Goal: Task Accomplishment & Management: Complete application form

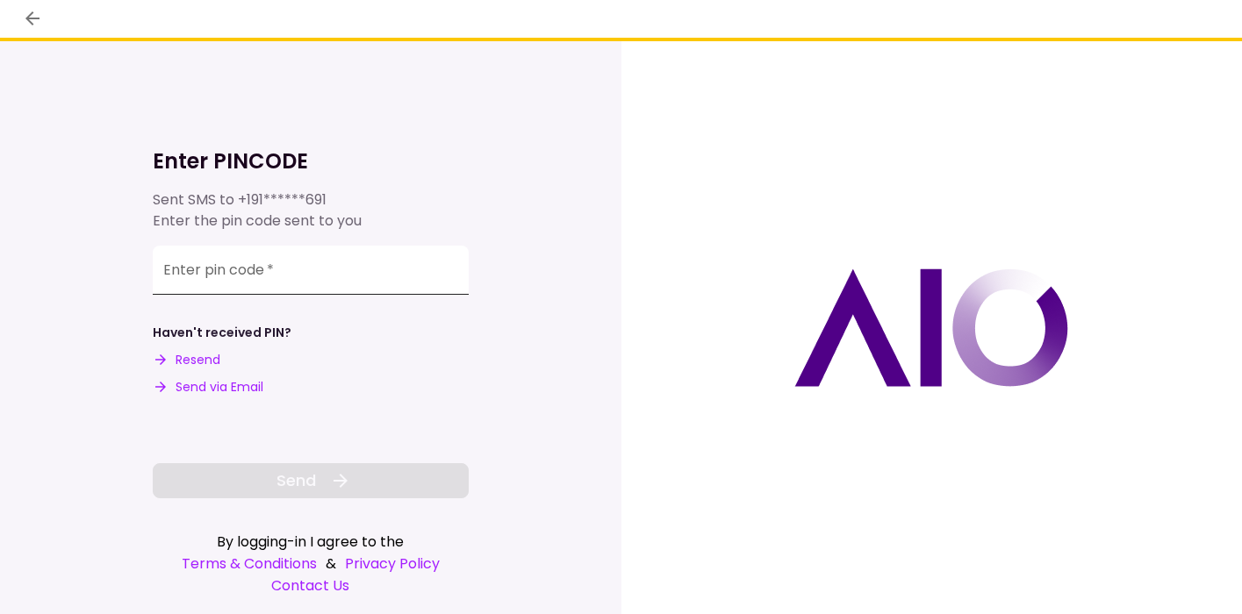
click at [324, 267] on input "Enter pin code   *" at bounding box center [311, 270] width 316 height 49
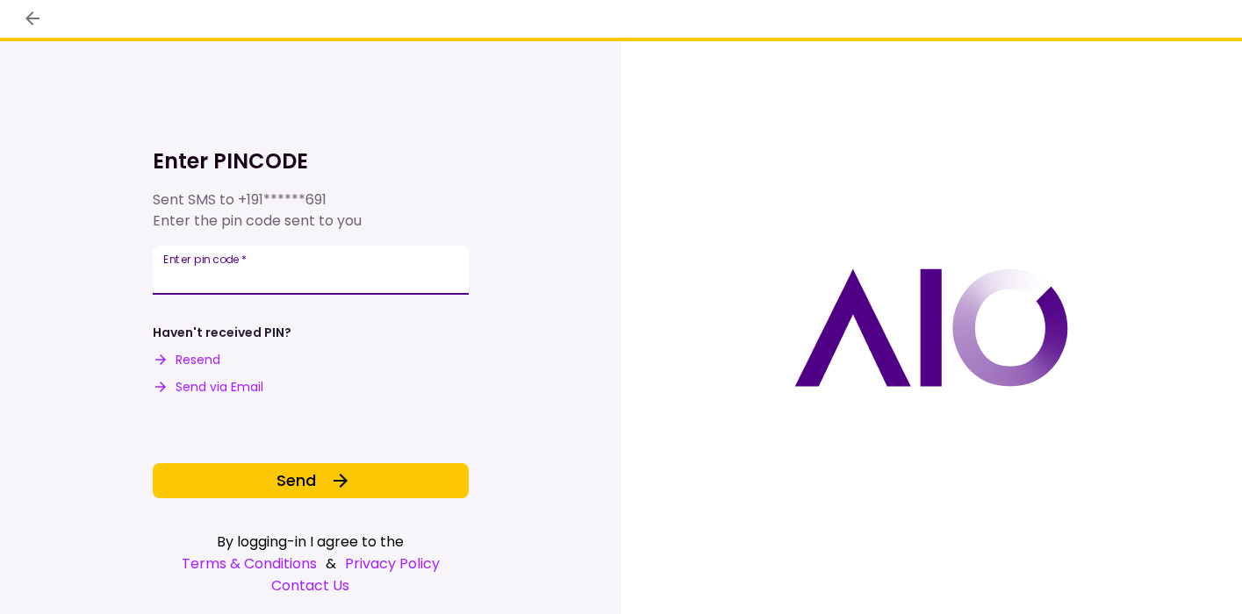
type input "******"
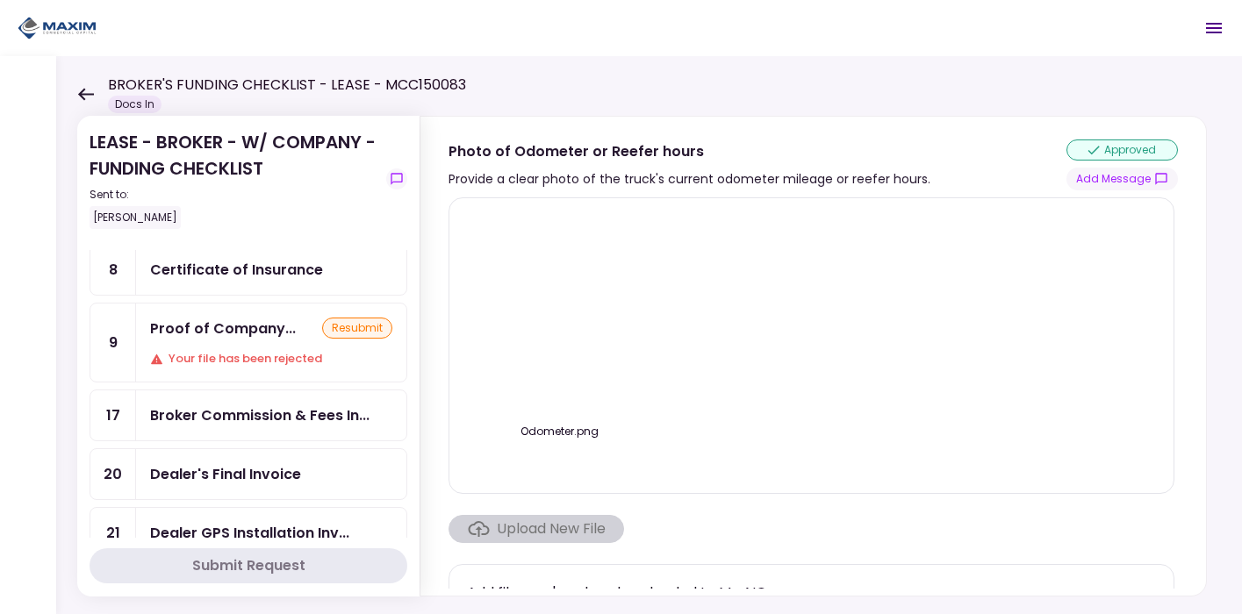
scroll to position [38, 0]
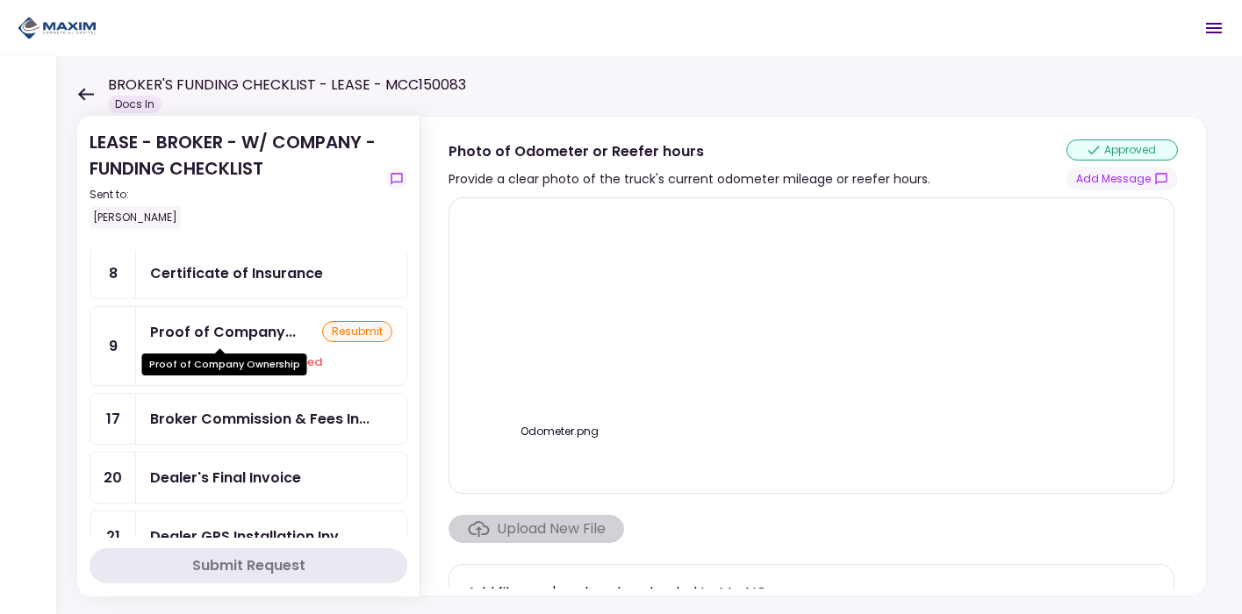
click at [227, 329] on div "Proof of Company..." at bounding box center [223, 332] width 146 height 22
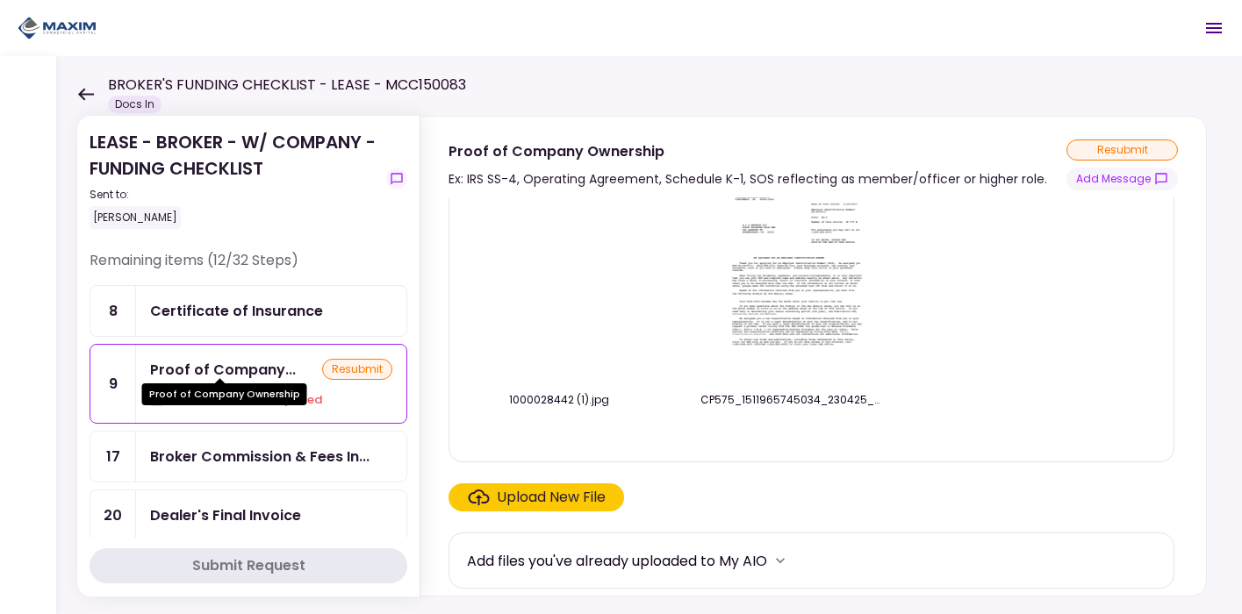
scroll to position [196, 0]
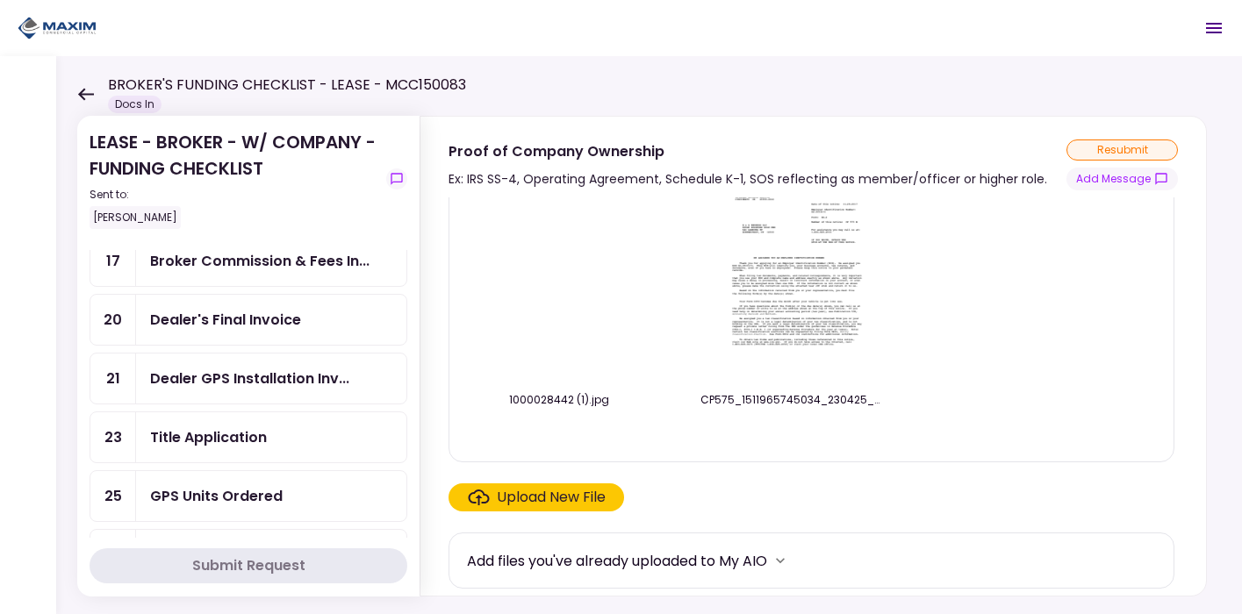
click at [253, 319] on div "Dealer's Final Invoice" at bounding box center [225, 320] width 151 height 22
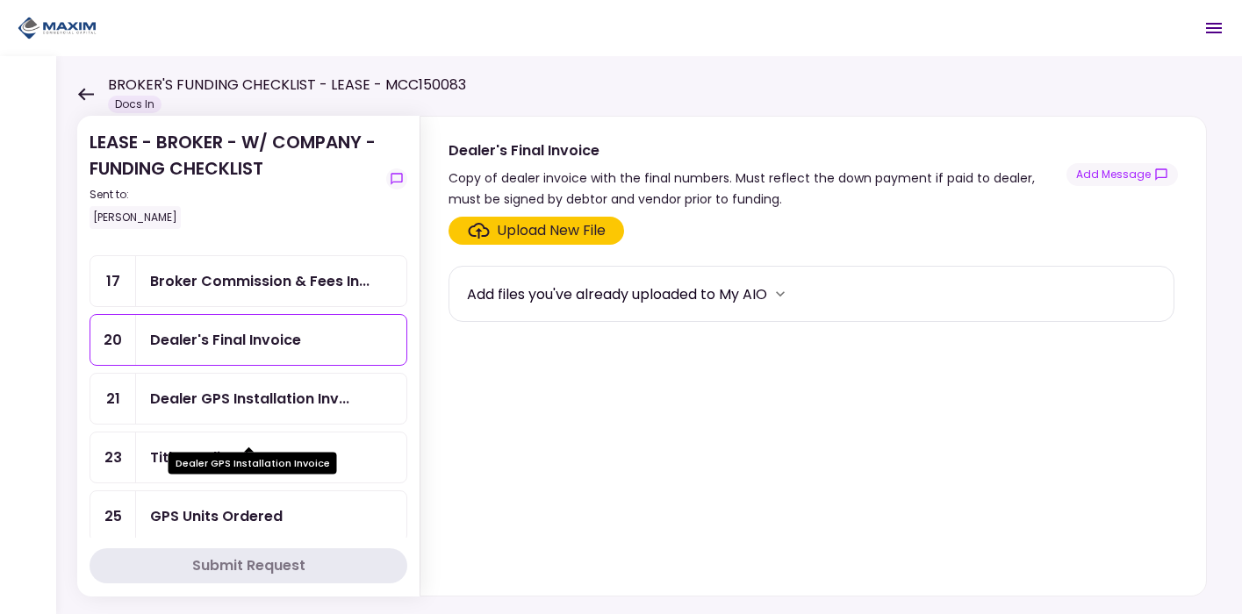
scroll to position [182, 0]
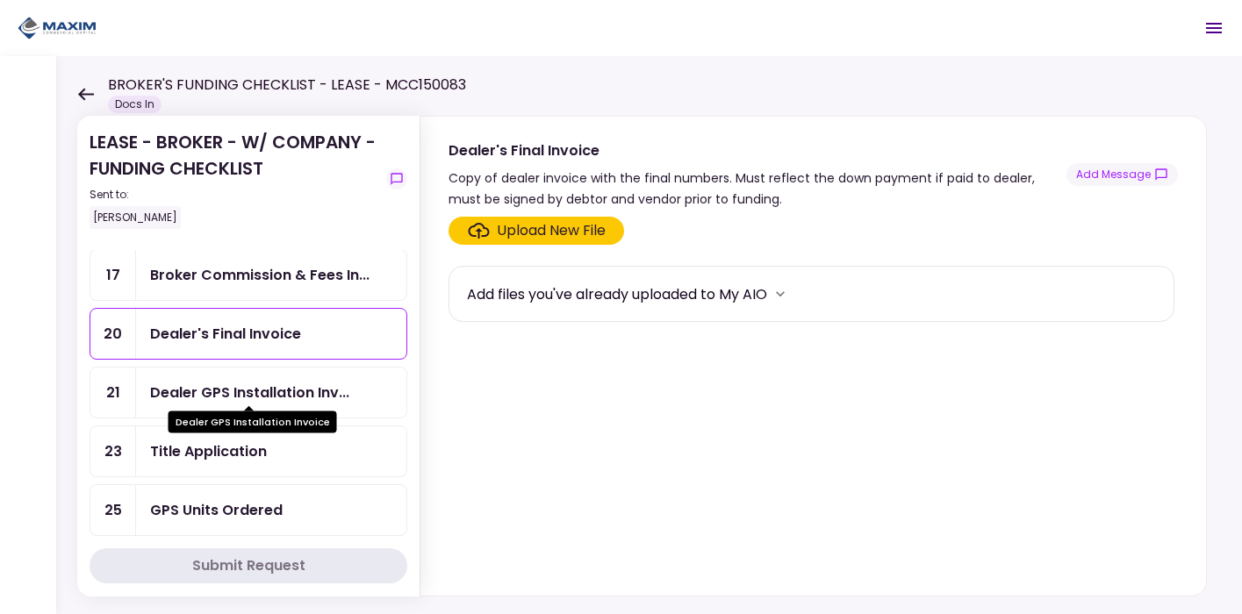
click at [295, 384] on div "Dealer GPS Installation Inv..." at bounding box center [249, 393] width 199 height 22
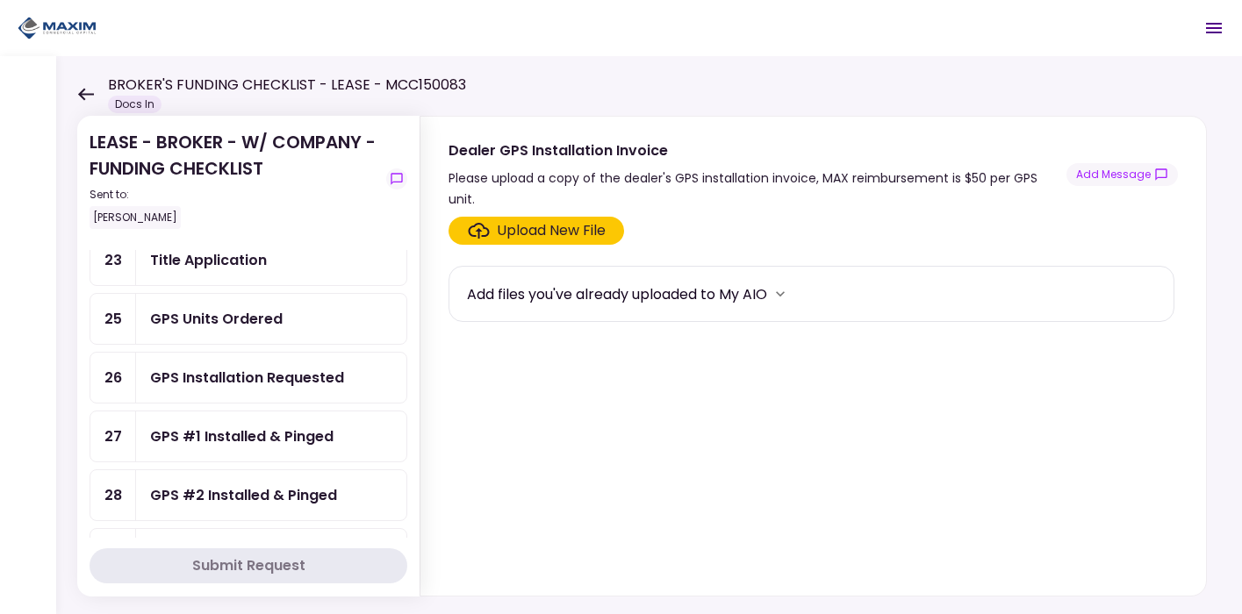
scroll to position [369, 0]
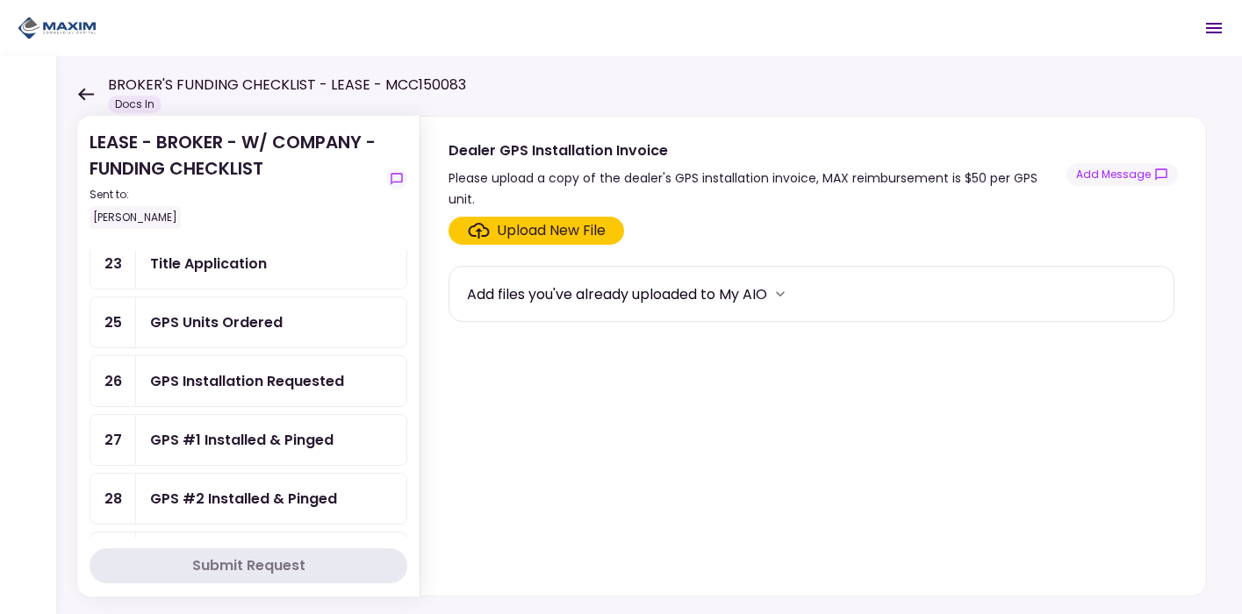
click at [247, 334] on div "GPS Units Ordered" at bounding box center [271, 322] width 270 height 50
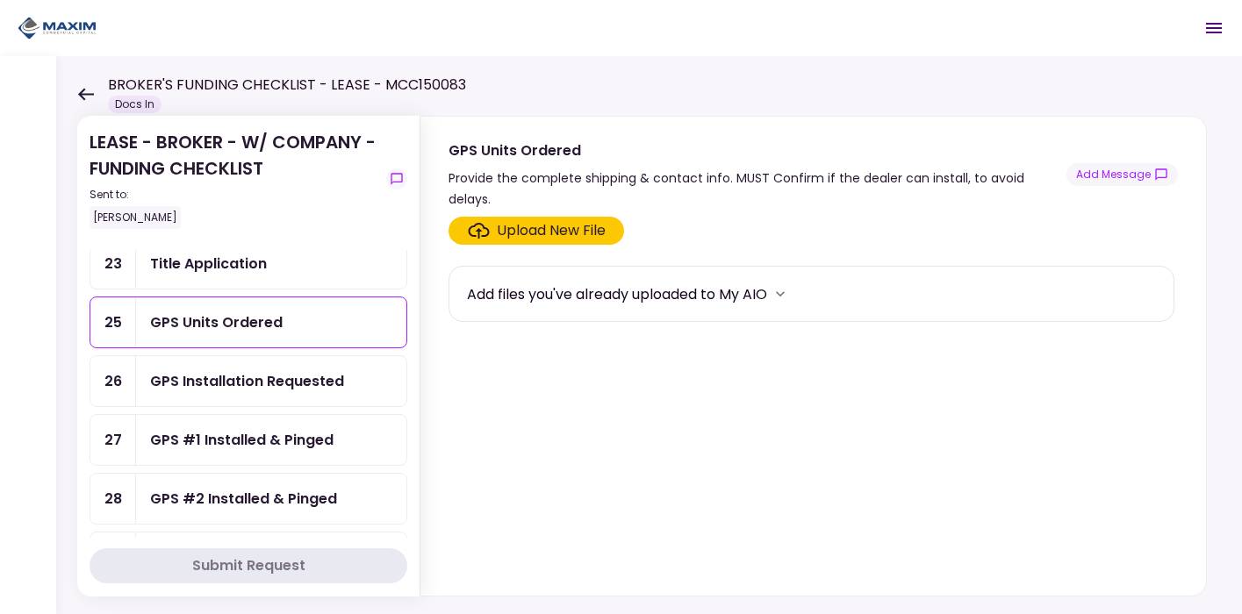
click at [526, 220] on div "Upload New File" at bounding box center [551, 230] width 109 height 21
click at [0, 0] on input "Upload New File" at bounding box center [0, 0] width 0 height 0
click at [1112, 163] on button "Add Message" at bounding box center [1121, 174] width 111 height 23
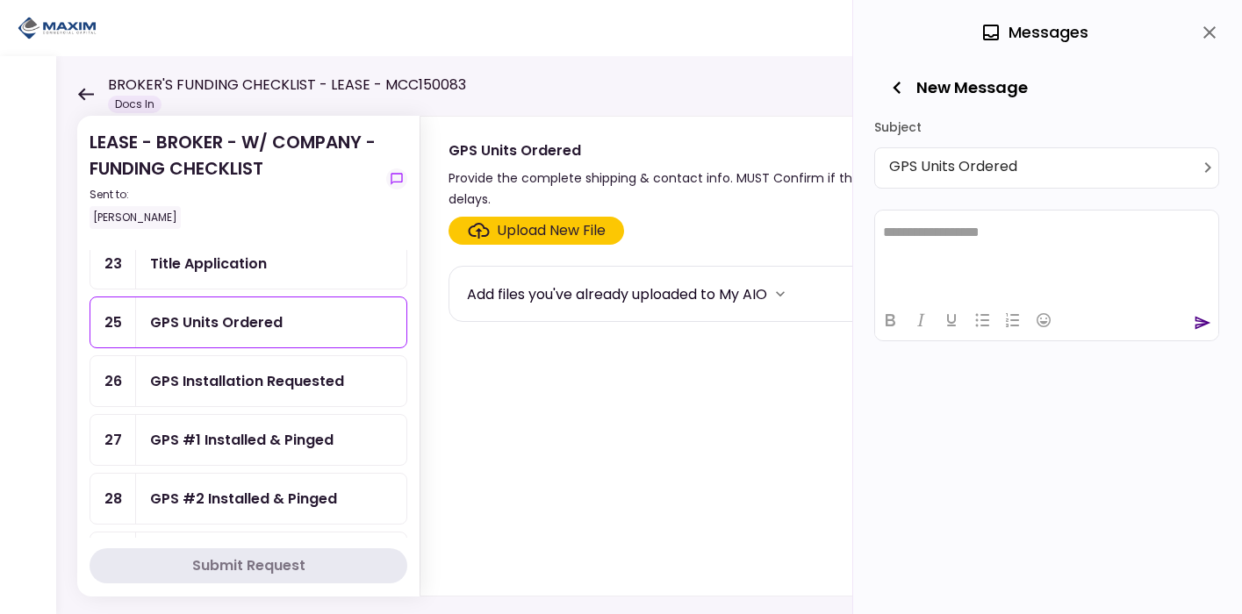
click at [923, 247] on html "**********" at bounding box center [1046, 232] width 343 height 45
click at [921, 233] on p "Rich Text Area. Press ALT-0 for help." at bounding box center [1046, 231] width 327 height 15
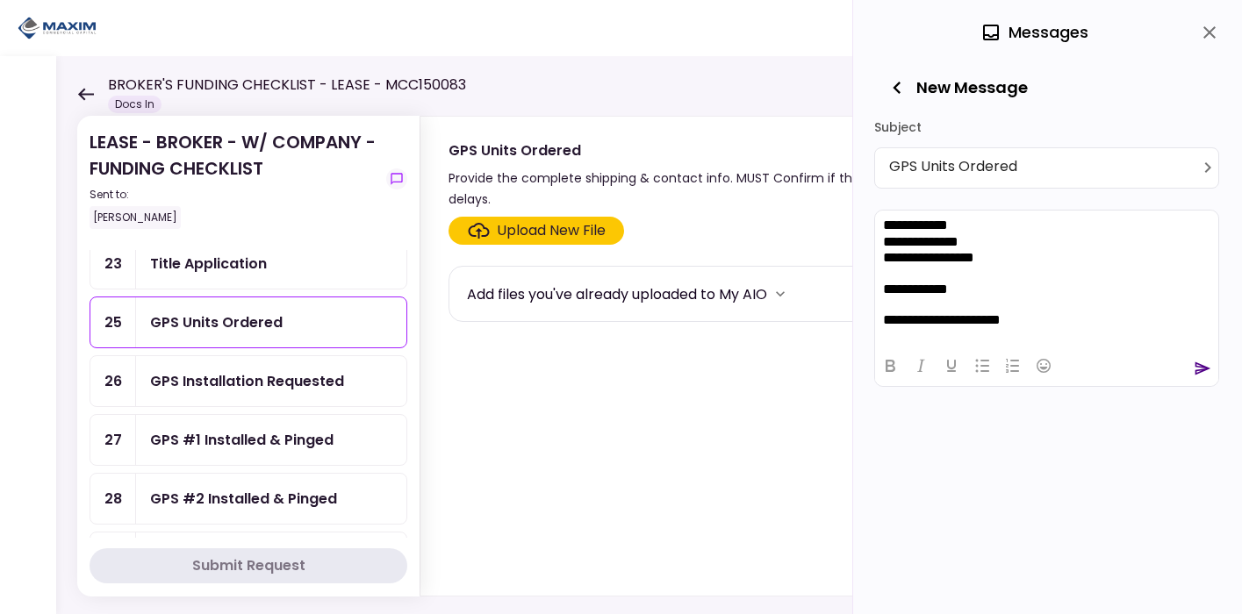
click at [1200, 366] on icon "send" at bounding box center [1203, 368] width 16 height 13
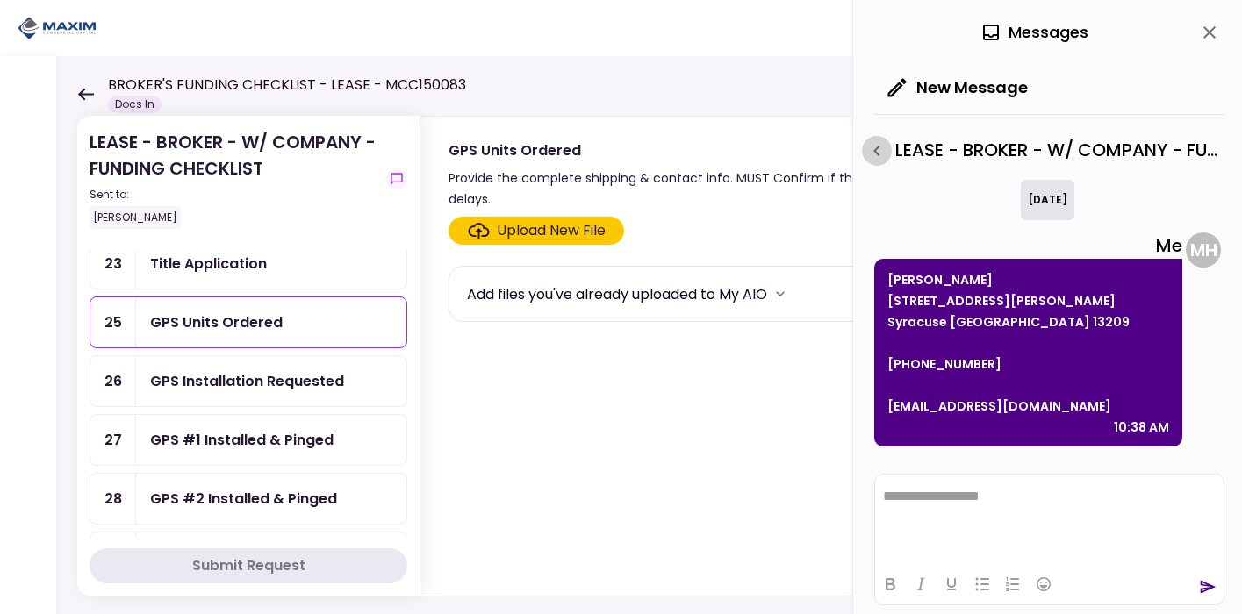
click at [876, 149] on icon "button" at bounding box center [876, 151] width 6 height 11
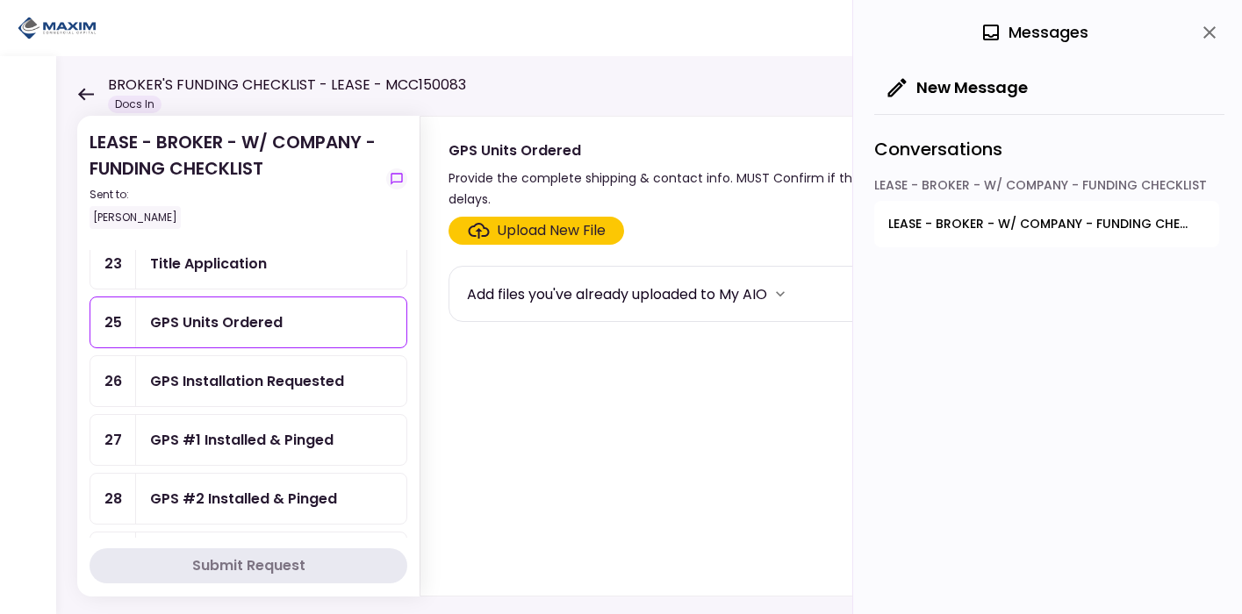
click at [798, 378] on section "Upload New File Add files you've already uploaded to My AIO" at bounding box center [812, 403] width 729 height 372
click at [1205, 32] on icon "close" at bounding box center [1209, 32] width 21 height 21
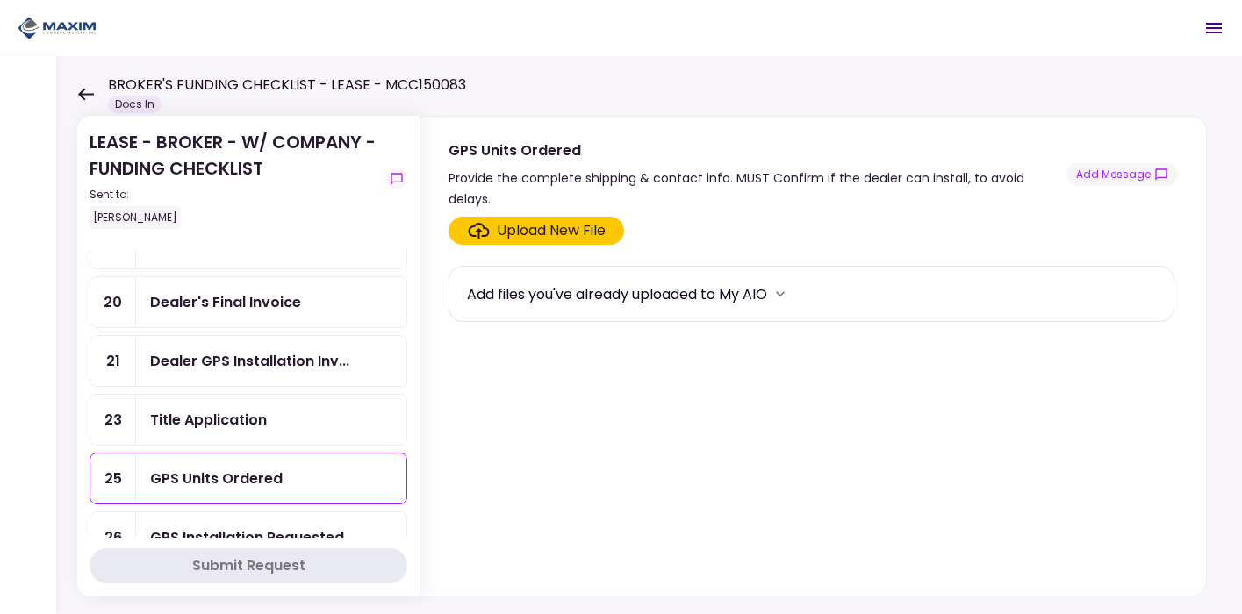
scroll to position [184, 0]
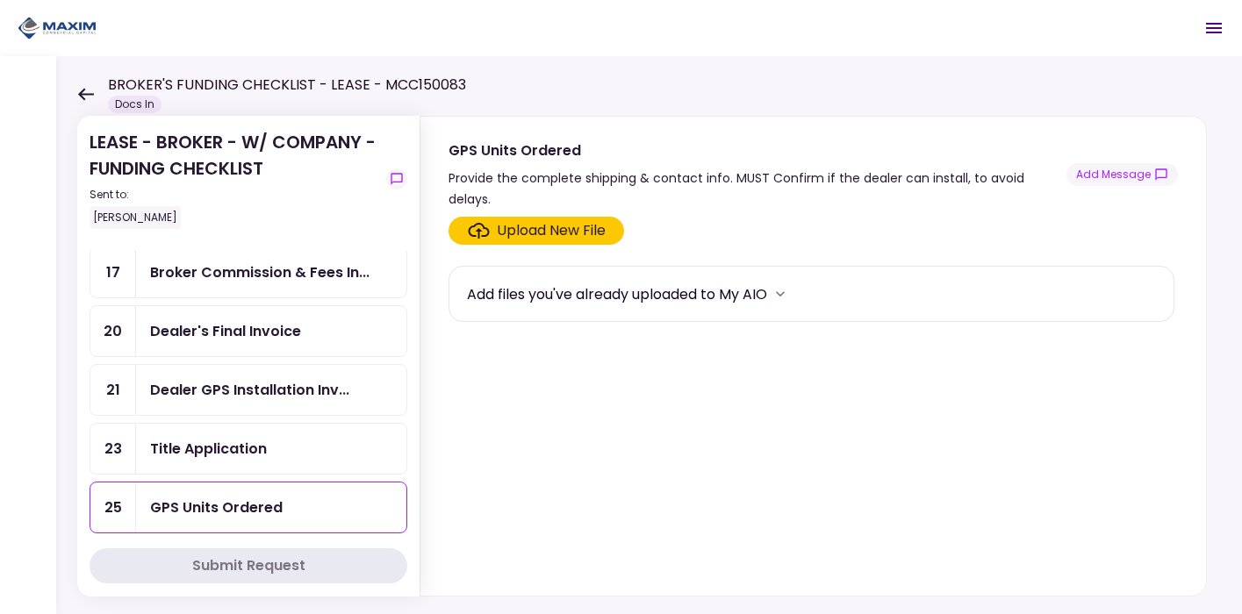
click at [227, 379] on div "Dealer GPS Installation Inv..." at bounding box center [249, 390] width 199 height 22
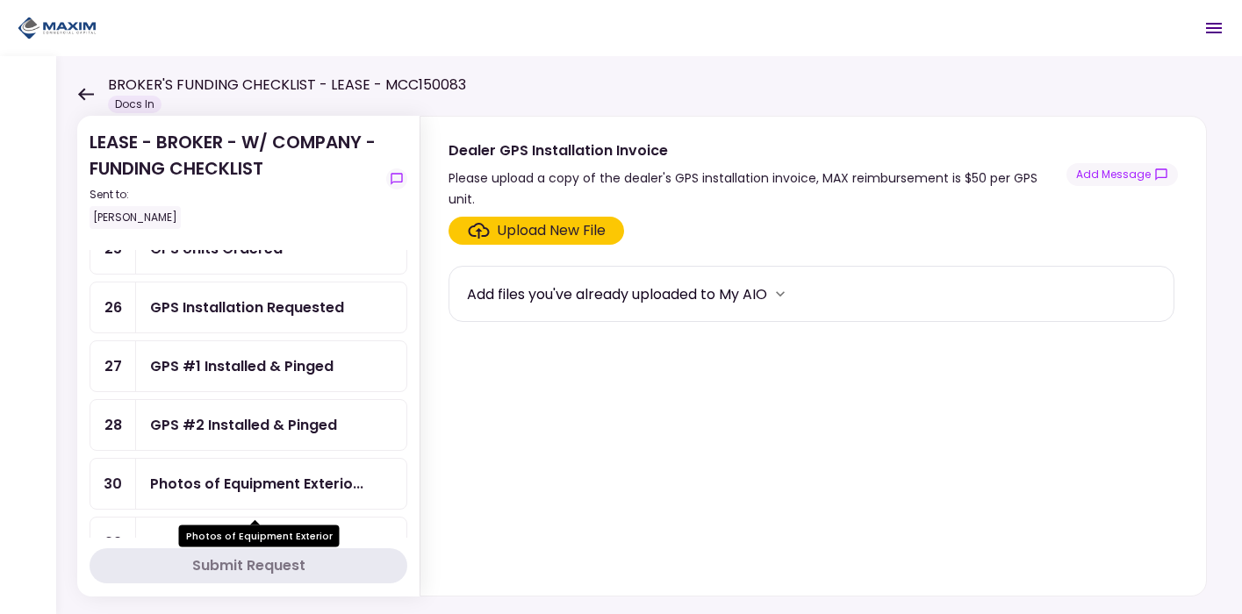
scroll to position [382, 0]
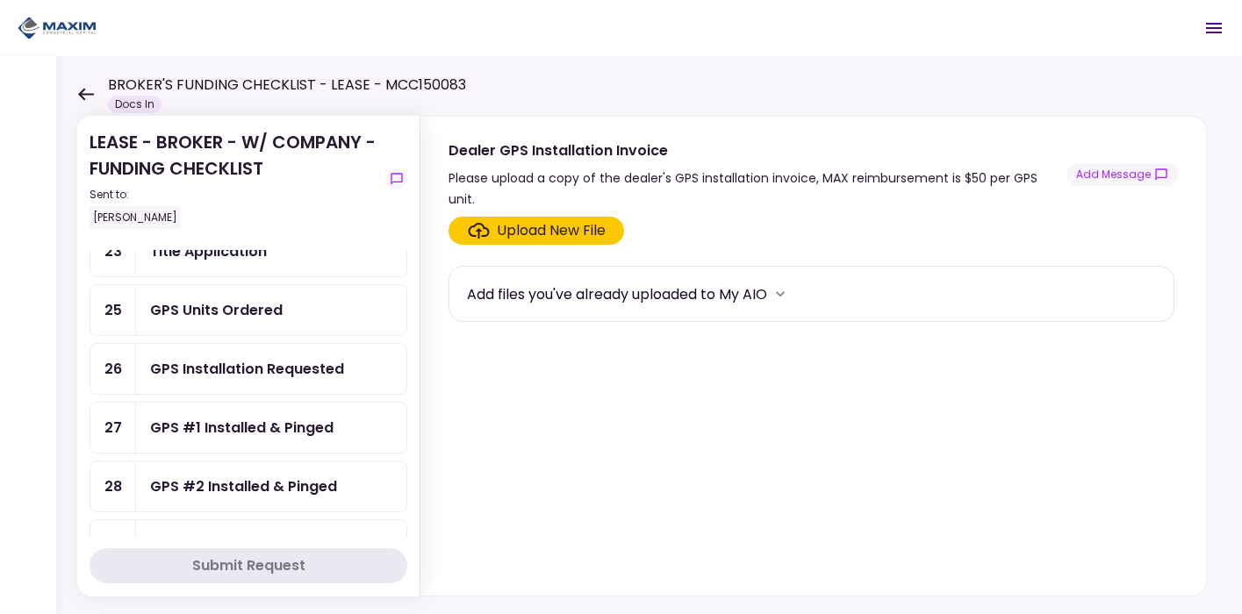
click at [246, 302] on div "GPS Units Ordered" at bounding box center [216, 310] width 132 height 22
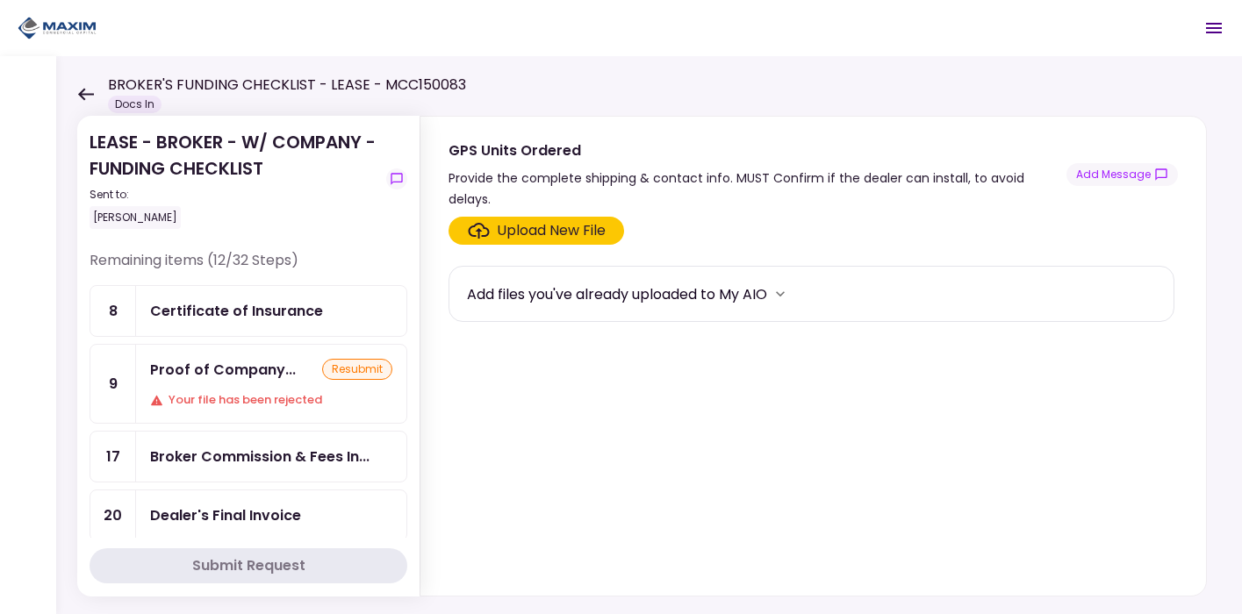
click at [275, 322] on div "Certificate of Insurance" at bounding box center [271, 311] width 270 height 50
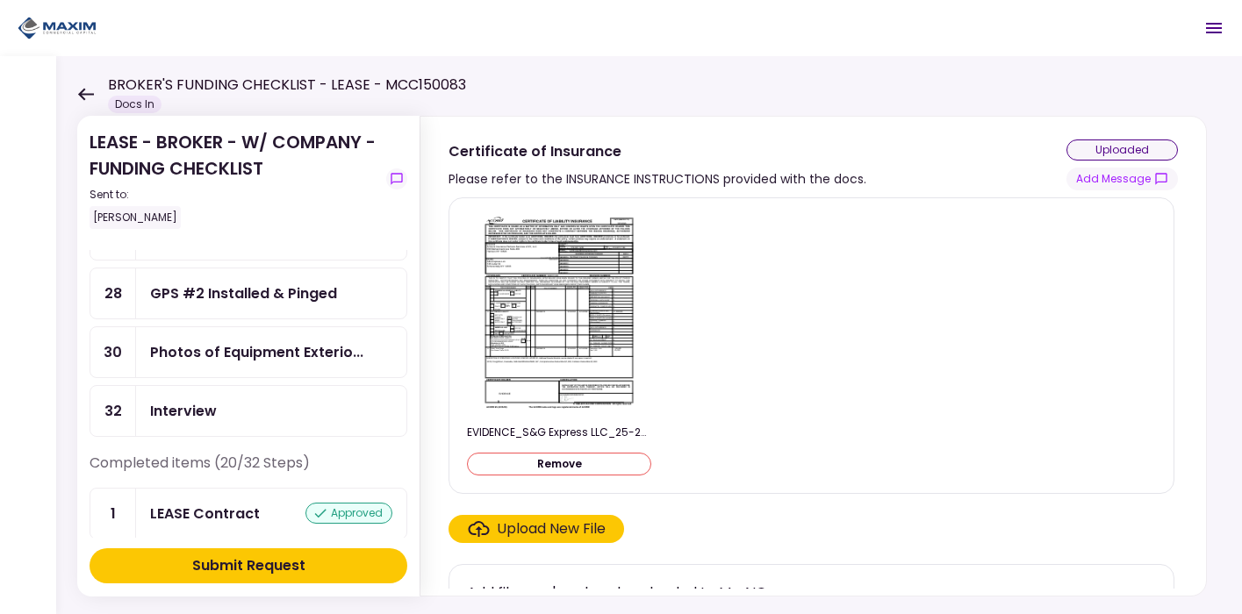
scroll to position [576, 0]
click at [536, 529] on div "Upload New File" at bounding box center [551, 529] width 109 height 21
click at [0, 0] on input "Upload New File" at bounding box center [0, 0] width 0 height 0
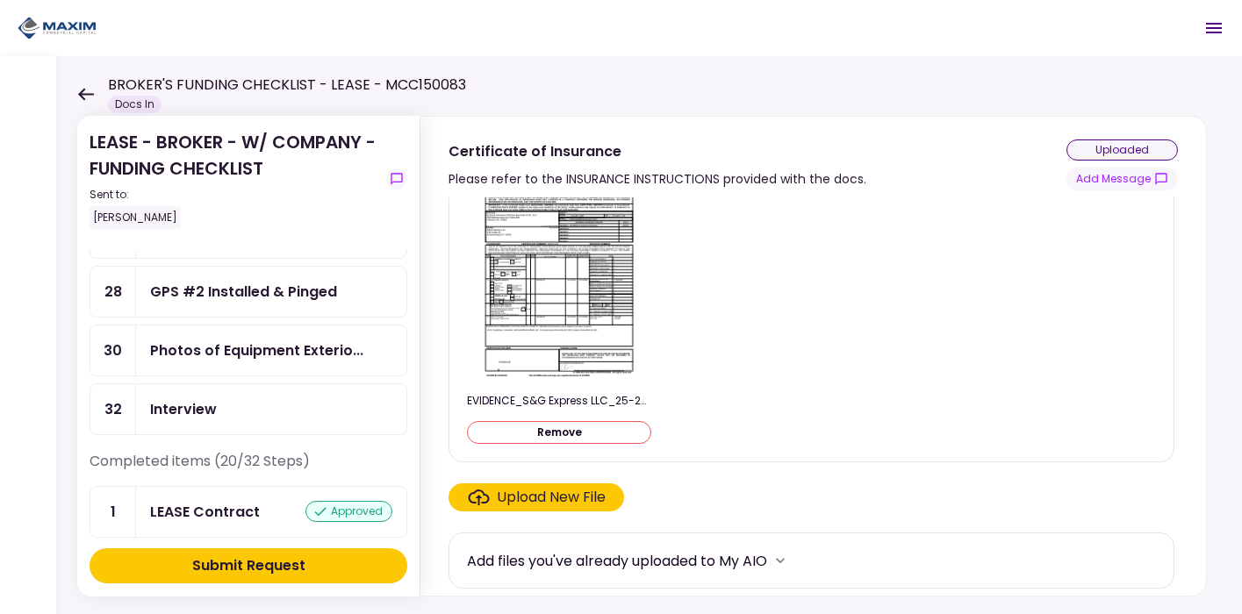
click at [302, 572] on div "Submit Request" at bounding box center [248, 565] width 113 height 21
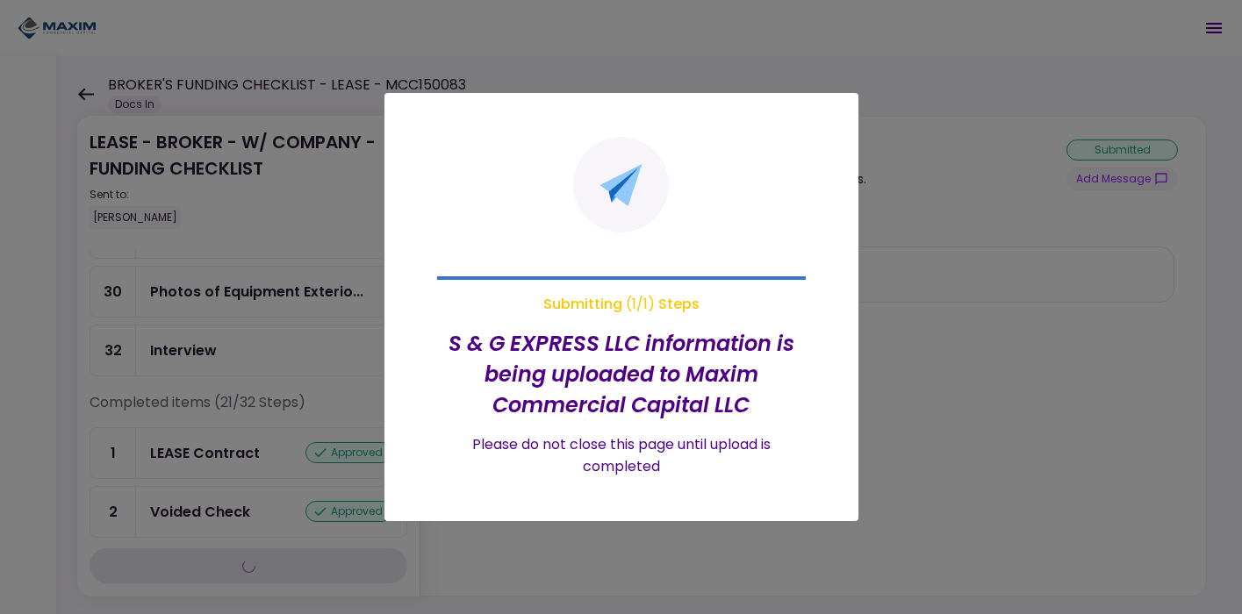
scroll to position [519, 0]
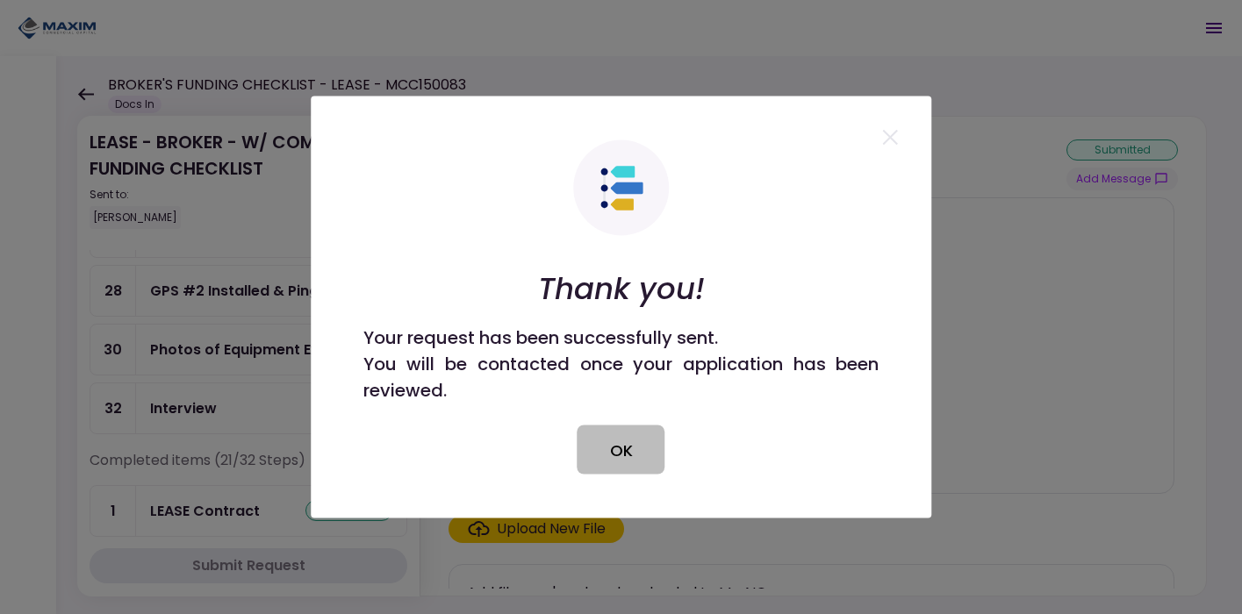
click at [633, 459] on button "OK" at bounding box center [621, 450] width 88 height 49
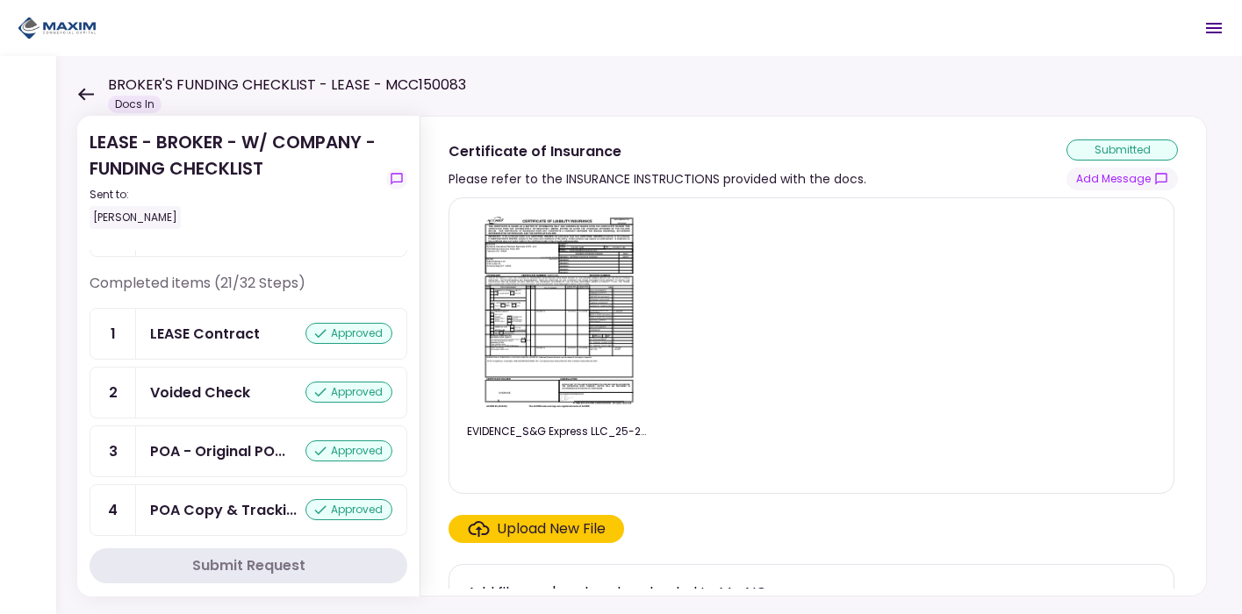
scroll to position [0, 0]
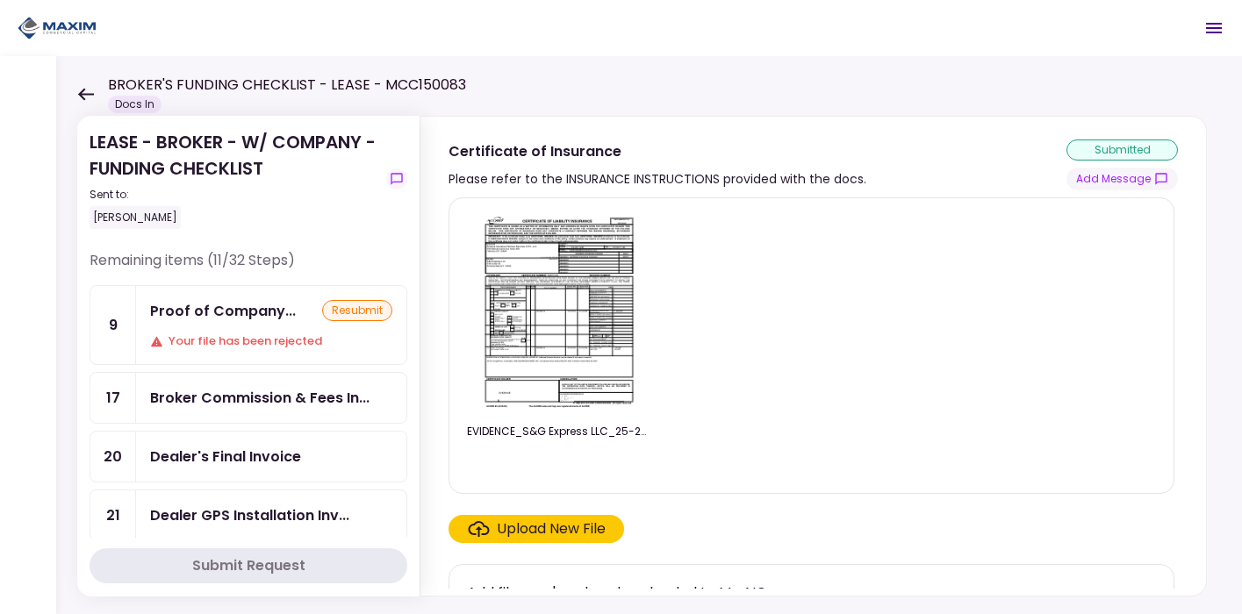
click at [240, 297] on div "Proof of Company... resubmit Your file has been rejected" at bounding box center [271, 325] width 270 height 78
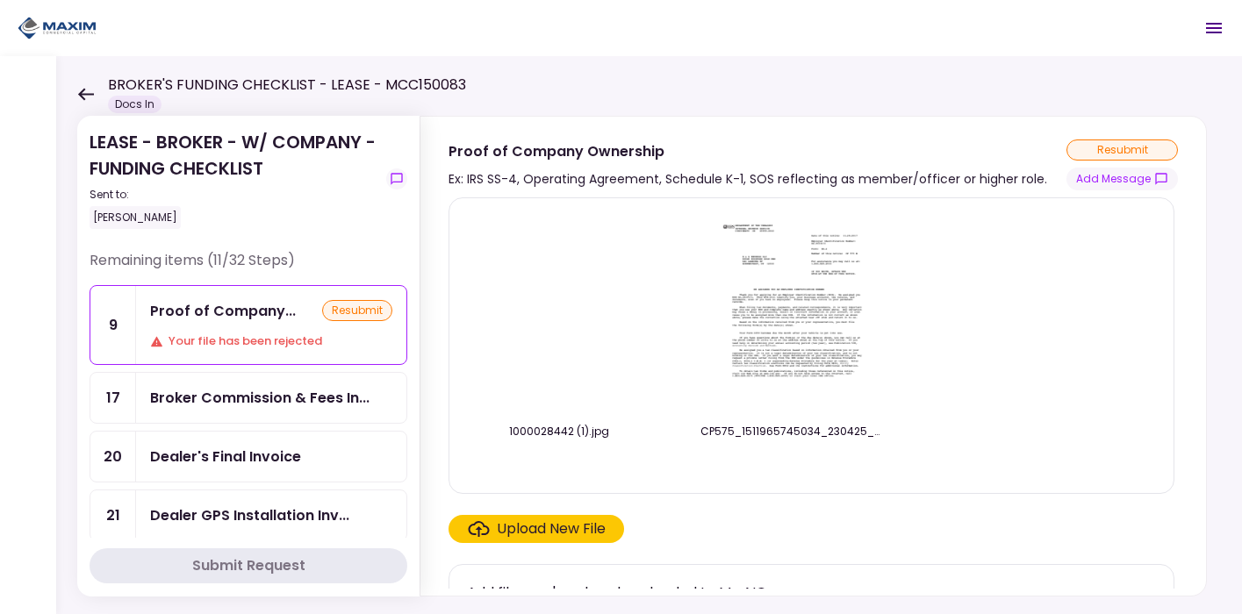
click at [559, 313] on img at bounding box center [559, 313] width 0 height 0
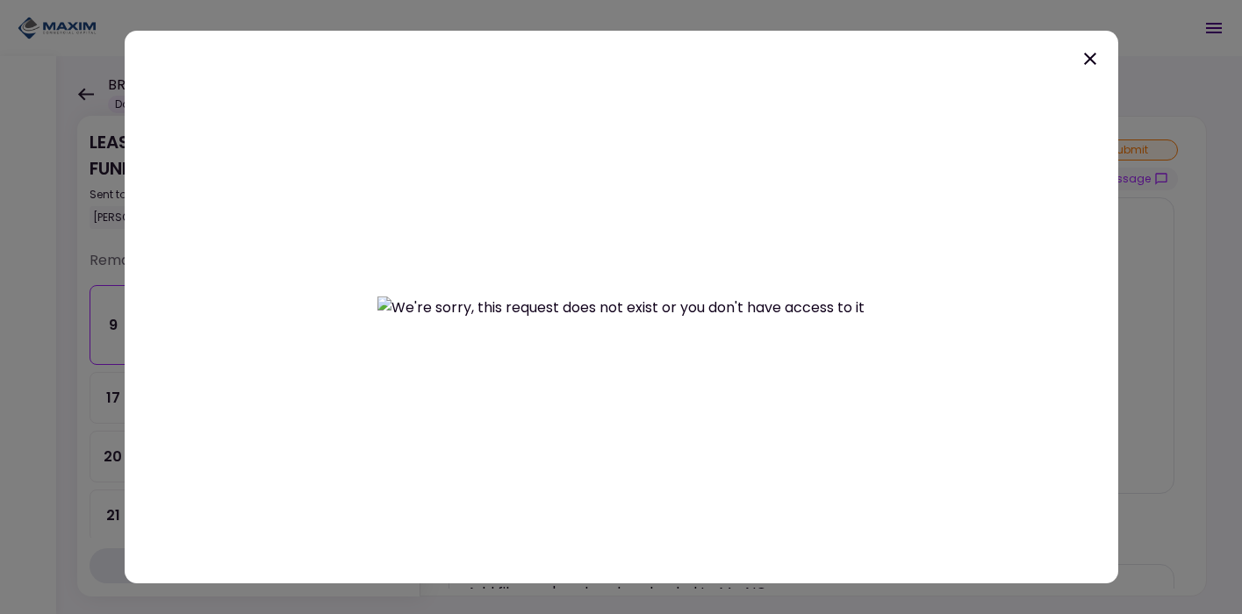
click at [1097, 65] on icon at bounding box center [1089, 58] width 21 height 21
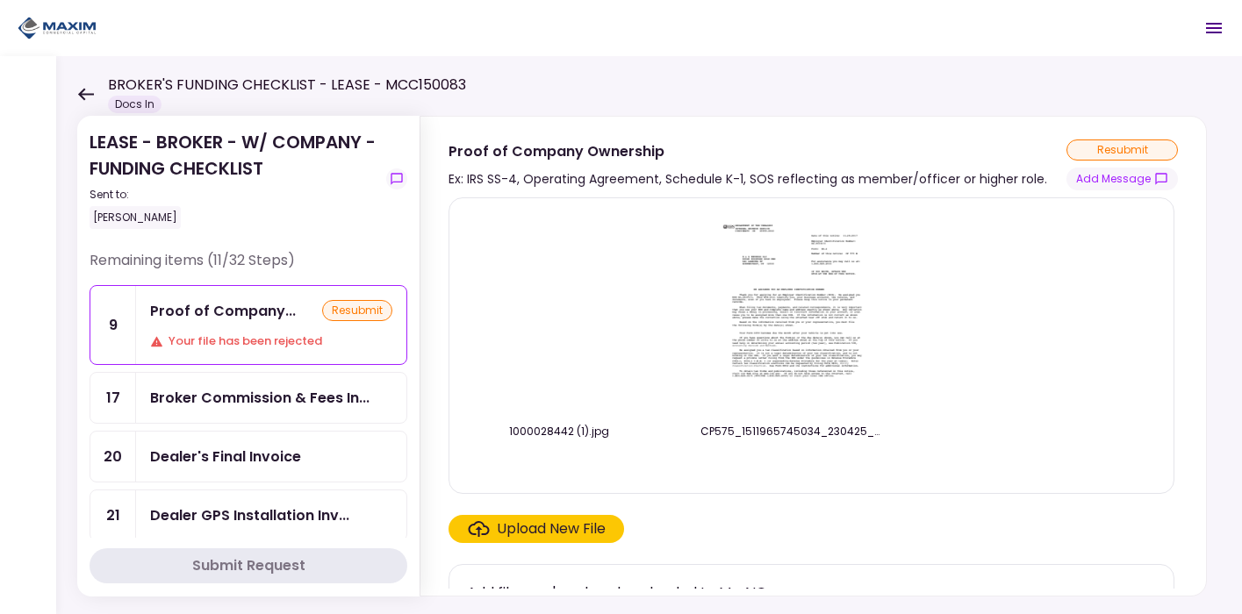
click at [782, 304] on img at bounding box center [792, 312] width 156 height 201
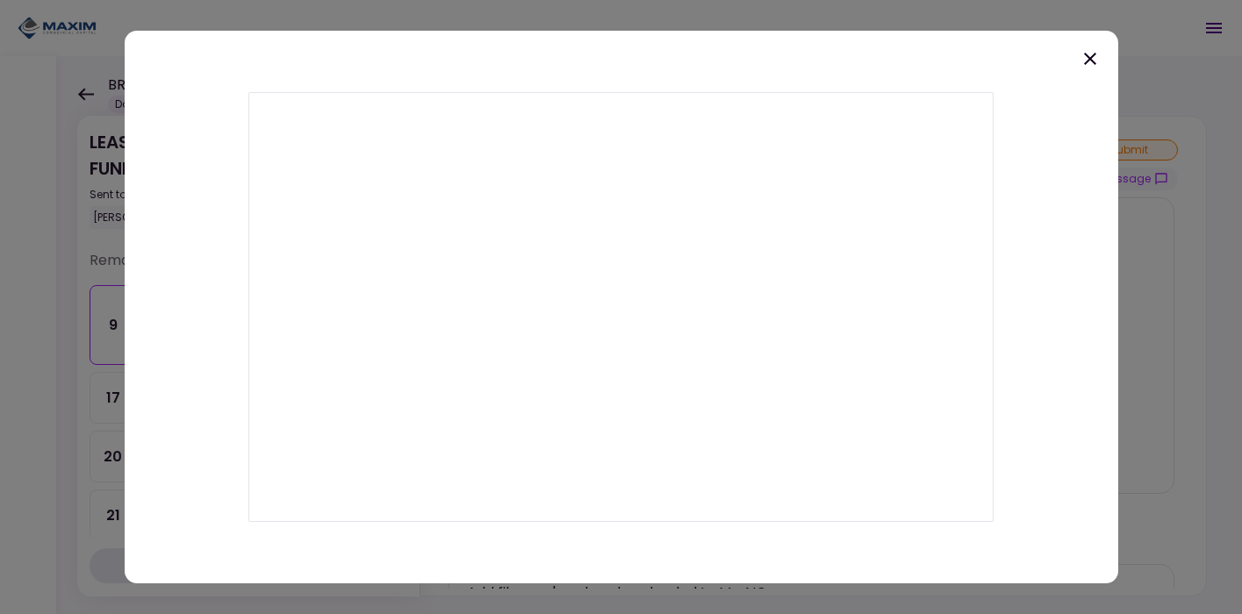
click at [1092, 54] on icon at bounding box center [1090, 59] width 12 height 12
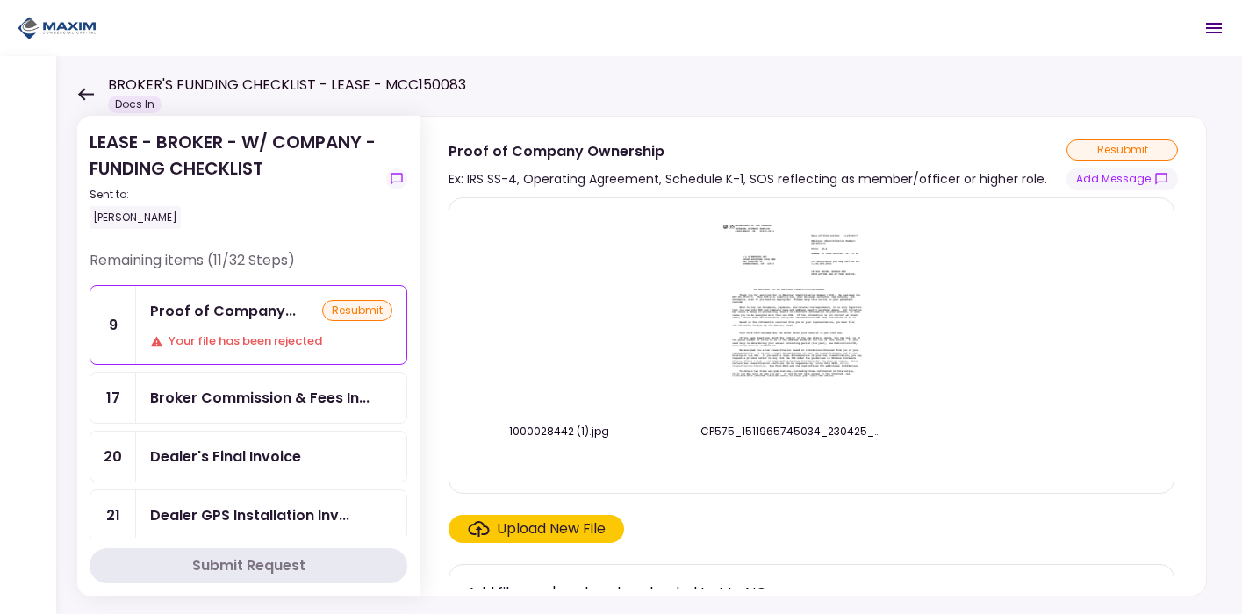
click at [791, 331] on img at bounding box center [792, 312] width 156 height 201
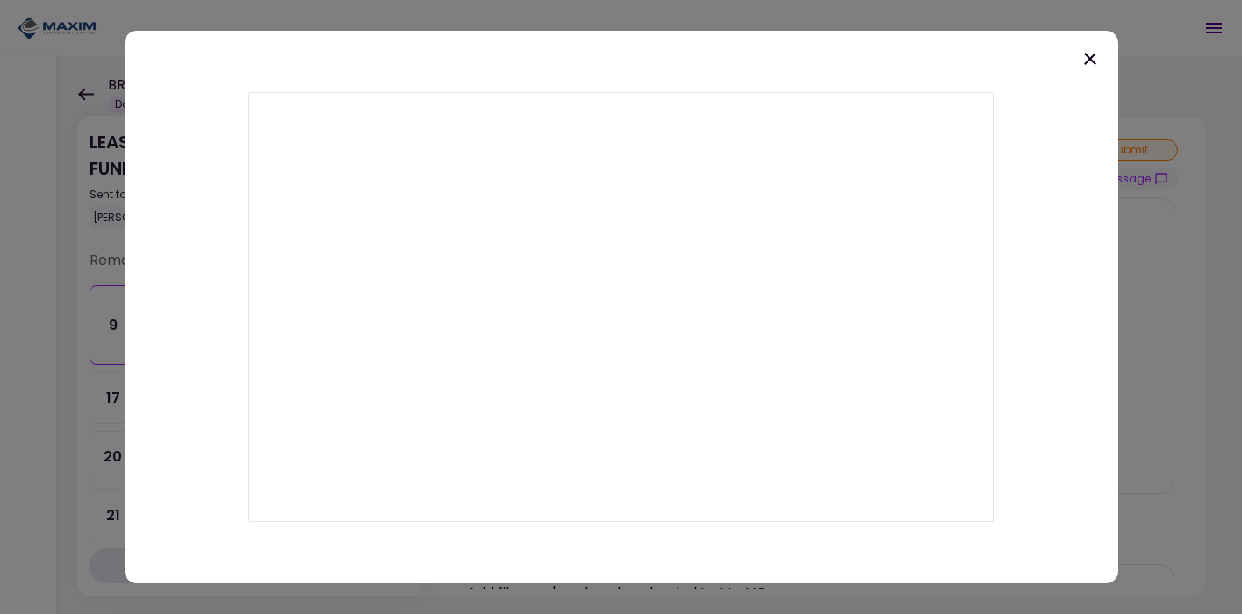
click at [1091, 62] on icon at bounding box center [1089, 58] width 21 height 21
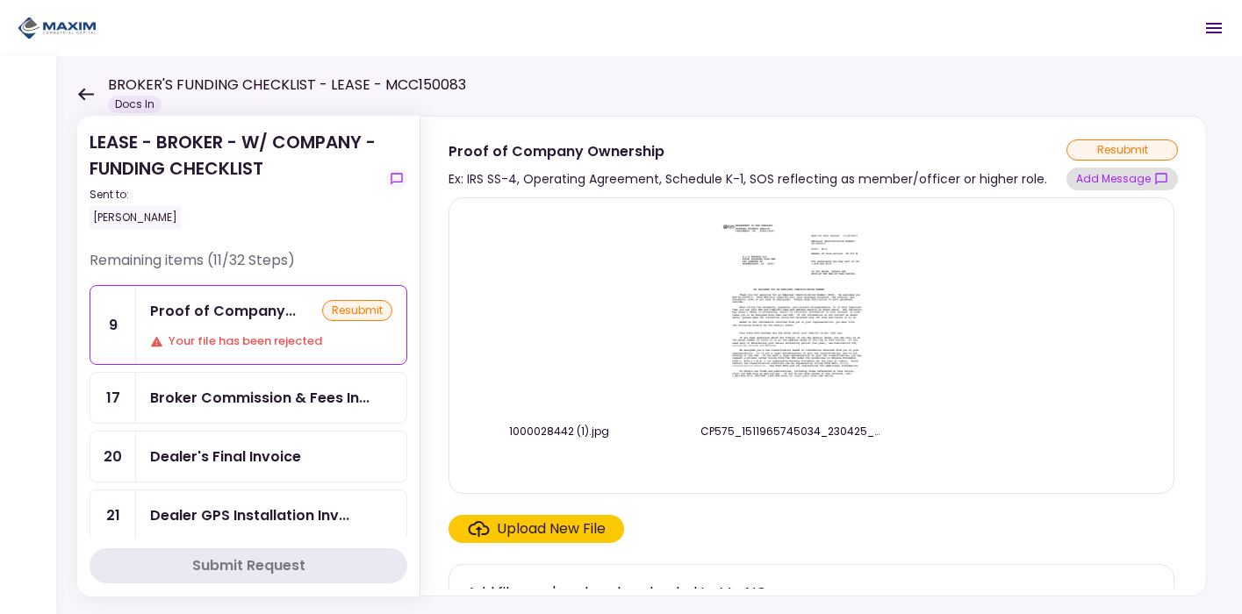
click at [1135, 178] on button "Add Message" at bounding box center [1121, 179] width 111 height 23
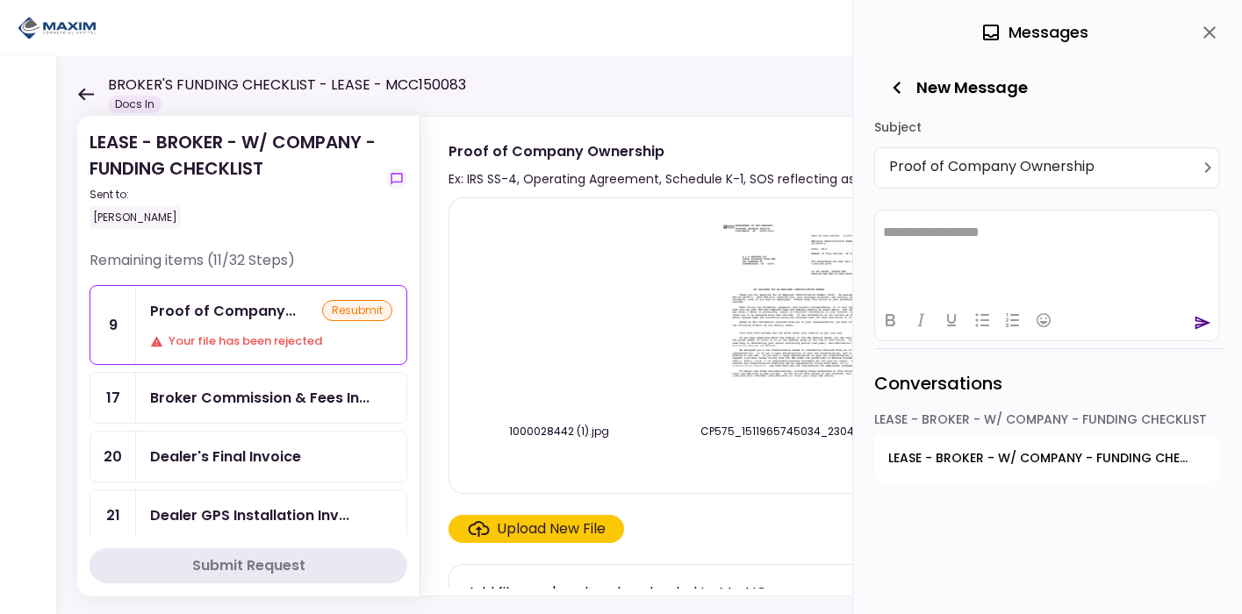
scroll to position [32, 0]
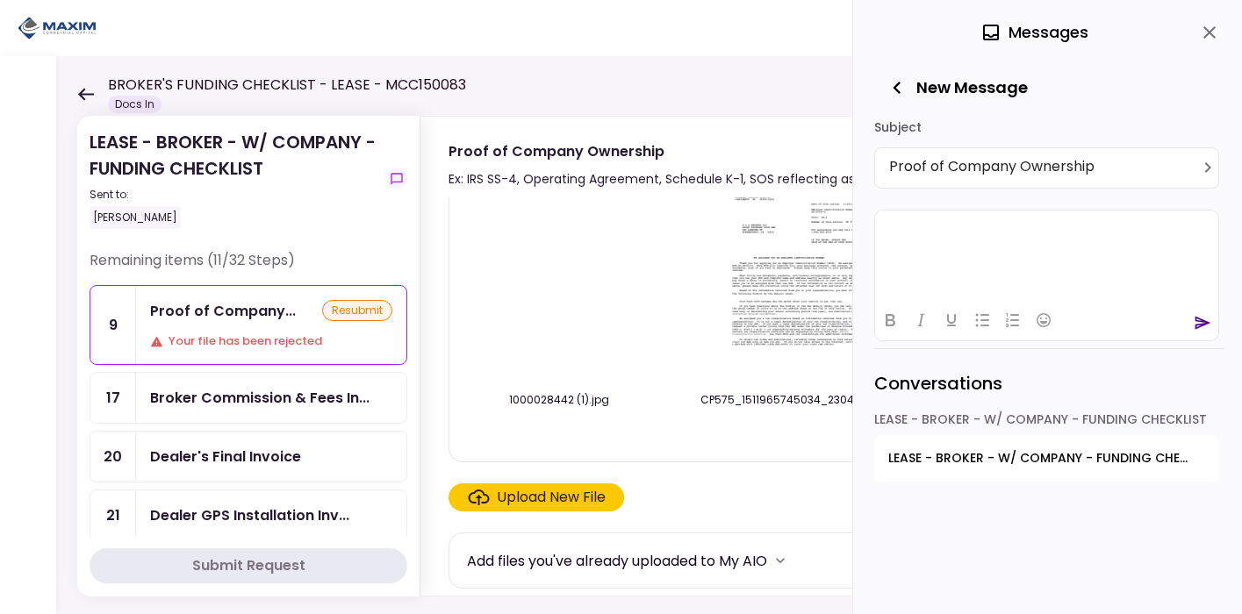
click at [935, 249] on html at bounding box center [1046, 231] width 343 height 43
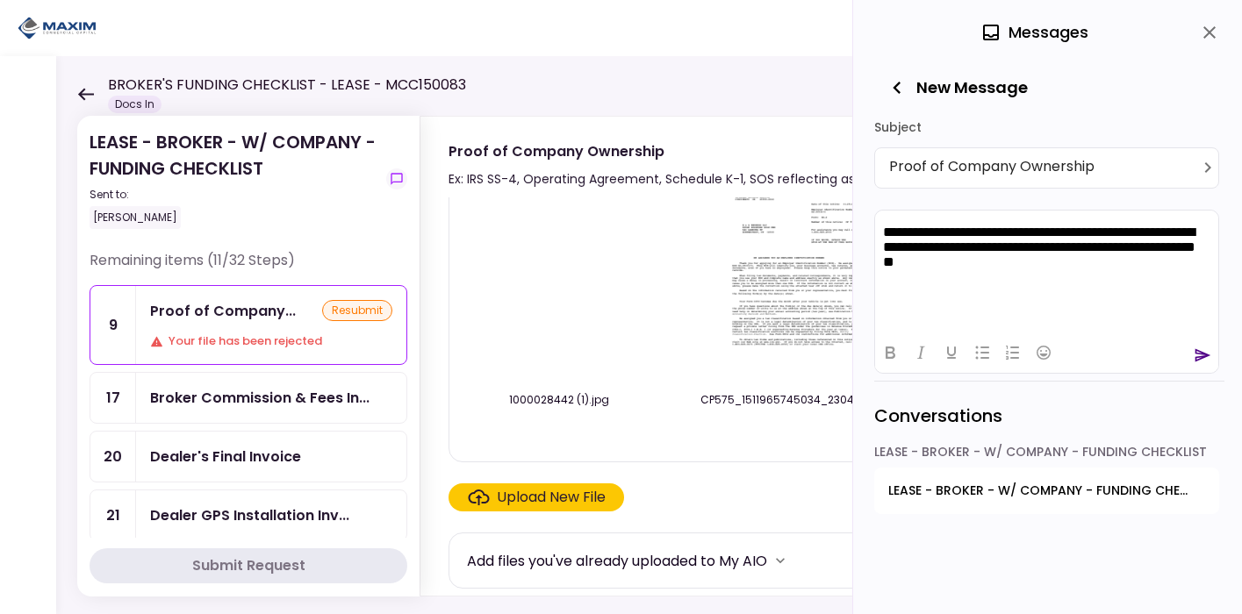
click at [977, 260] on p "**********" at bounding box center [1046, 248] width 327 height 49
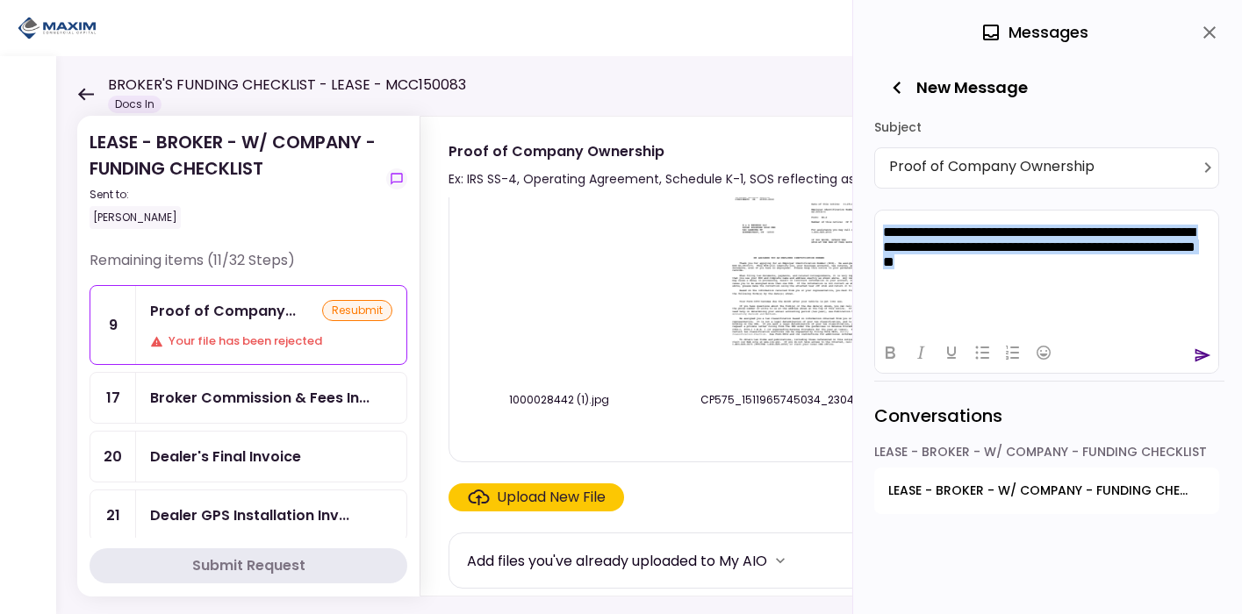
click at [977, 260] on p "**********" at bounding box center [1046, 248] width 327 height 49
copy p "*"
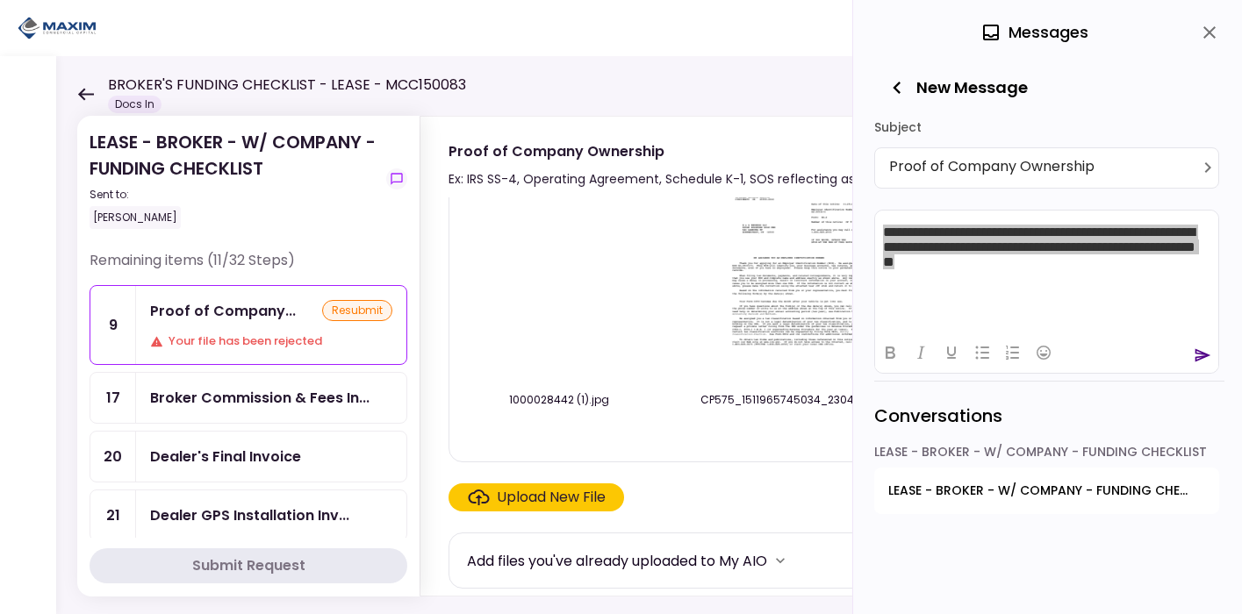
click at [893, 90] on icon "button" at bounding box center [896, 87] width 25 height 25
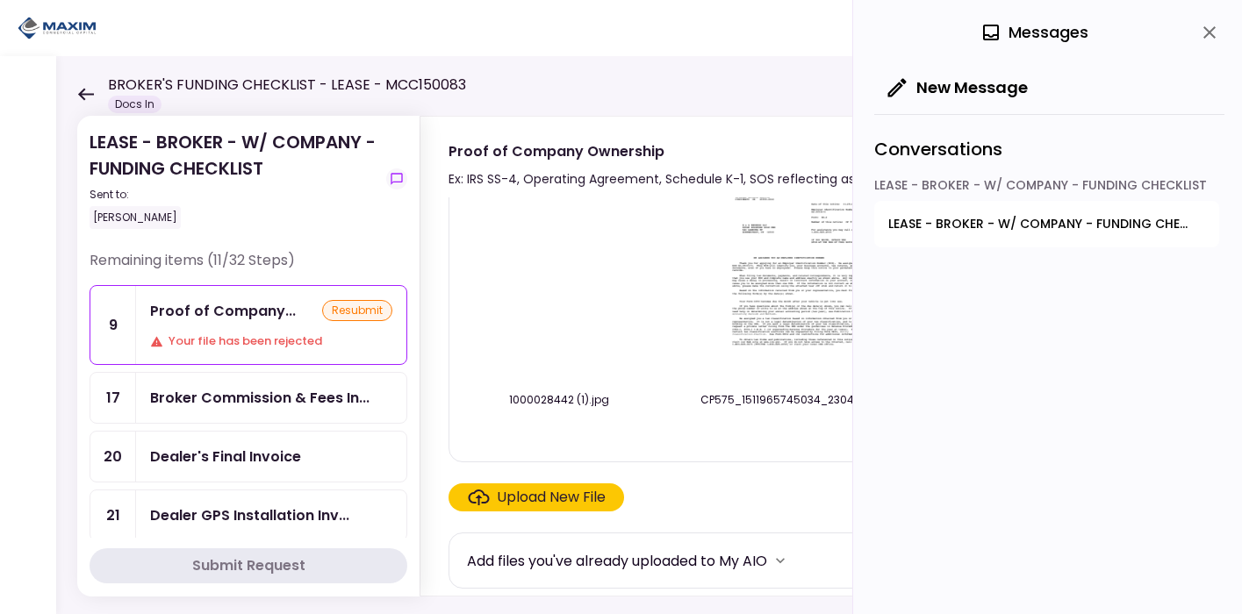
click at [1198, 31] on button "close" at bounding box center [1209, 33] width 30 height 30
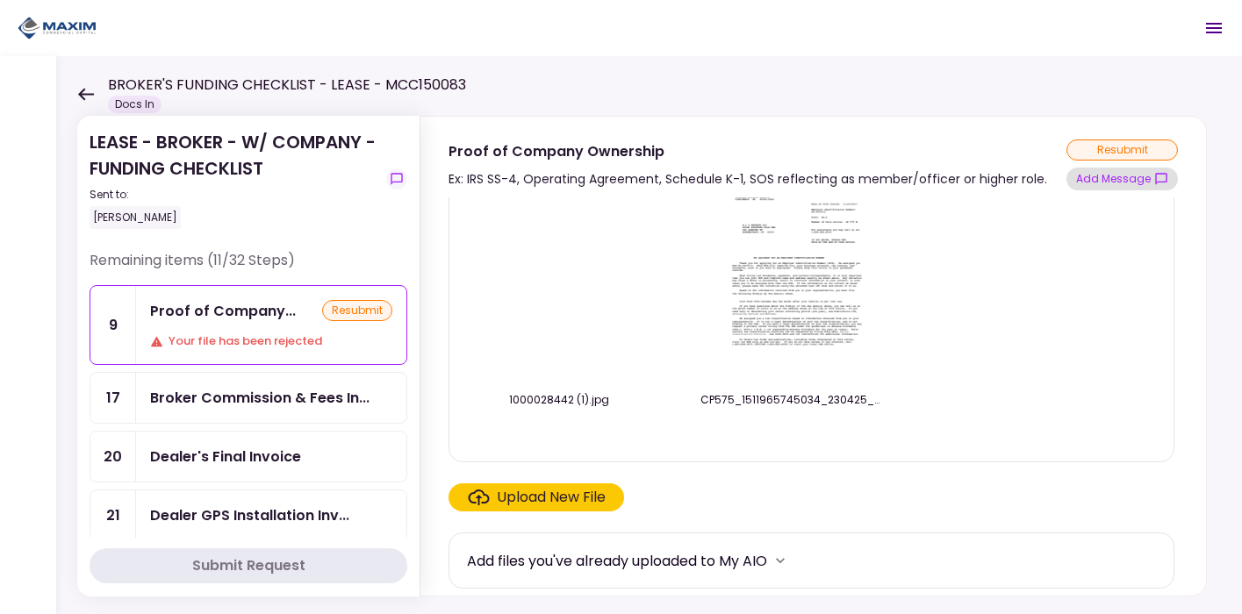
click at [1099, 183] on button "Add Message" at bounding box center [1121, 179] width 111 height 23
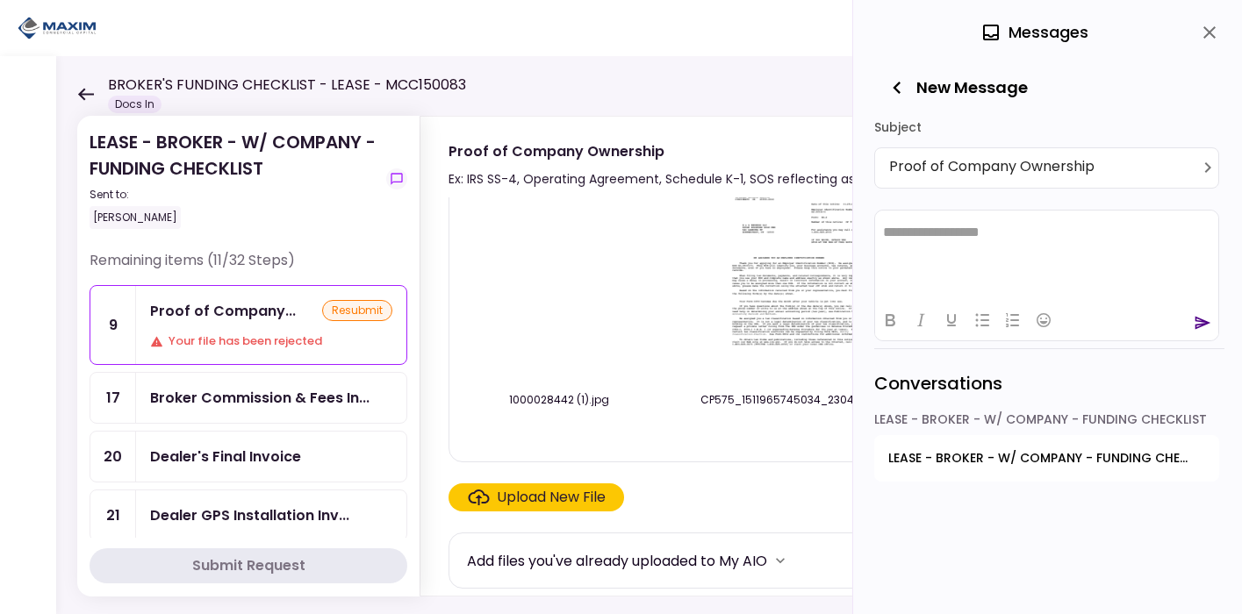
scroll to position [0, 0]
click at [1038, 243] on html "**********" at bounding box center [1046, 232] width 343 height 45
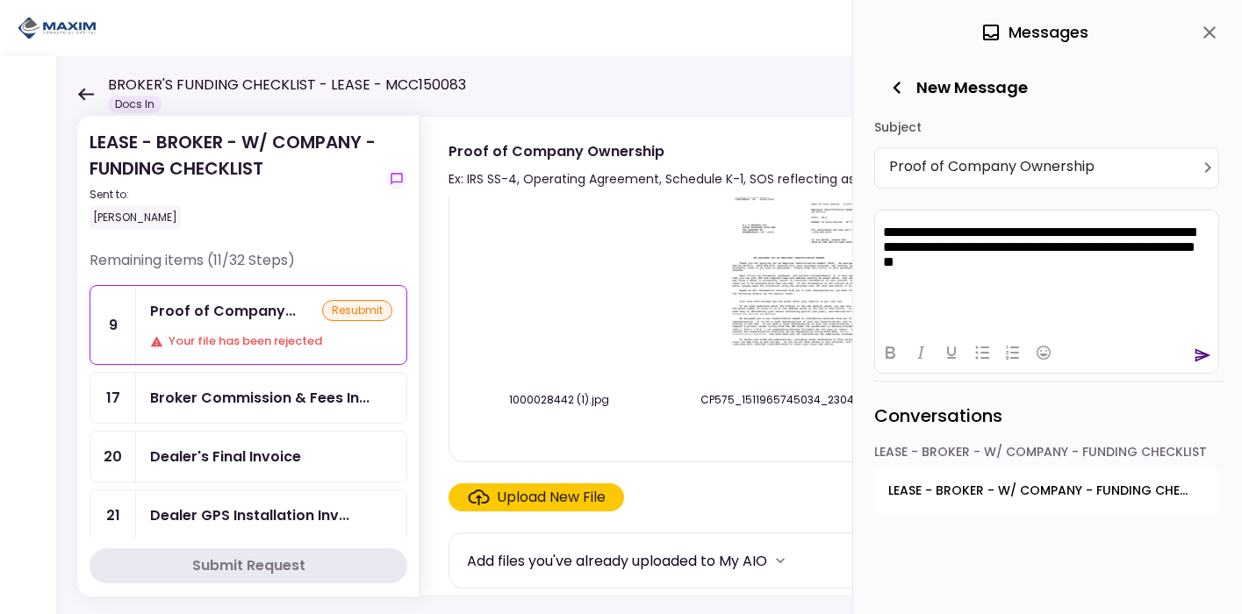
click at [559, 282] on img at bounding box center [559, 282] width 0 height 0
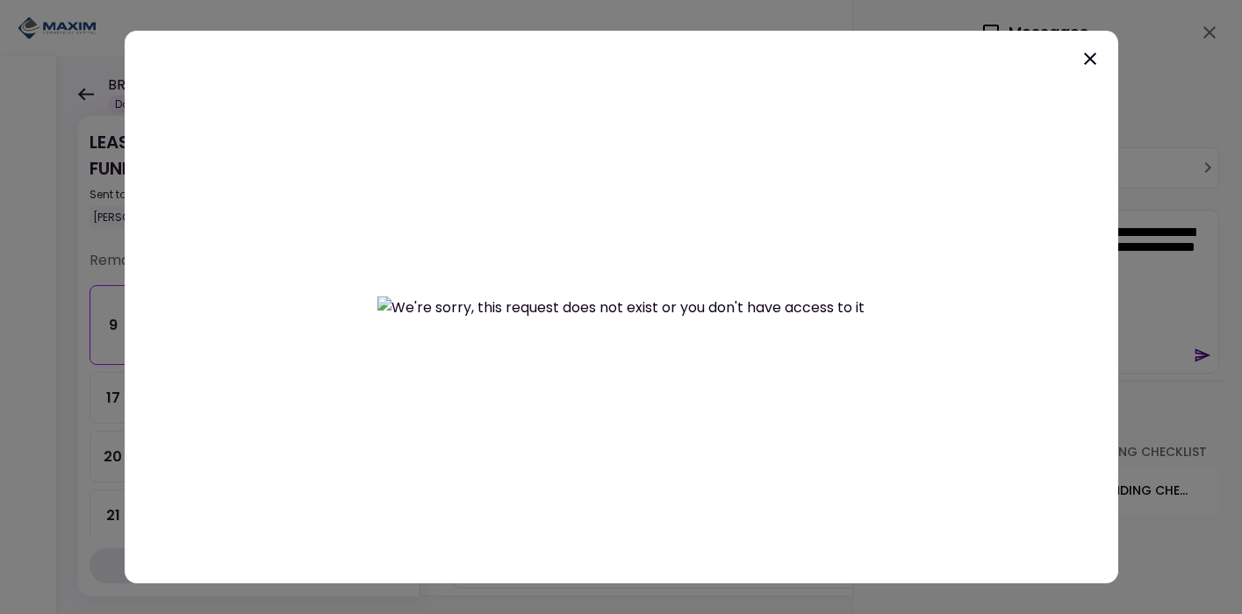
click at [1078, 69] on div at bounding box center [621, 307] width 993 height 553
click at [1087, 62] on icon at bounding box center [1089, 58] width 21 height 21
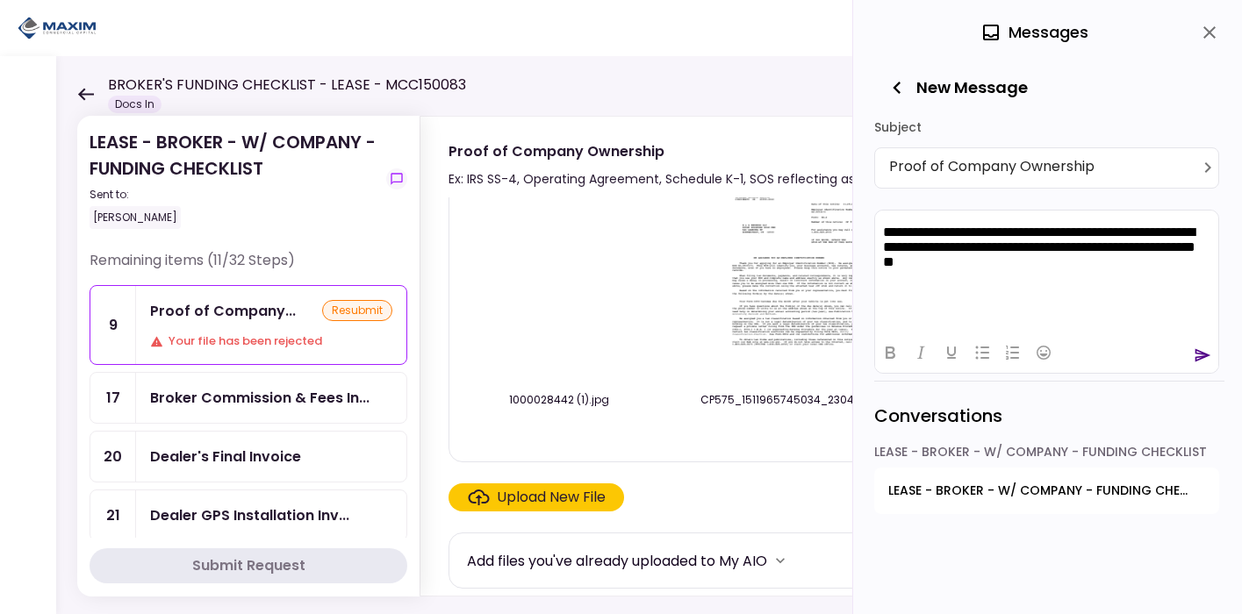
click at [1084, 278] on html "**********" at bounding box center [1046, 248] width 343 height 77
click at [779, 297] on img at bounding box center [792, 281] width 156 height 201
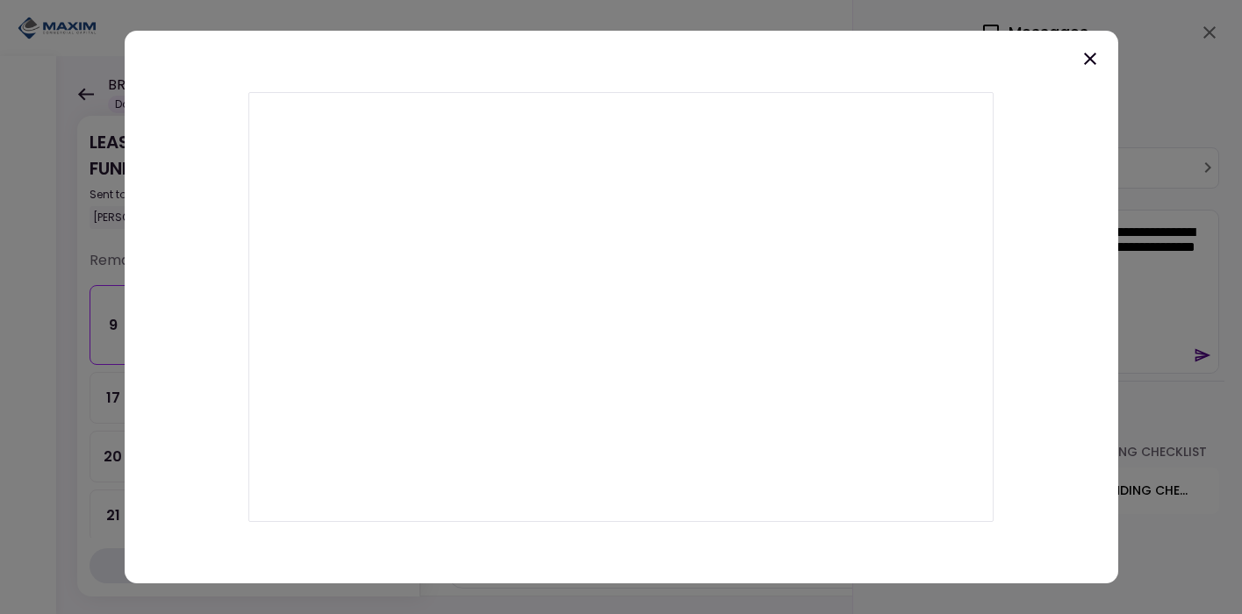
click at [1076, 72] on div at bounding box center [621, 307] width 993 height 553
click at [1083, 51] on icon at bounding box center [1089, 58] width 21 height 21
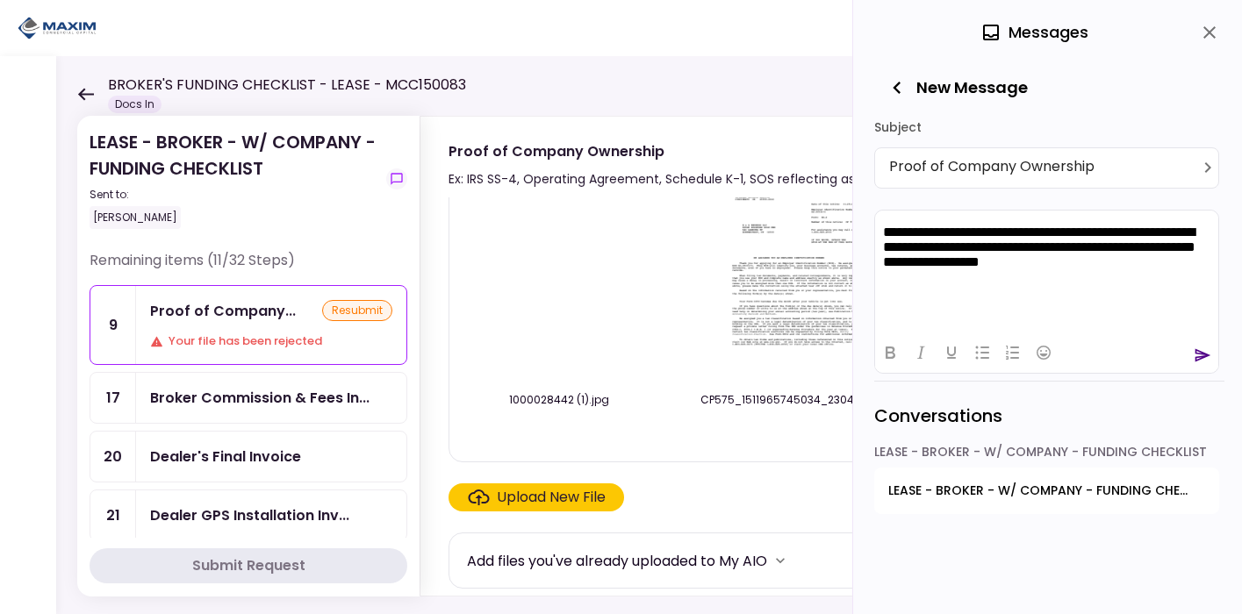
click at [1193, 353] on icon "send" at bounding box center [1202, 356] width 18 height 18
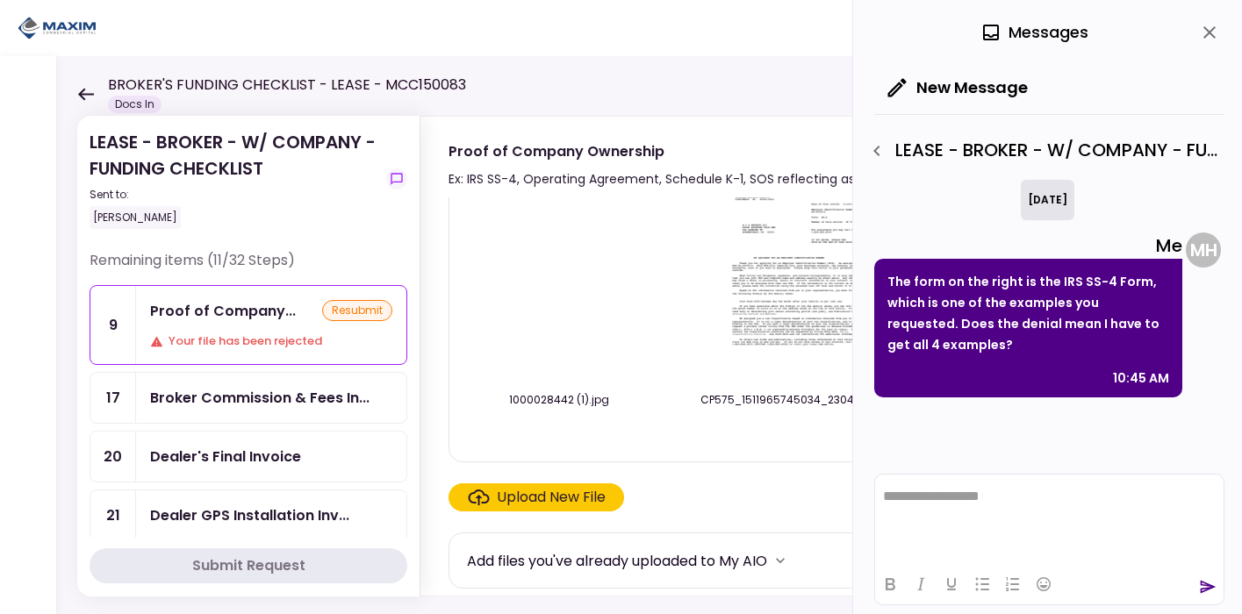
click at [734, 291] on img at bounding box center [792, 281] width 156 height 201
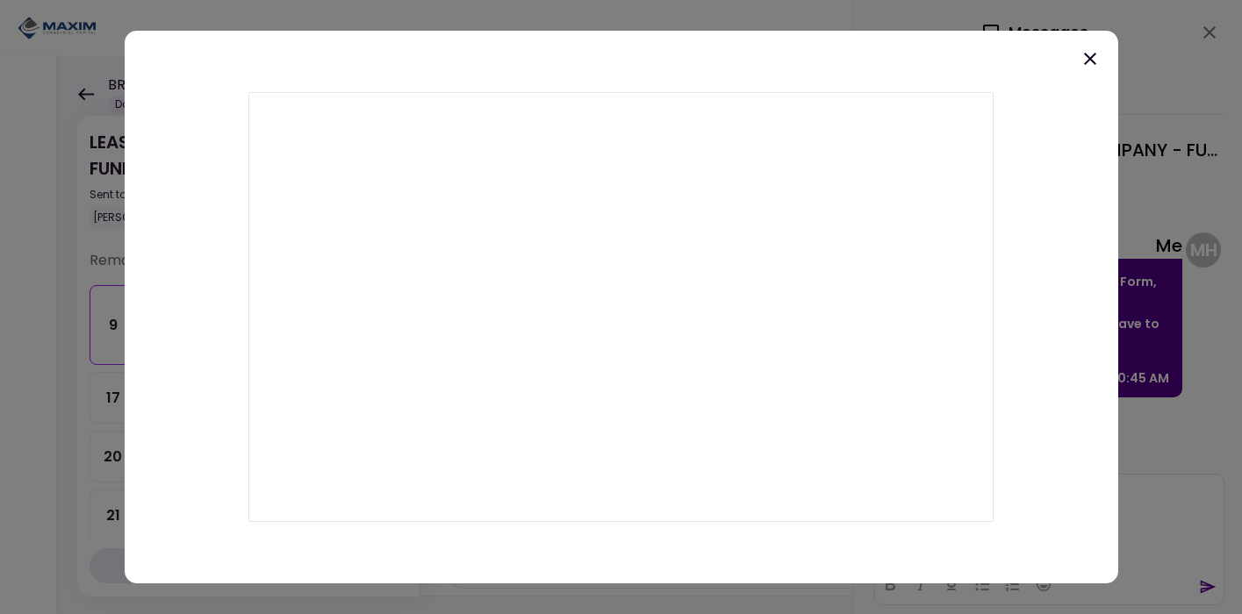
click at [1087, 61] on icon at bounding box center [1089, 58] width 21 height 21
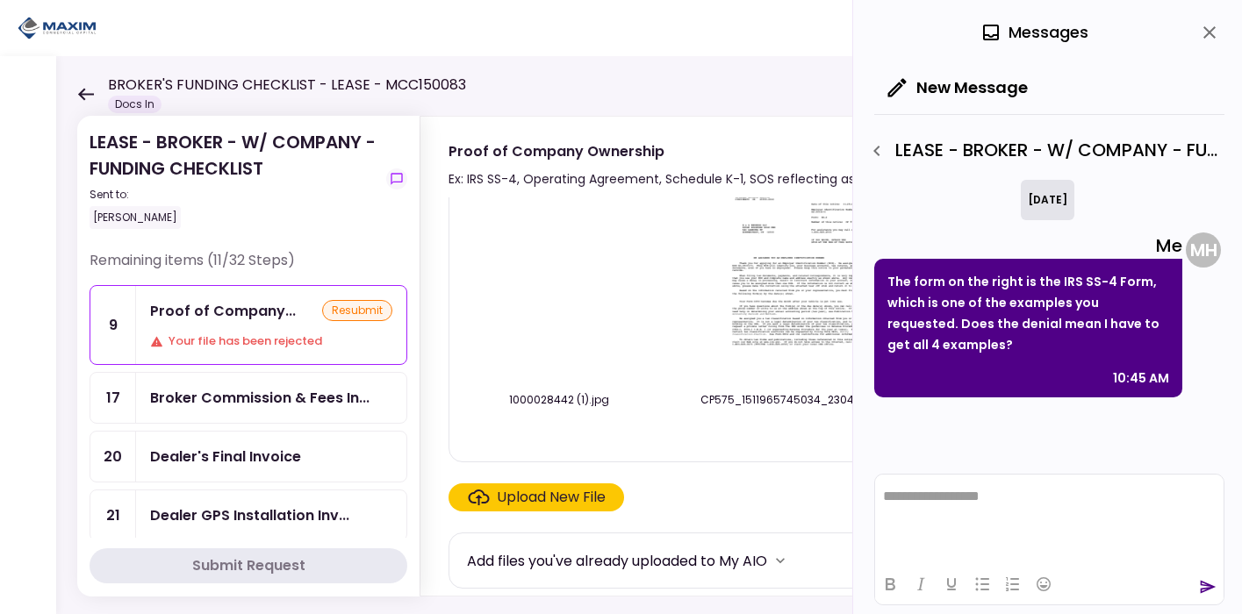
click at [1210, 30] on icon "close" at bounding box center [1209, 32] width 12 height 12
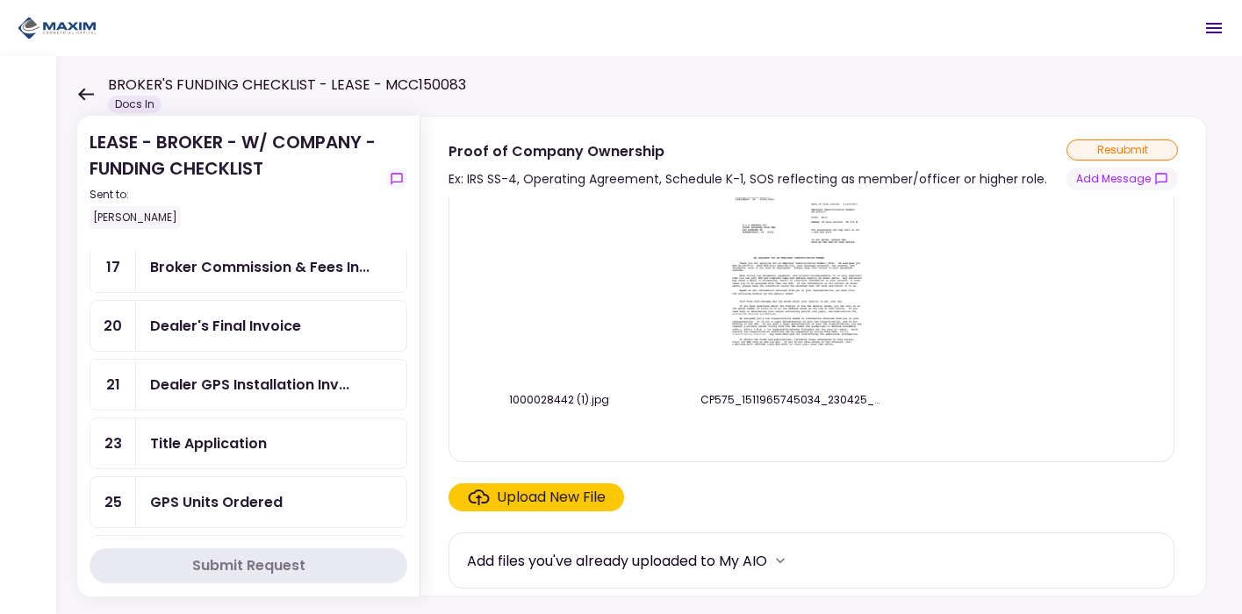
scroll to position [134, 0]
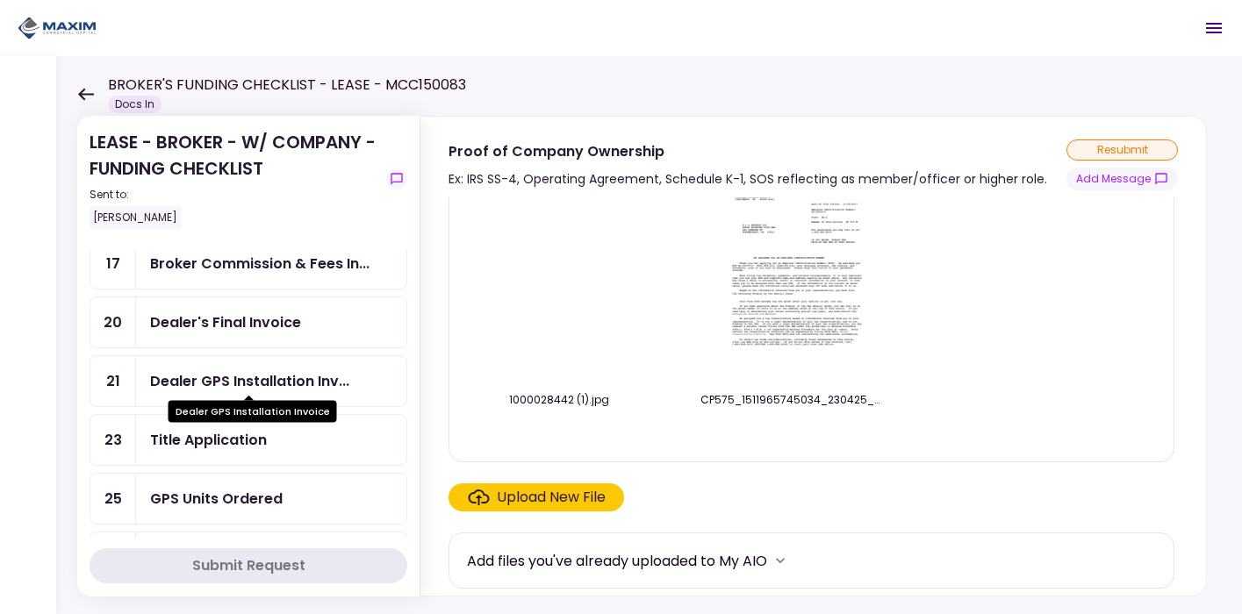
click at [218, 373] on div "Dealer GPS Installation Inv..." at bounding box center [249, 381] width 199 height 22
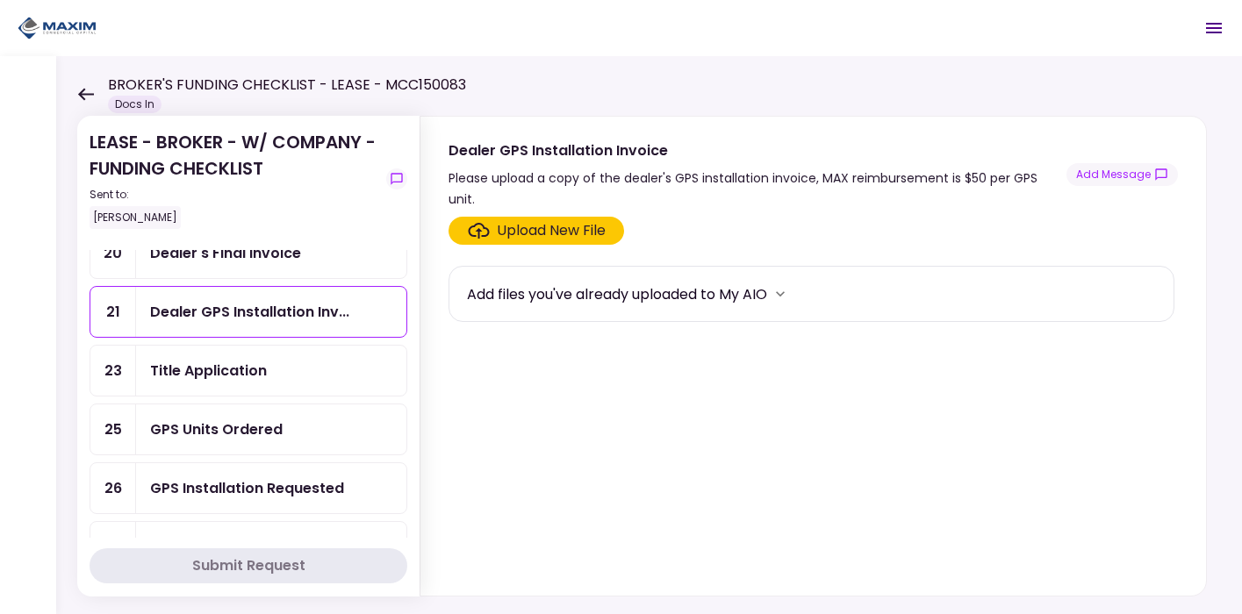
scroll to position [209, 0]
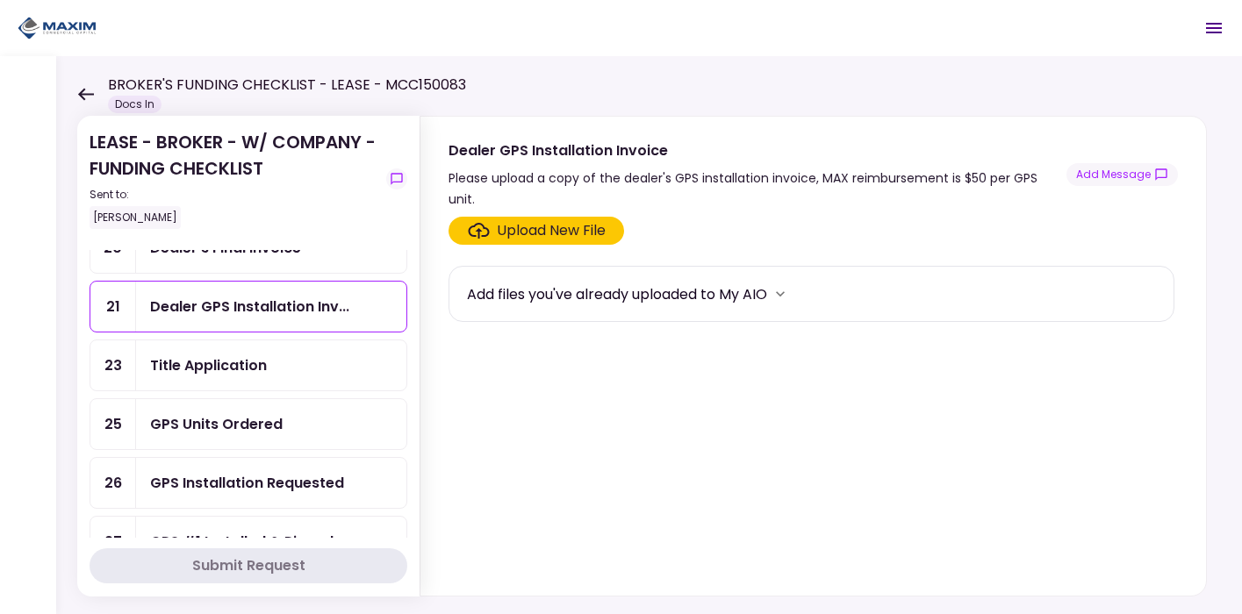
click at [241, 428] on div "GPS Units Ordered" at bounding box center [216, 424] width 132 height 22
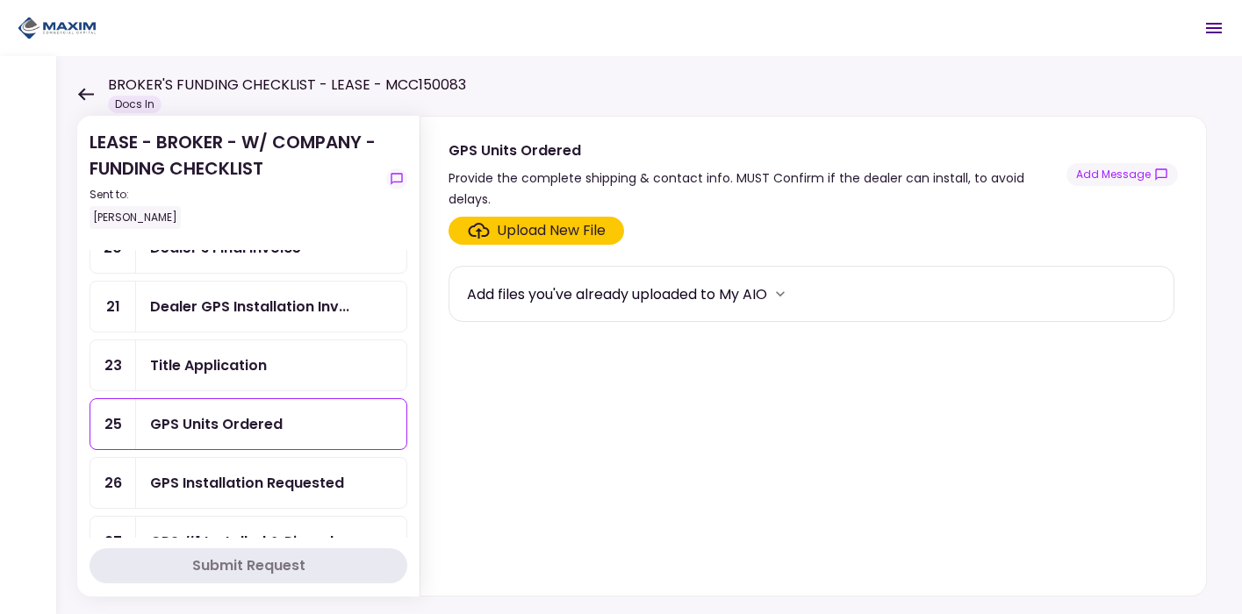
click at [597, 217] on label "Upload New File" at bounding box center [535, 231] width 175 height 28
click at [0, 0] on input "Upload New File" at bounding box center [0, 0] width 0 height 0
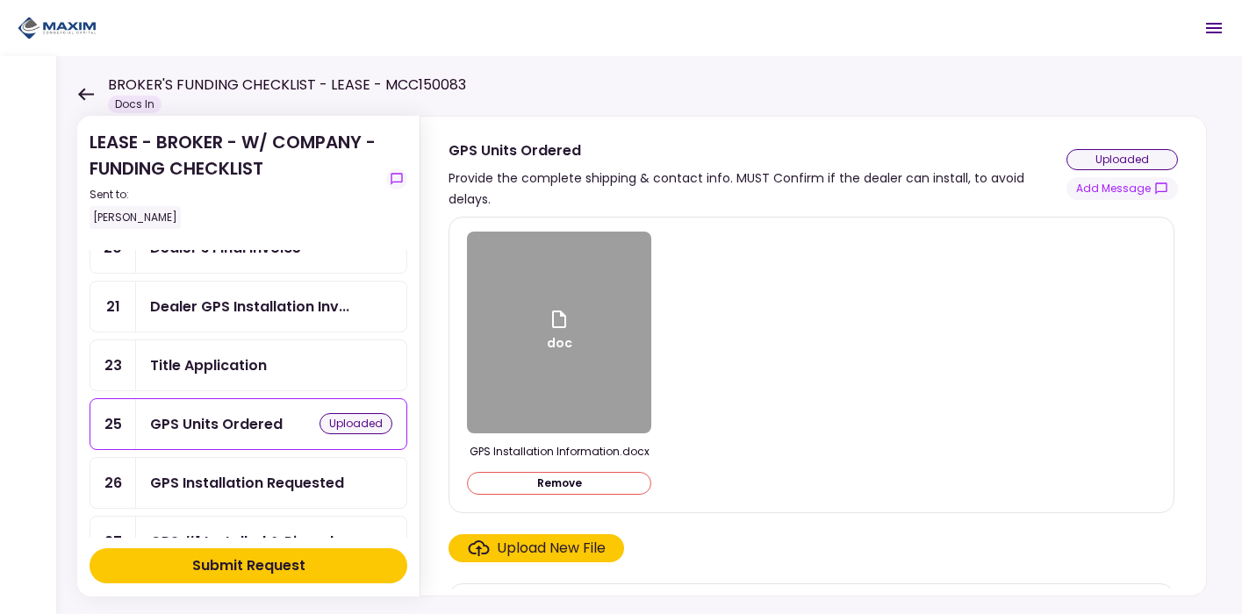
click at [318, 560] on button "Submit Request" at bounding box center [249, 565] width 318 height 35
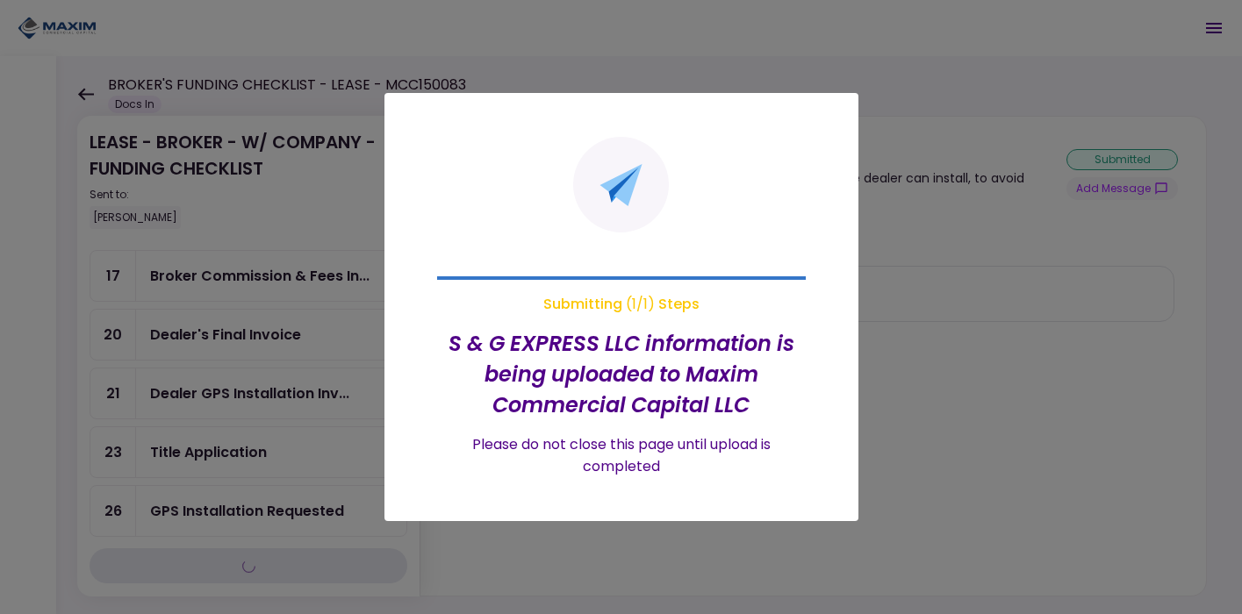
scroll to position [294, 0]
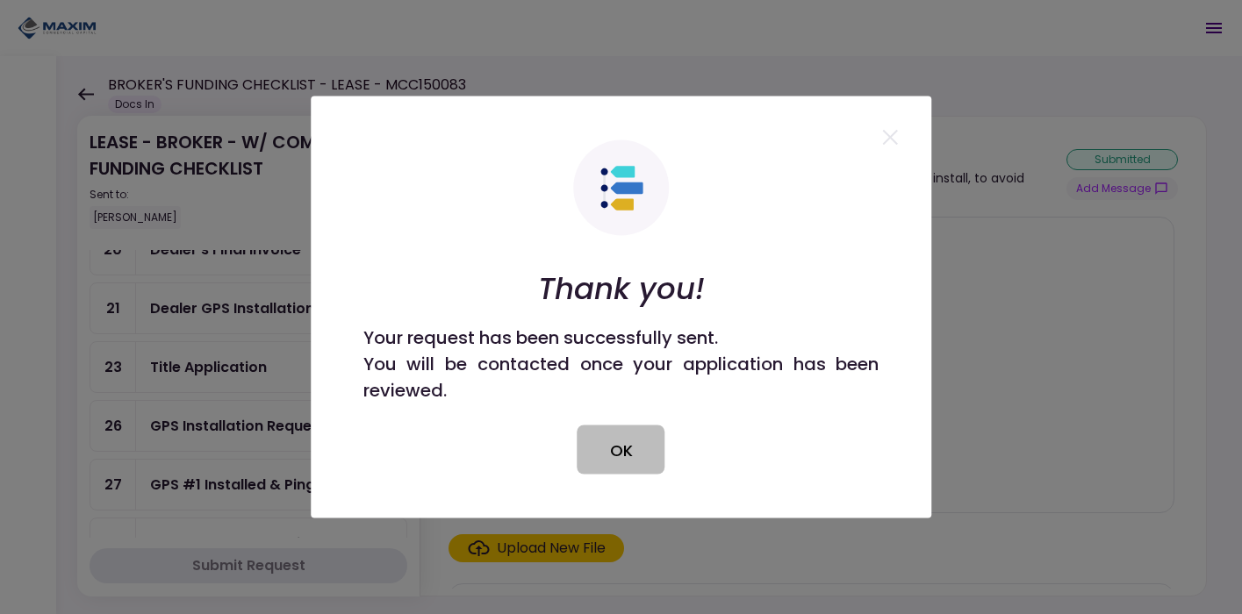
click at [639, 430] on button "OK" at bounding box center [621, 450] width 88 height 49
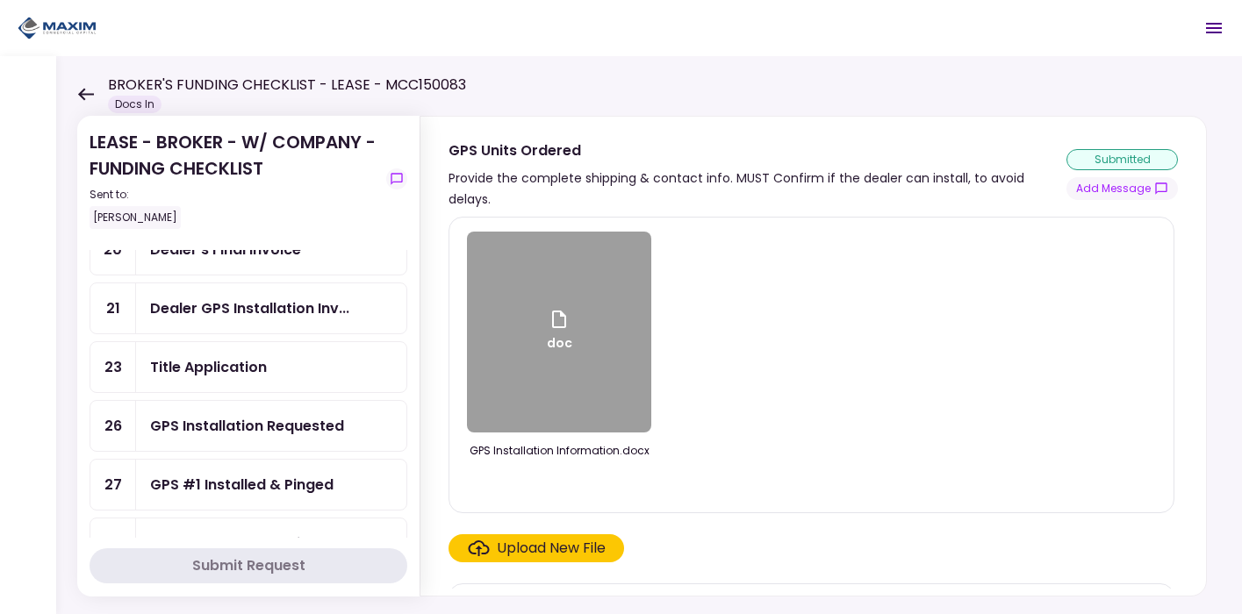
click at [1213, 18] on icon "Open menu" at bounding box center [1213, 28] width 21 height 21
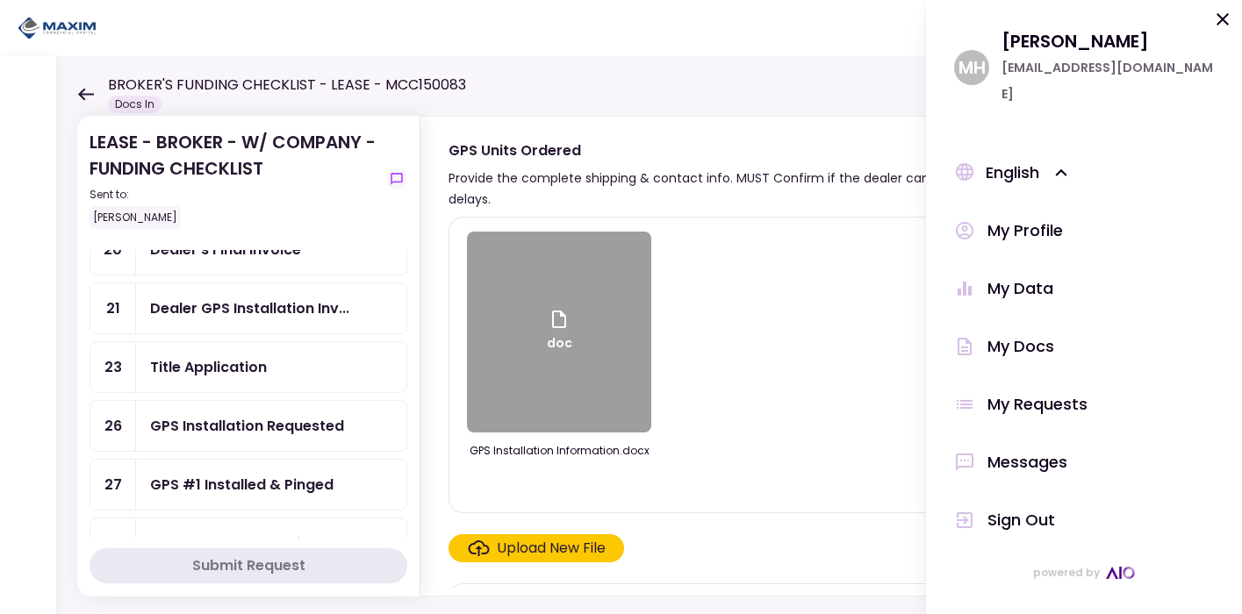
click at [1015, 463] on div "Messages" at bounding box center [1027, 462] width 80 height 26
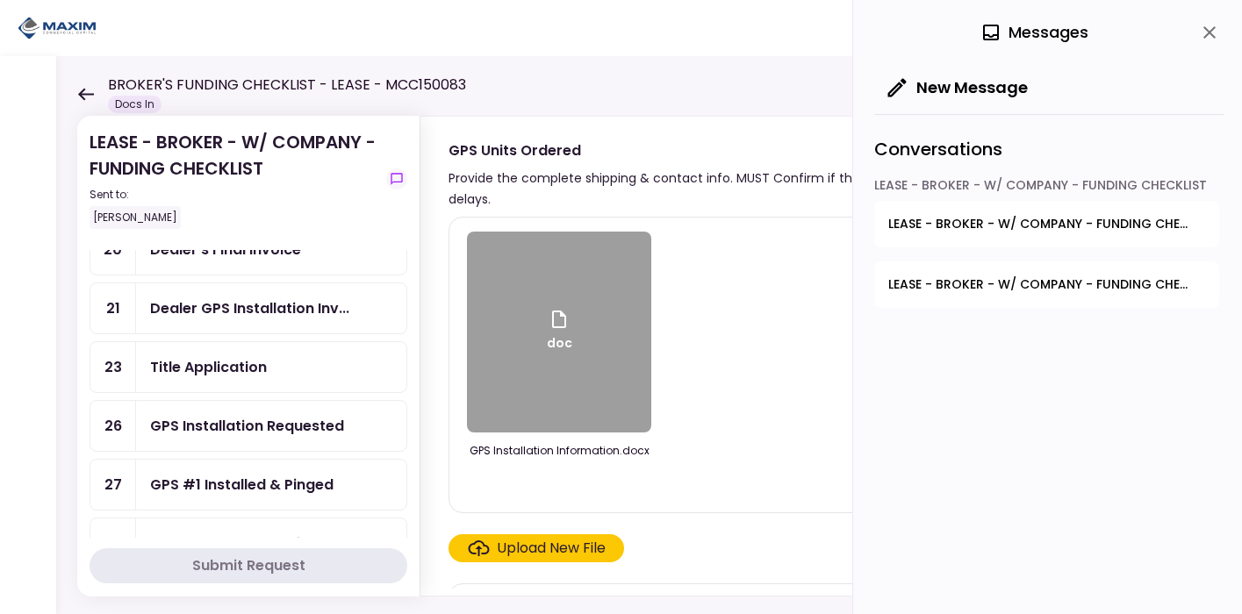
click at [1014, 268] on button "LEASE - BROKER - W/ COMPANY - FUNDING CHECKLIST - GPS Units Ordered" at bounding box center [1046, 284] width 345 height 47
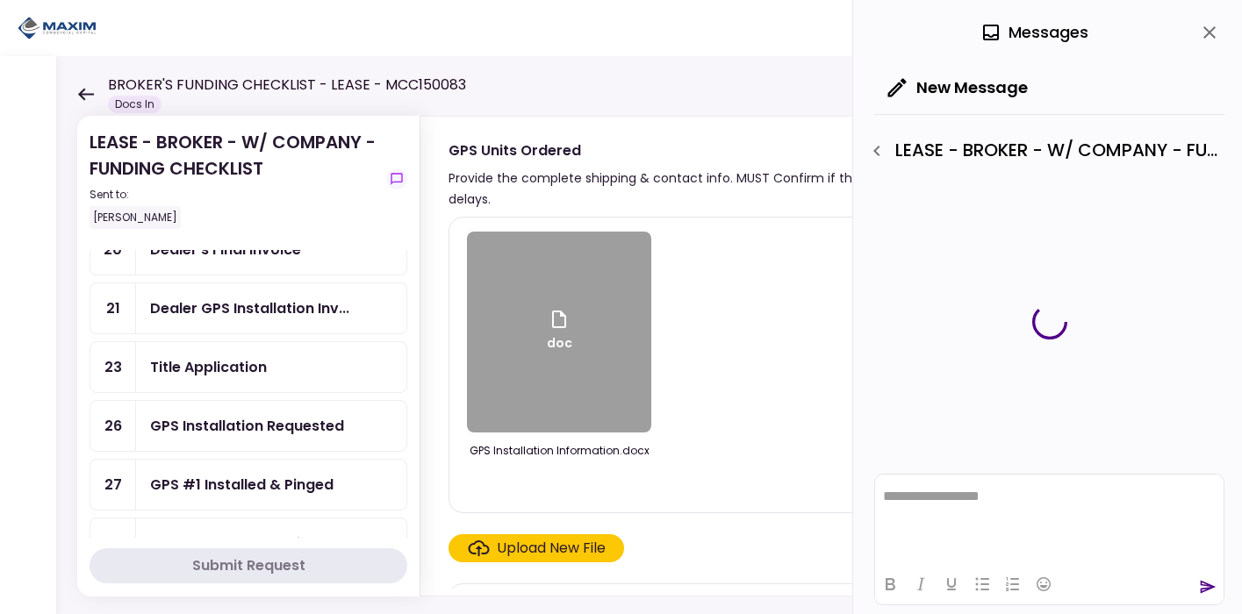
scroll to position [0, 0]
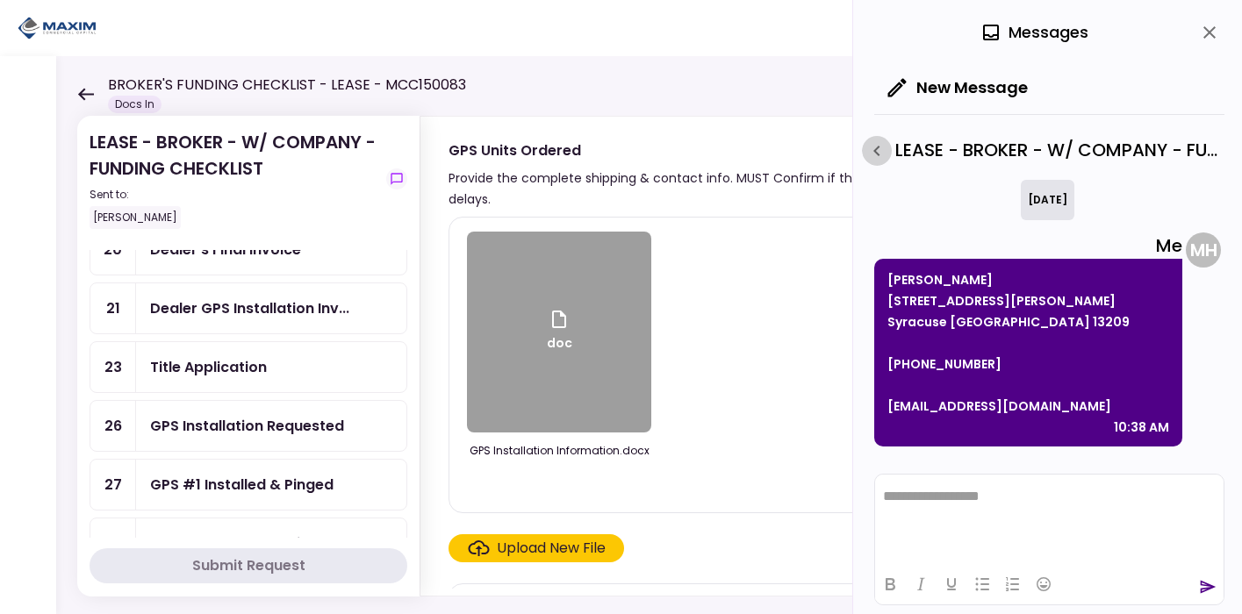
click at [884, 143] on icon "button" at bounding box center [876, 150] width 21 height 21
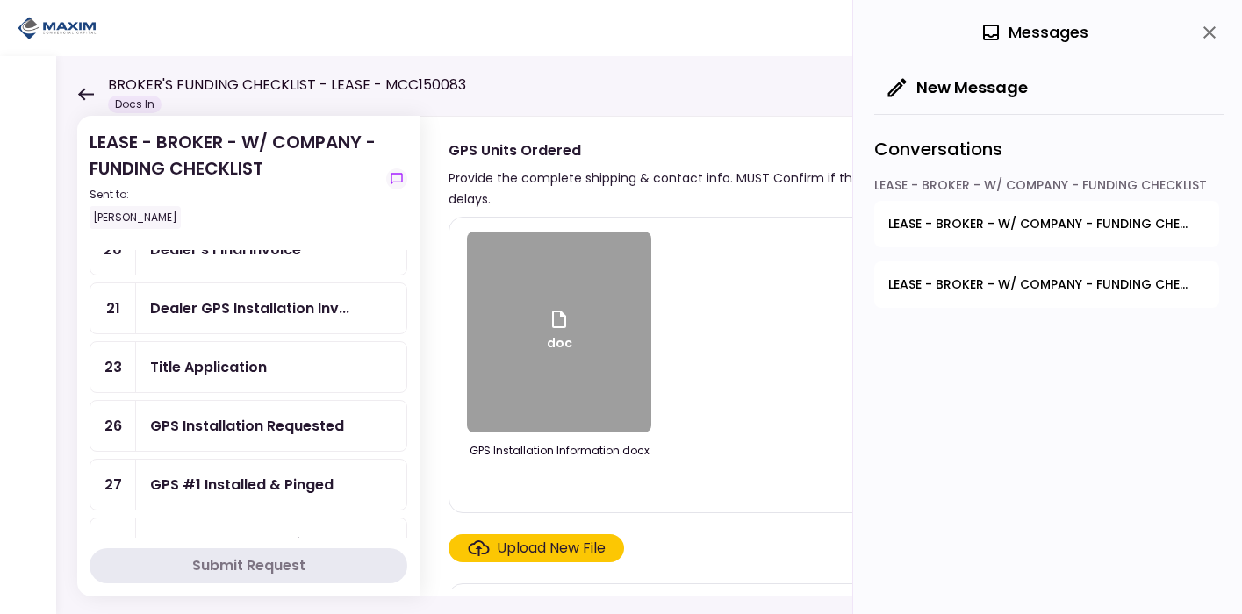
click at [945, 227] on span "LEASE - BROKER - W/ COMPANY - FUNDING CHECKLIST - Proof of Company Ownership" at bounding box center [1040, 224] width 304 height 18
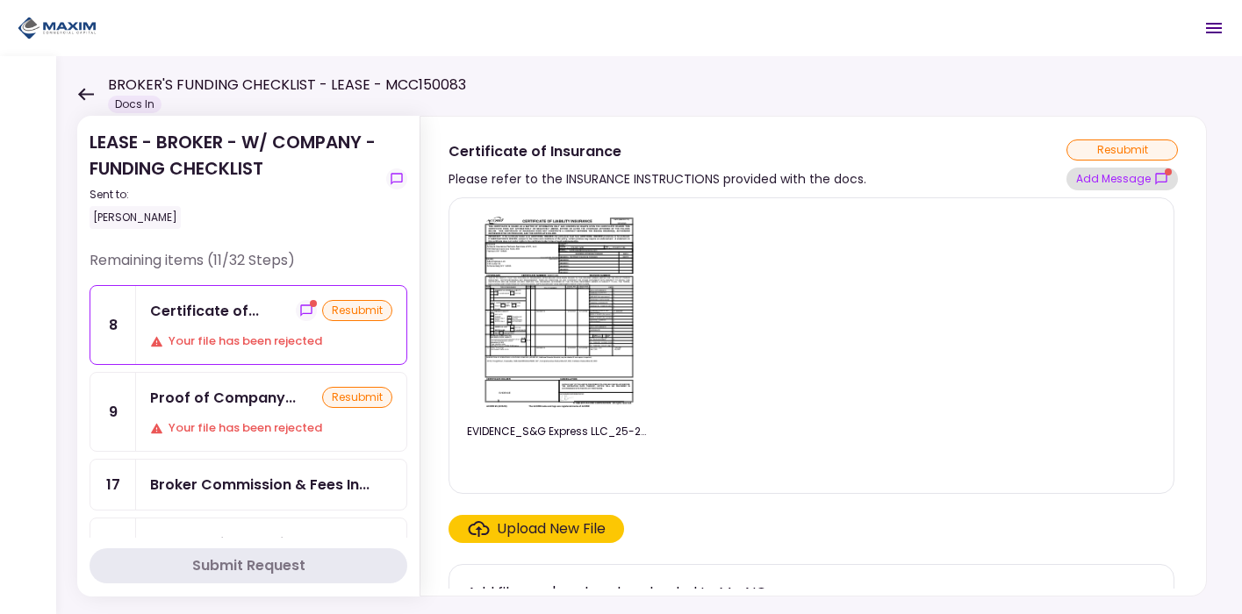
click at [1161, 175] on icon "show-messages" at bounding box center [1161, 179] width 14 height 14
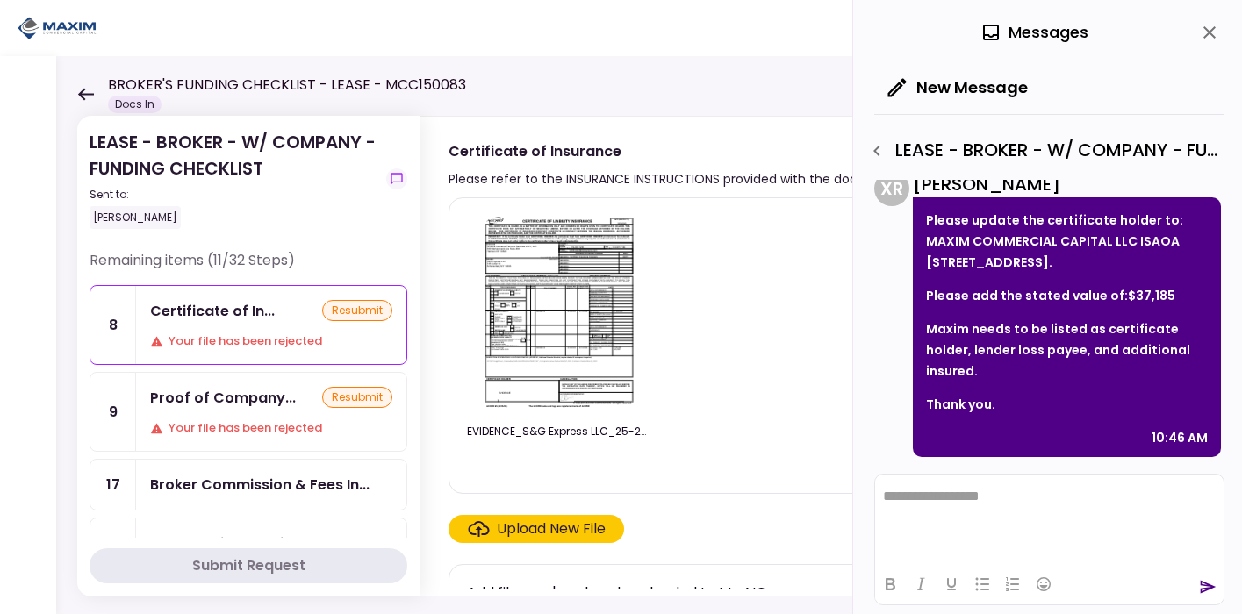
scroll to position [71, 0]
click at [560, 275] on img at bounding box center [559, 312] width 156 height 201
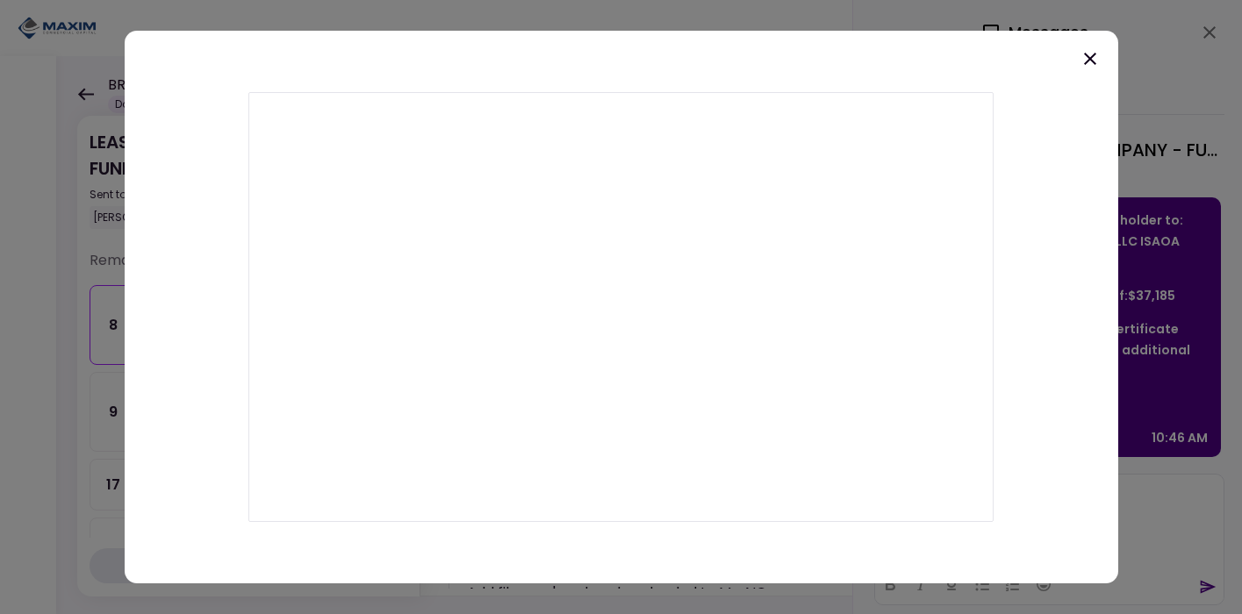
click at [1083, 56] on icon at bounding box center [1089, 58] width 21 height 21
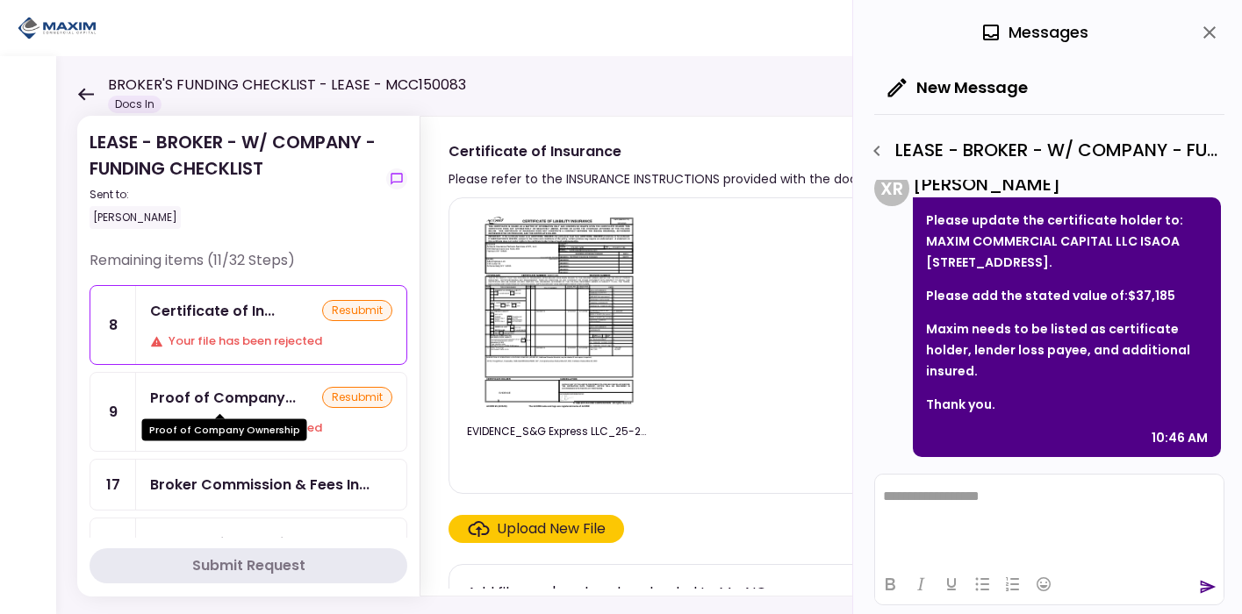
click at [220, 406] on body "**********" at bounding box center [621, 307] width 1242 height 614
click at [260, 405] on div "Proof of Company..." at bounding box center [223, 398] width 146 height 22
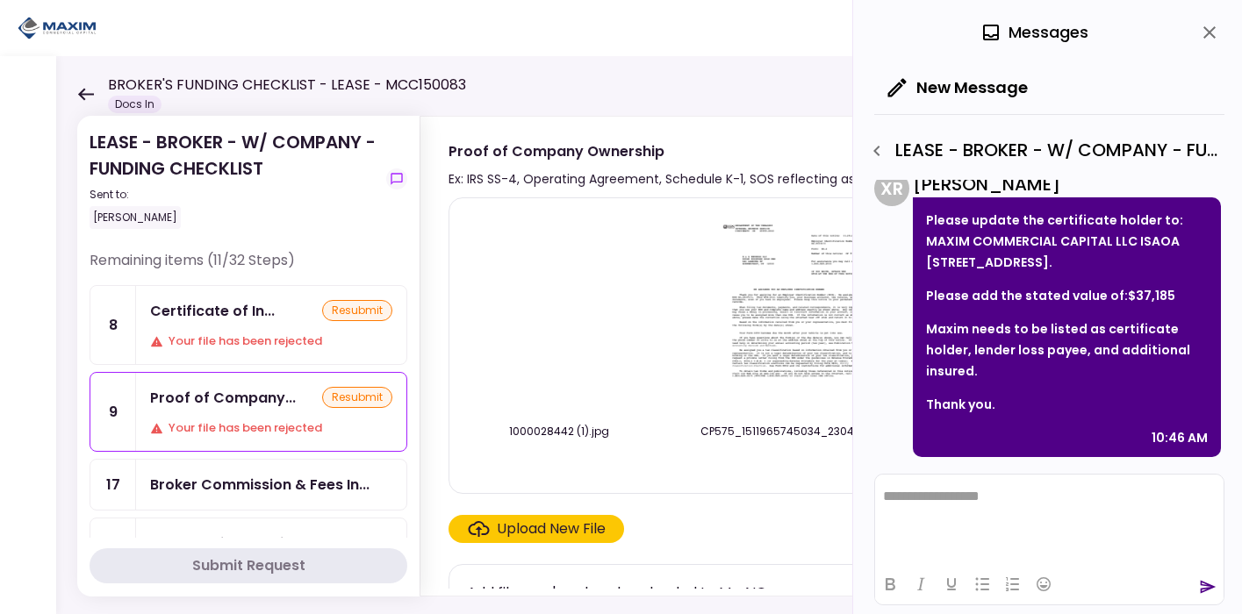
click at [1192, 39] on div "0 Messages" at bounding box center [1049, 32] width 350 height 65
click at [1207, 31] on icon "close" at bounding box center [1209, 32] width 12 height 12
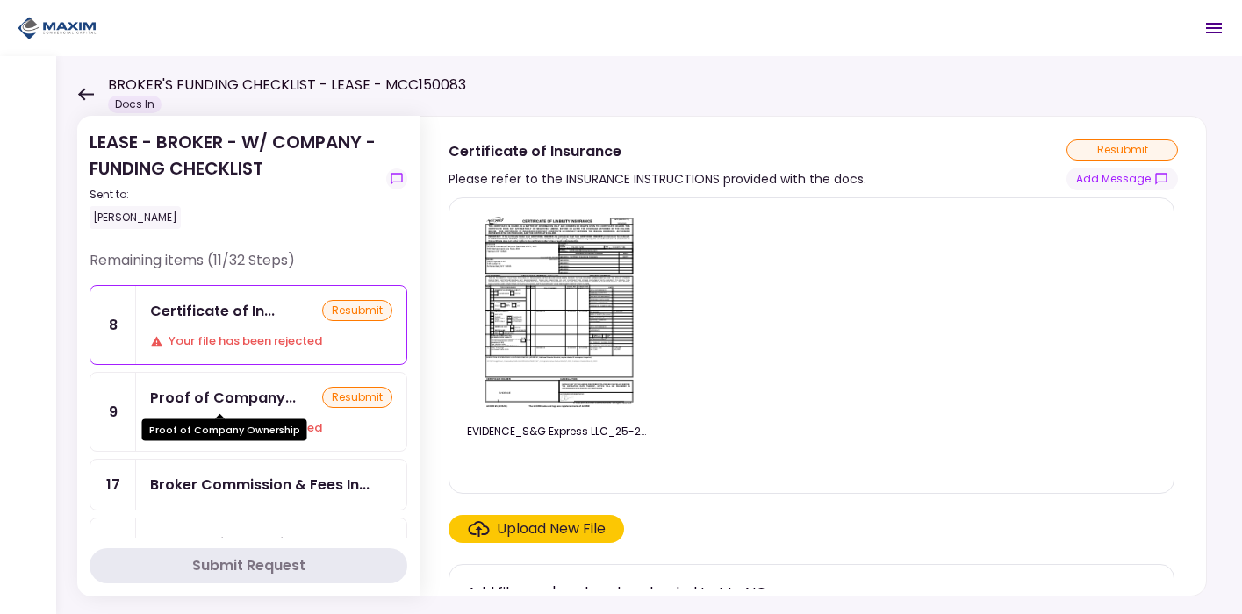
click at [251, 397] on div "Proof of Company..." at bounding box center [223, 398] width 146 height 22
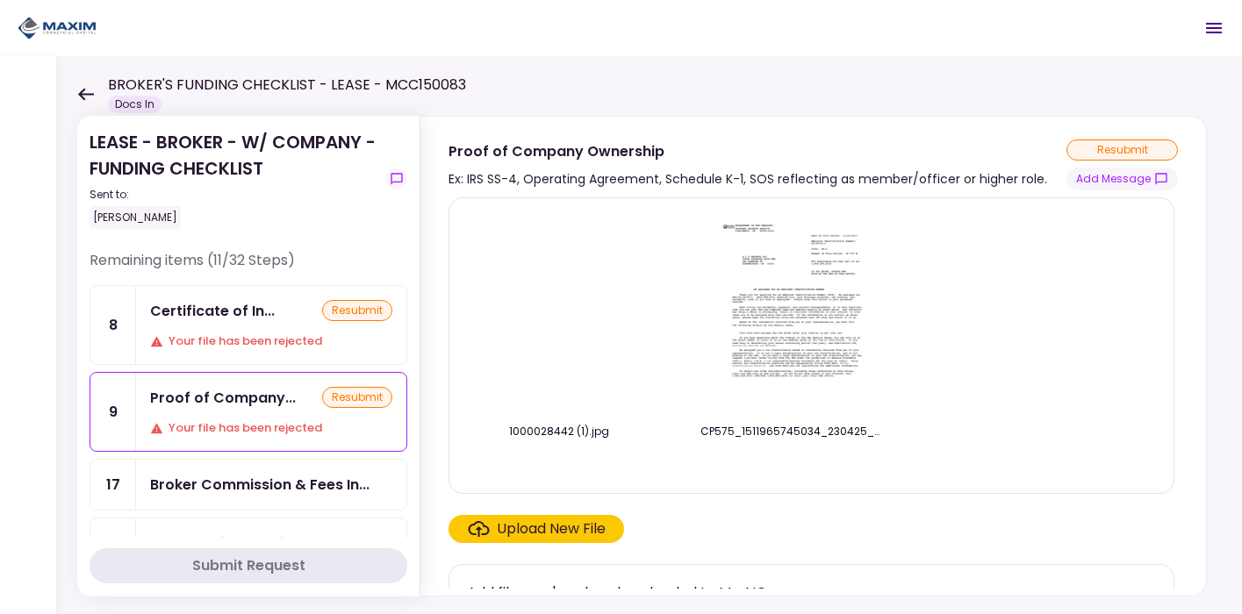
scroll to position [32, 0]
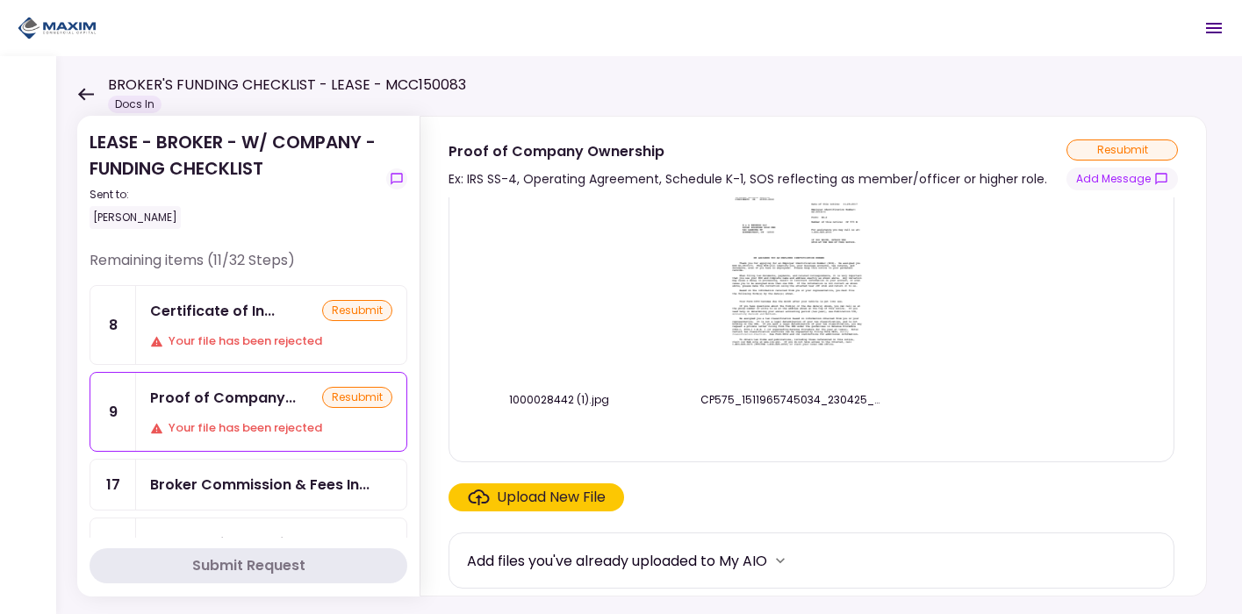
click at [233, 319] on div "Certificate of In..." at bounding box center [212, 311] width 125 height 22
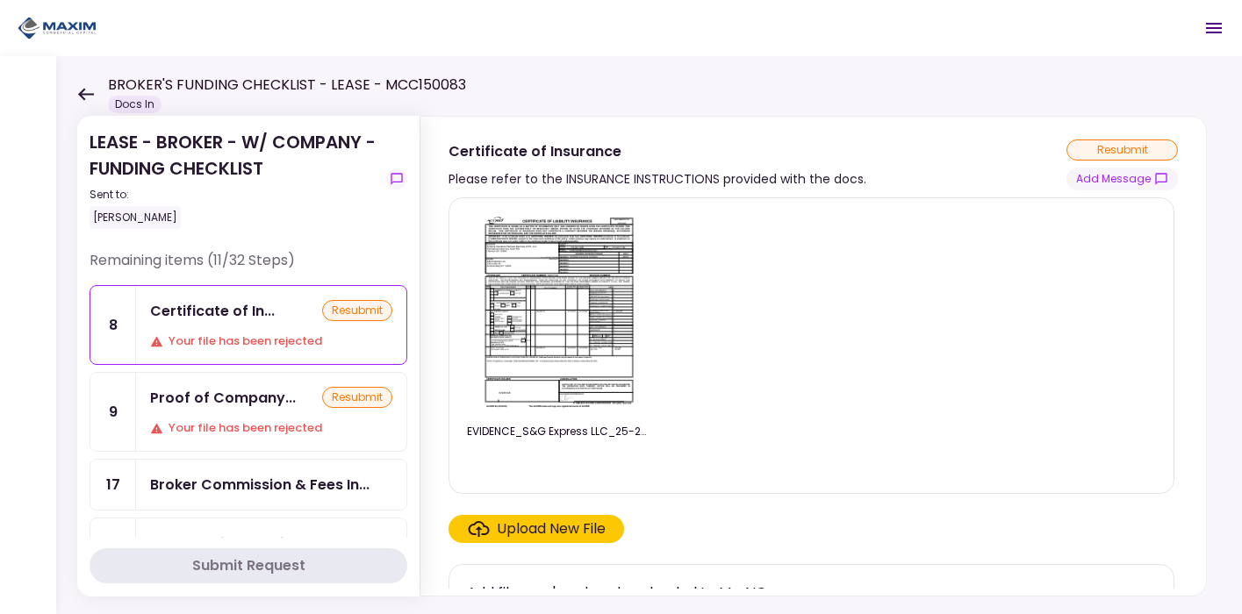
click at [1049, 156] on div "Certificate of Insurance Please refer to the INSURANCE INSTRUCTIONS provided wi…" at bounding box center [812, 165] width 729 height 51
click at [1126, 182] on button "Add Message" at bounding box center [1121, 179] width 111 height 23
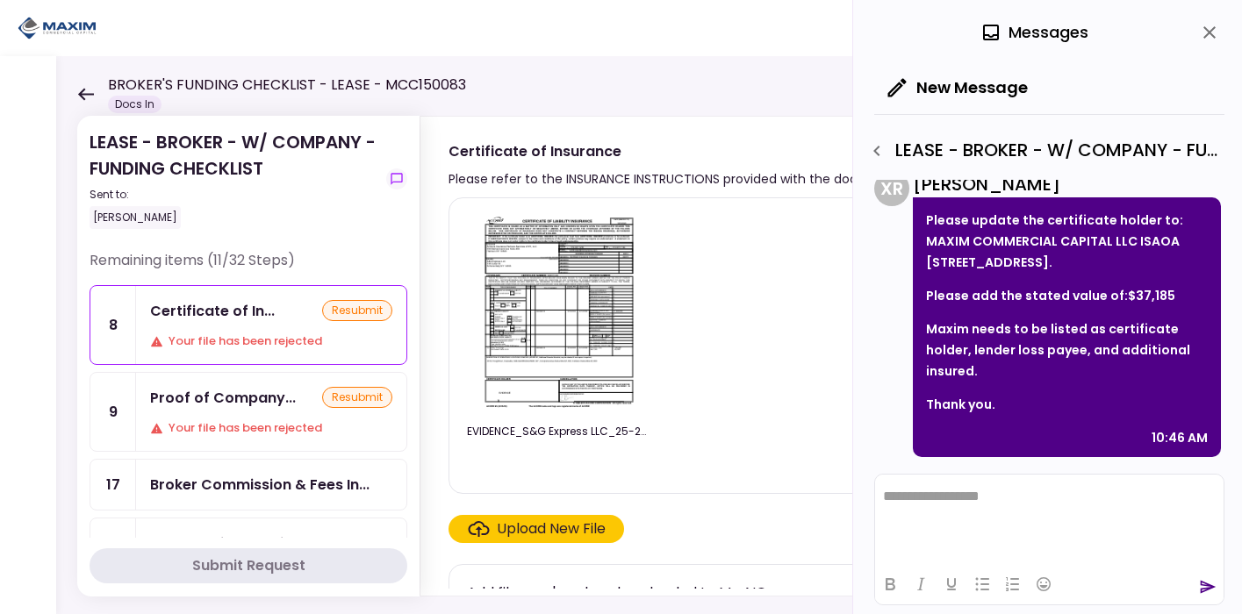
scroll to position [64, 0]
drag, startPoint x: 1128, startPoint y: 312, endPoint x: 1161, endPoint y: 310, distance: 32.6
click at [1161, 306] on p "Please add the stated value of:$37,185" at bounding box center [1067, 295] width 282 height 21
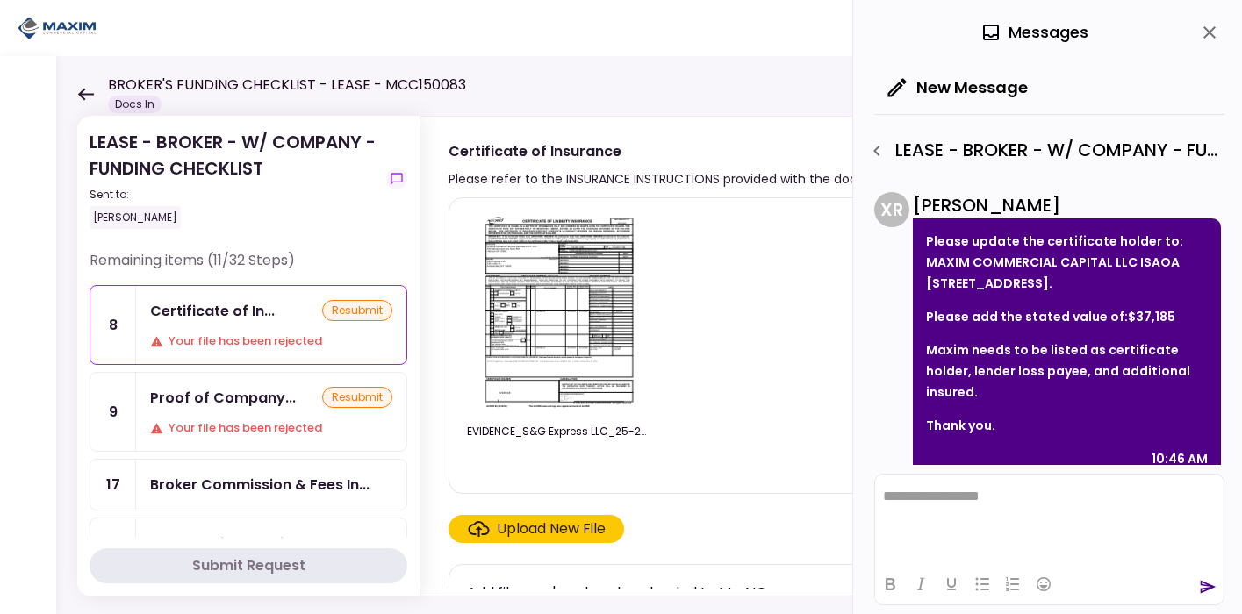
scroll to position [29, 0]
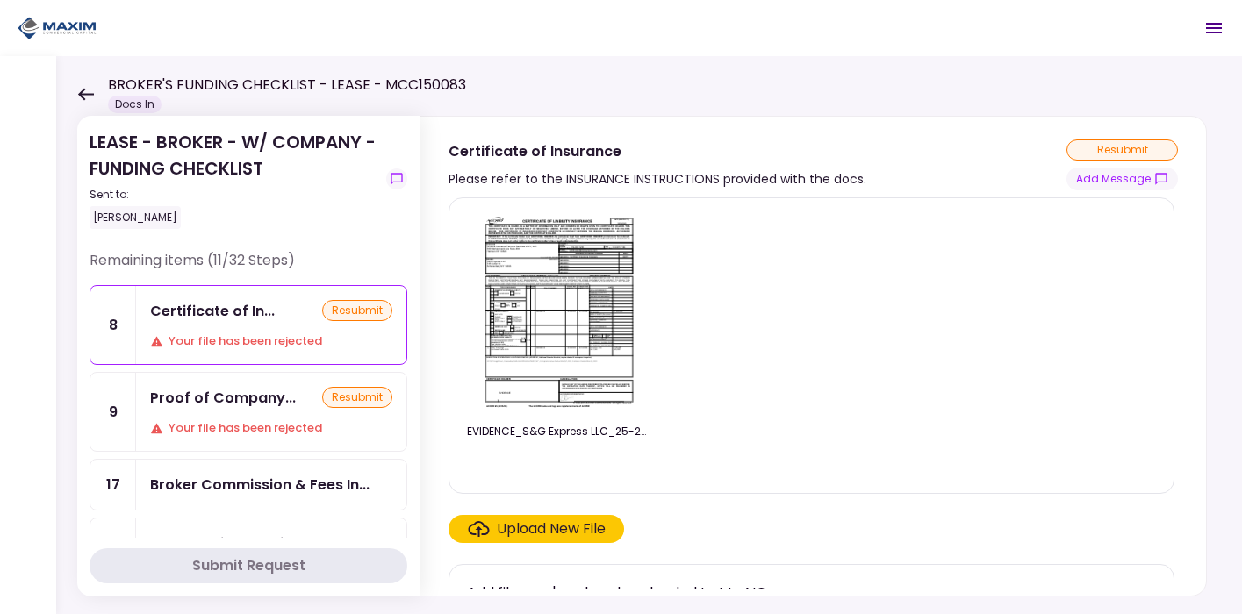
click at [149, 427] on div "Proof of Company... resubmit Your file has been rejected" at bounding box center [271, 412] width 270 height 78
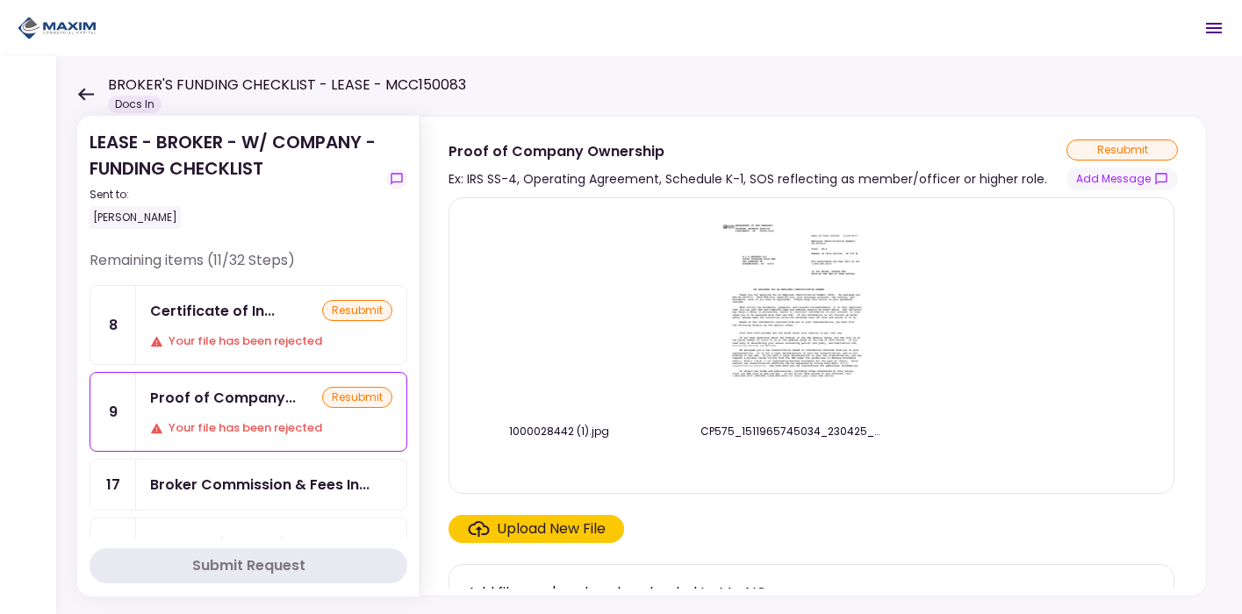
scroll to position [32, 0]
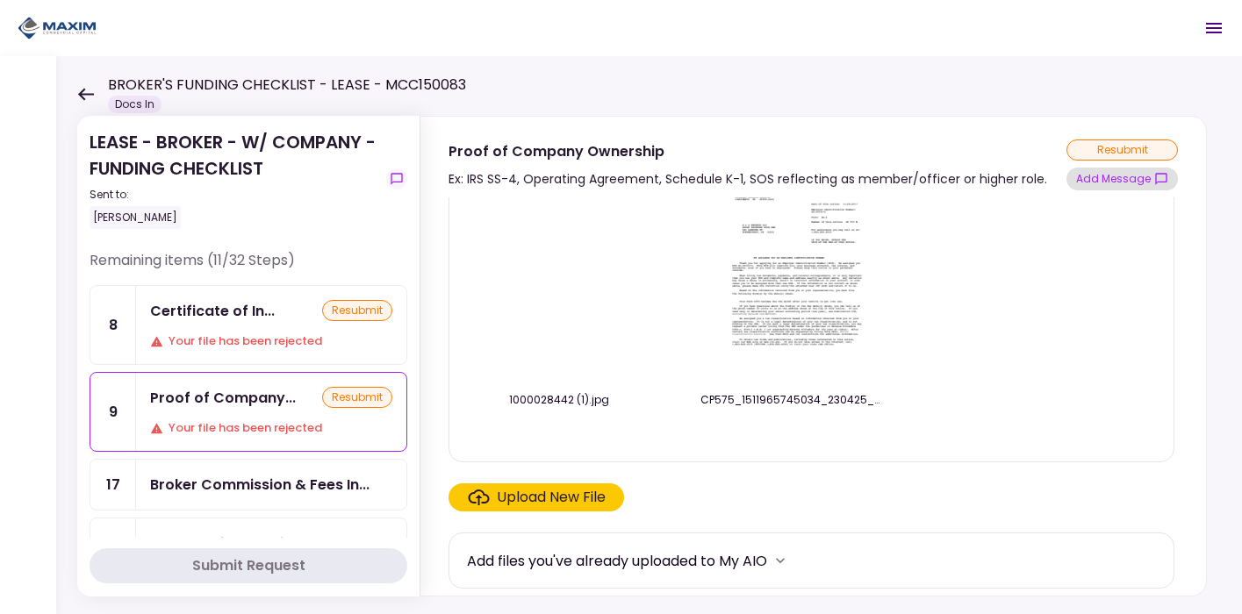
click at [1091, 183] on button "Add Message" at bounding box center [1121, 179] width 111 height 23
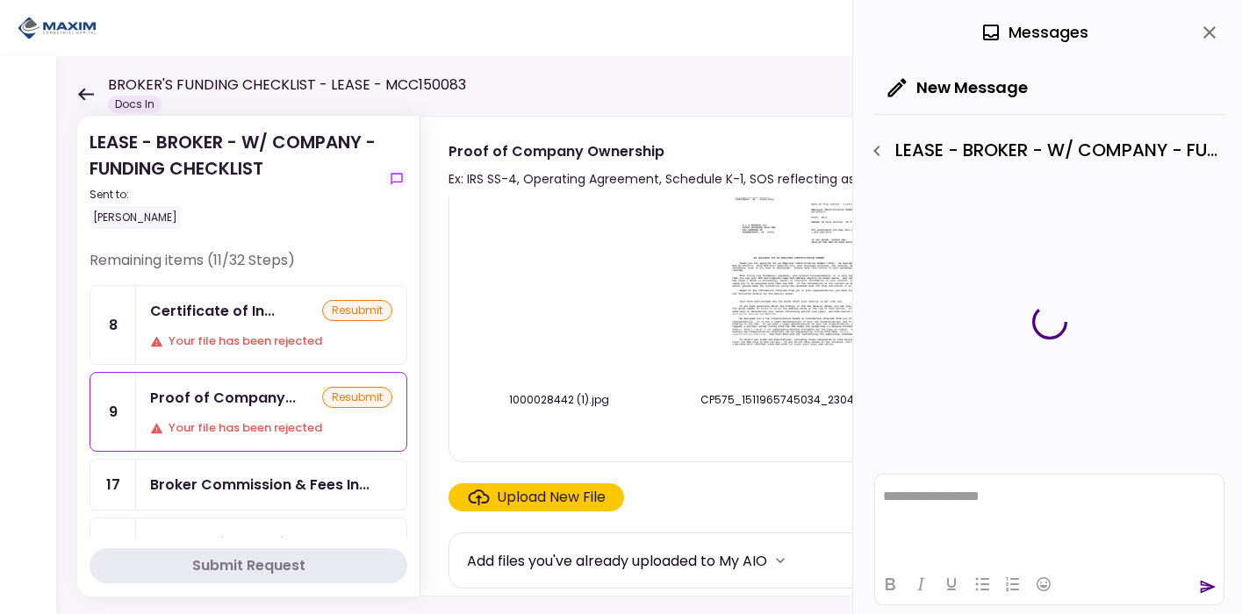
scroll to position [0, 0]
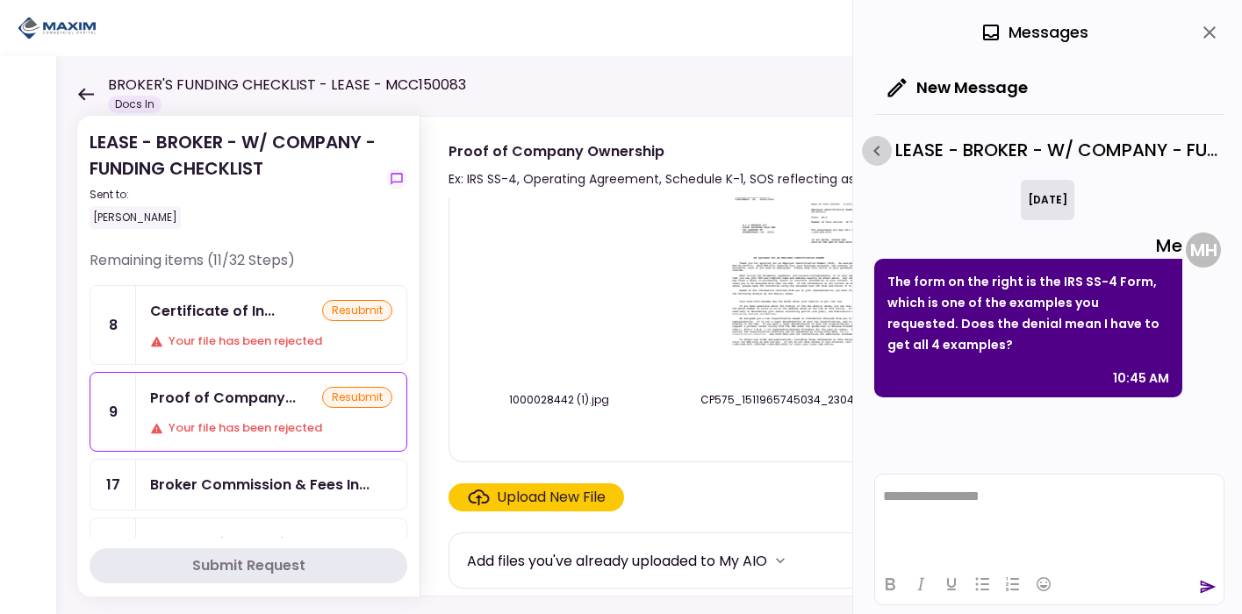
click at [881, 149] on icon "button" at bounding box center [876, 150] width 21 height 21
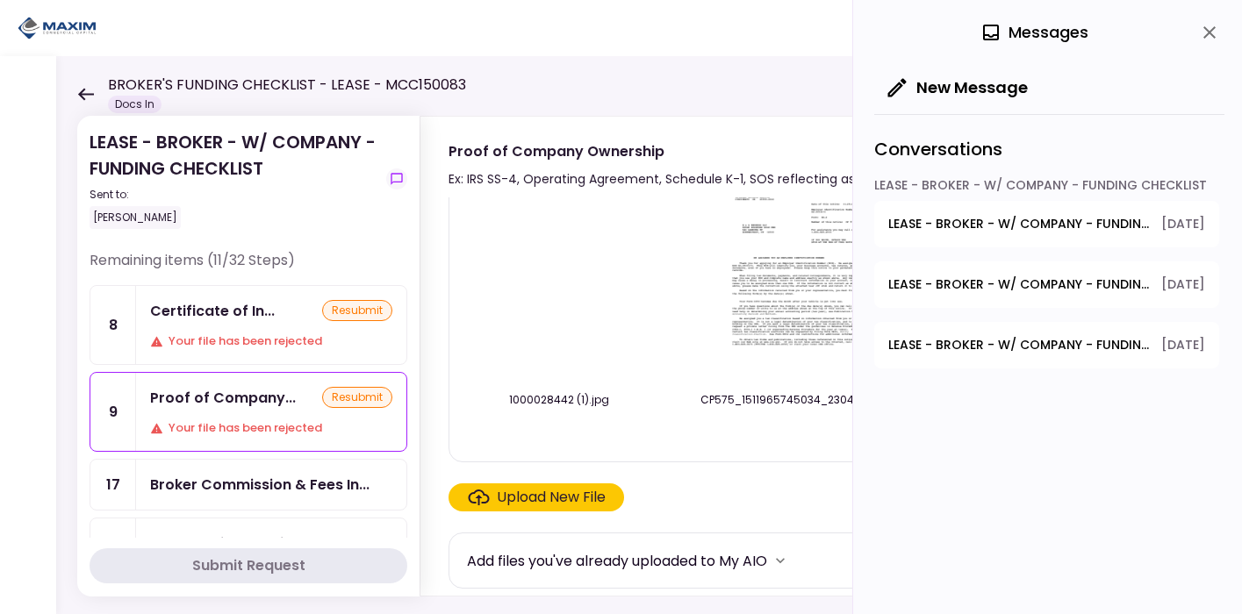
click at [985, 353] on span "LEASE - BROKER - W/ COMPANY - FUNDING CHECKLIST - GPS Units Ordered" at bounding box center [1018, 345] width 261 height 18
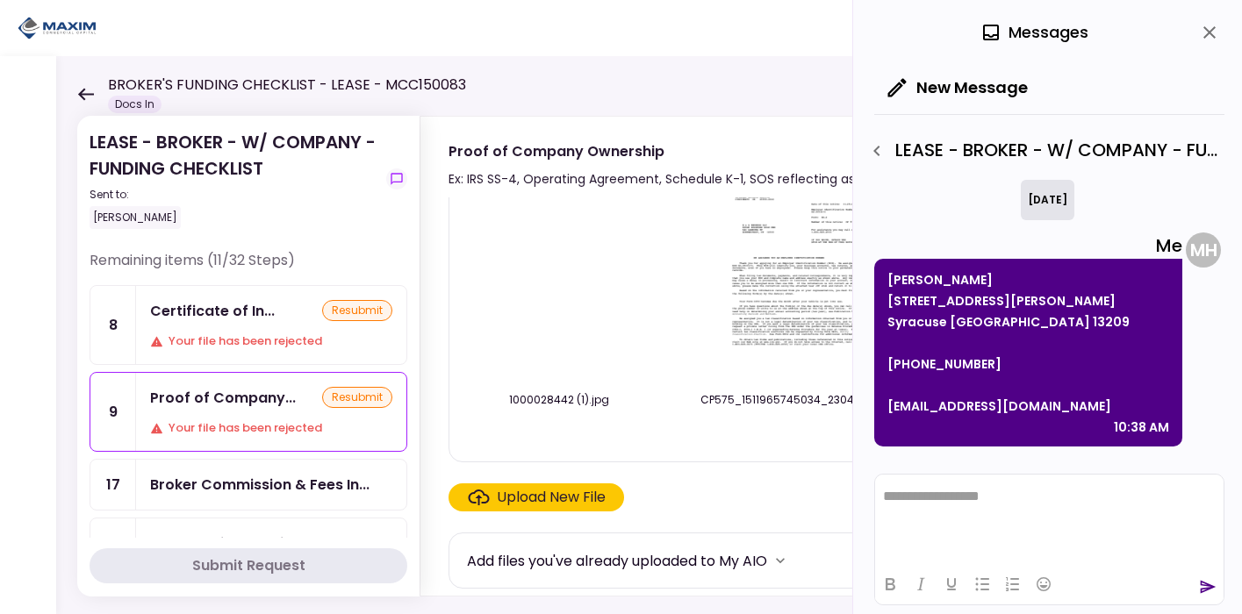
click at [874, 133] on div "LEASE - BROKER - W/ COMPANY - FUNDING CHECKLIST - GPS Units Ordered" at bounding box center [1049, 147] width 350 height 66
click at [876, 144] on icon "button" at bounding box center [876, 150] width 21 height 21
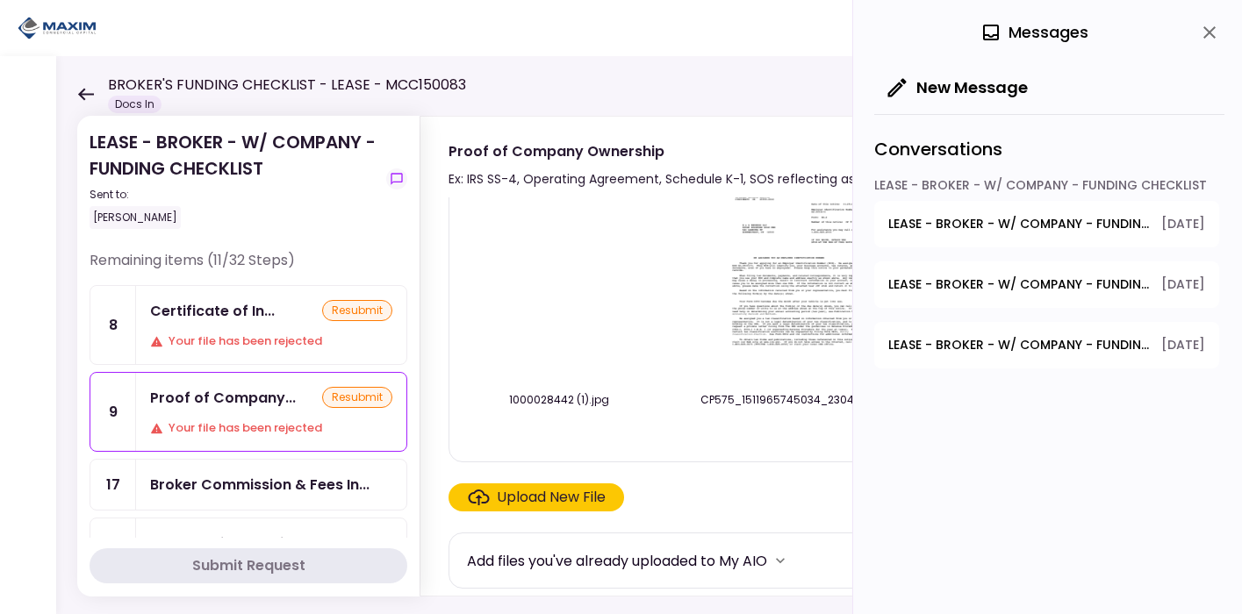
click at [1002, 225] on span "LEASE - BROKER - W/ COMPANY - FUNDING CHECKLIST - Certificate of Insurance" at bounding box center [1018, 224] width 261 height 18
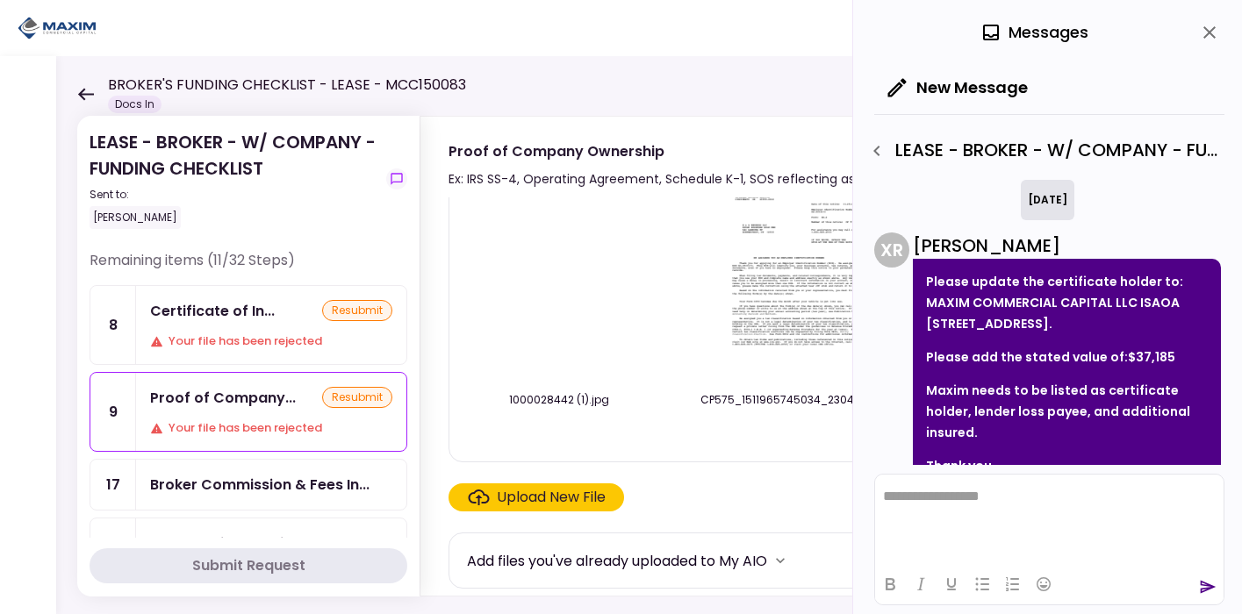
click at [887, 147] on button "button" at bounding box center [877, 151] width 30 height 30
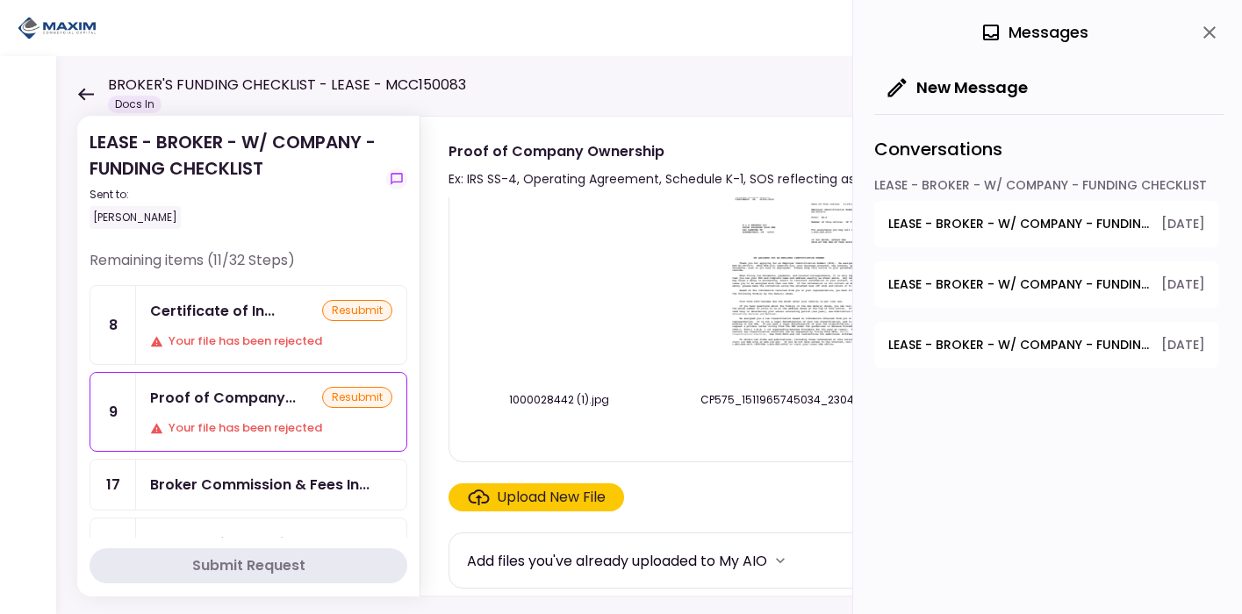
click at [1221, 14] on div "0 Messages" at bounding box center [1049, 32] width 350 height 65
click at [1207, 24] on icon "close" at bounding box center [1209, 32] width 21 height 21
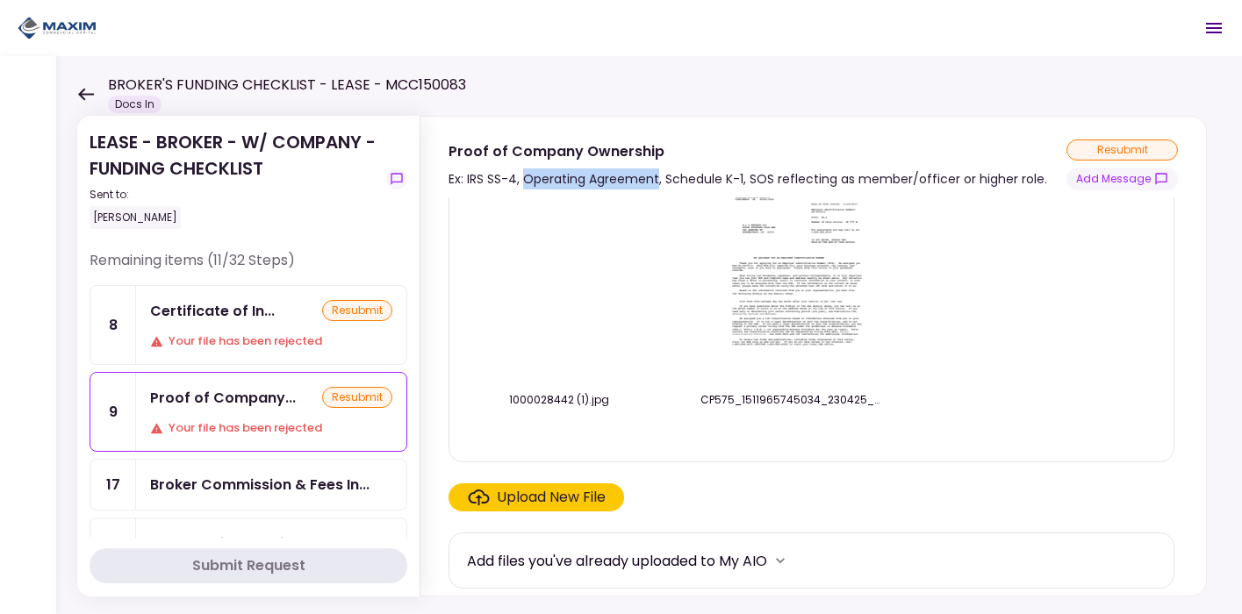
drag, startPoint x: 525, startPoint y: 181, endPoint x: 657, endPoint y: 182, distance: 132.5
click at [657, 182] on div "Ex: IRS SS-4, Operating Agreement, Schedule K-1, SOS reflecting as member/offic…" at bounding box center [747, 178] width 598 height 21
click at [177, 336] on div "Certificate of Insurance" at bounding box center [214, 344] width 135 height 22
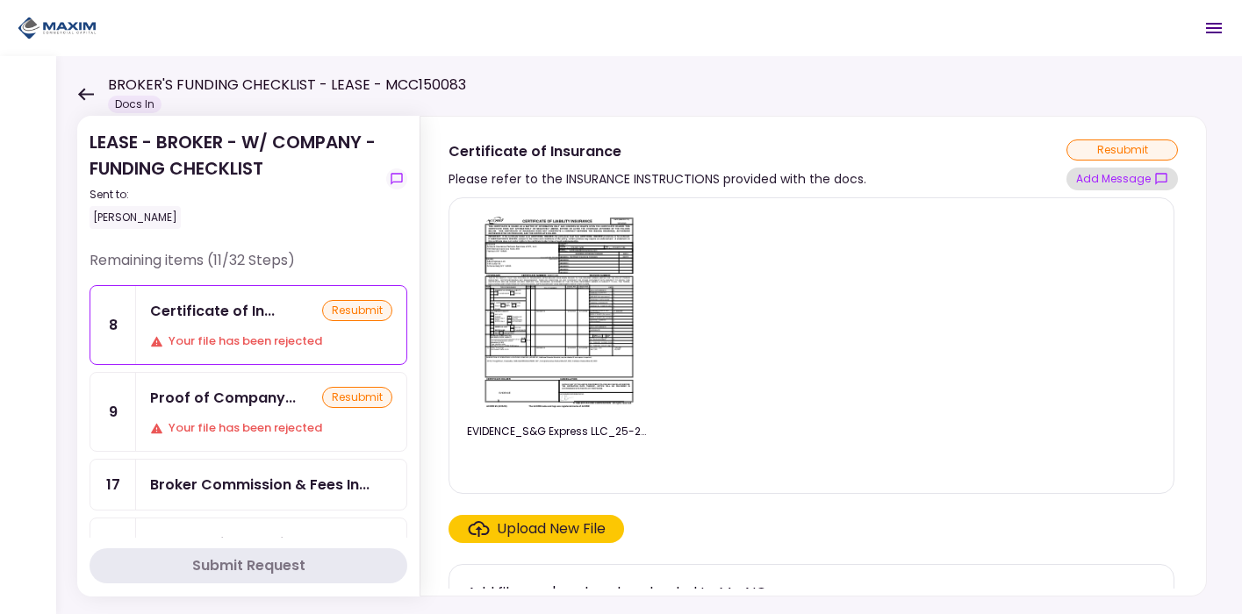
click at [1110, 176] on button "Add Message" at bounding box center [1121, 179] width 111 height 23
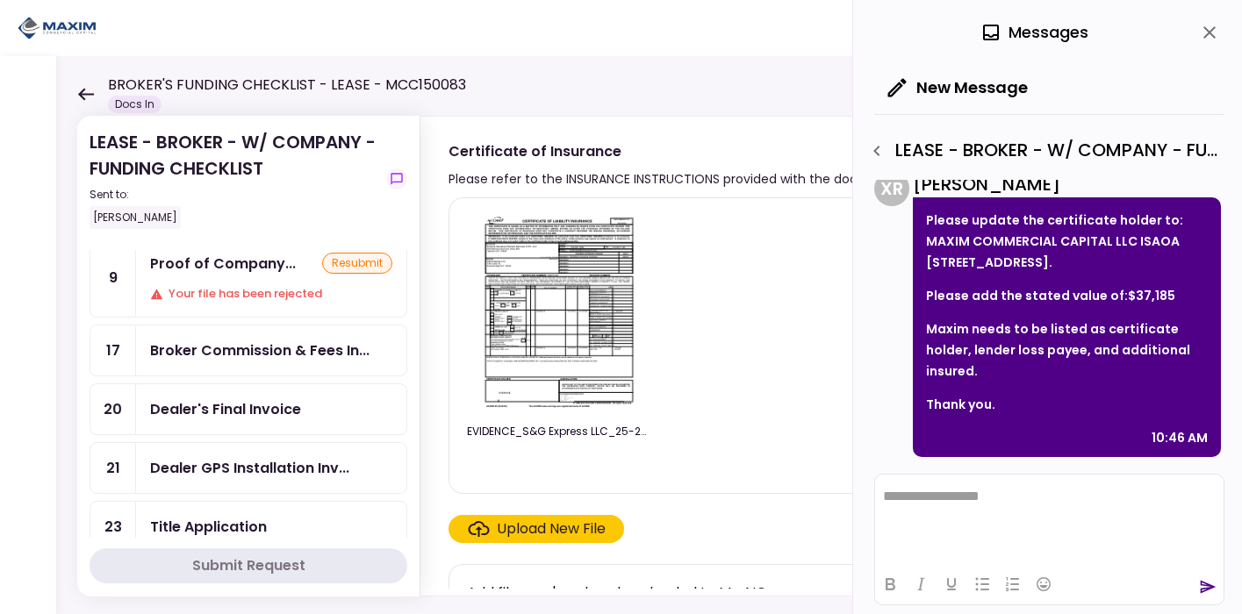
scroll to position [147, 0]
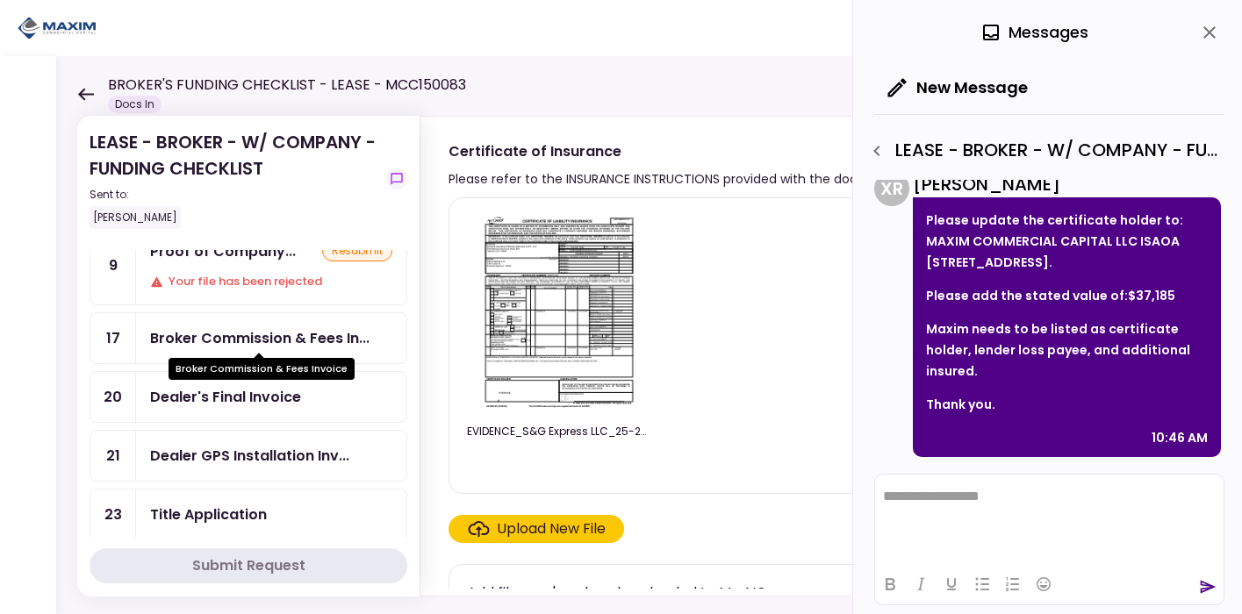
click at [234, 332] on div "Broker Commission & Fees In..." at bounding box center [259, 338] width 219 height 22
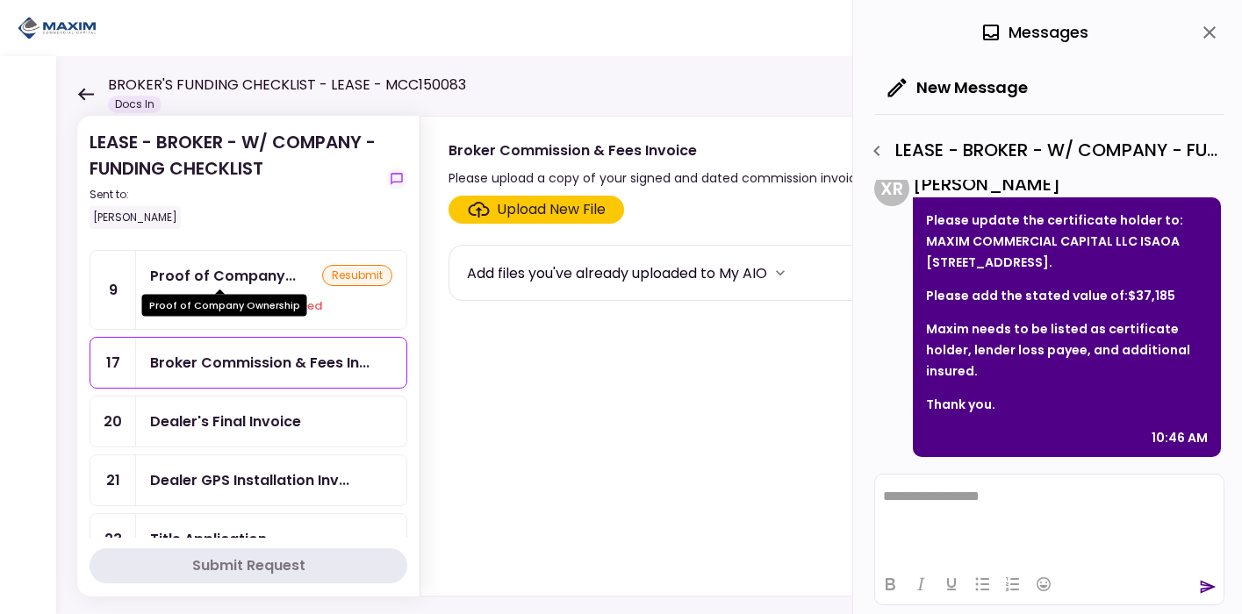
scroll to position [125, 0]
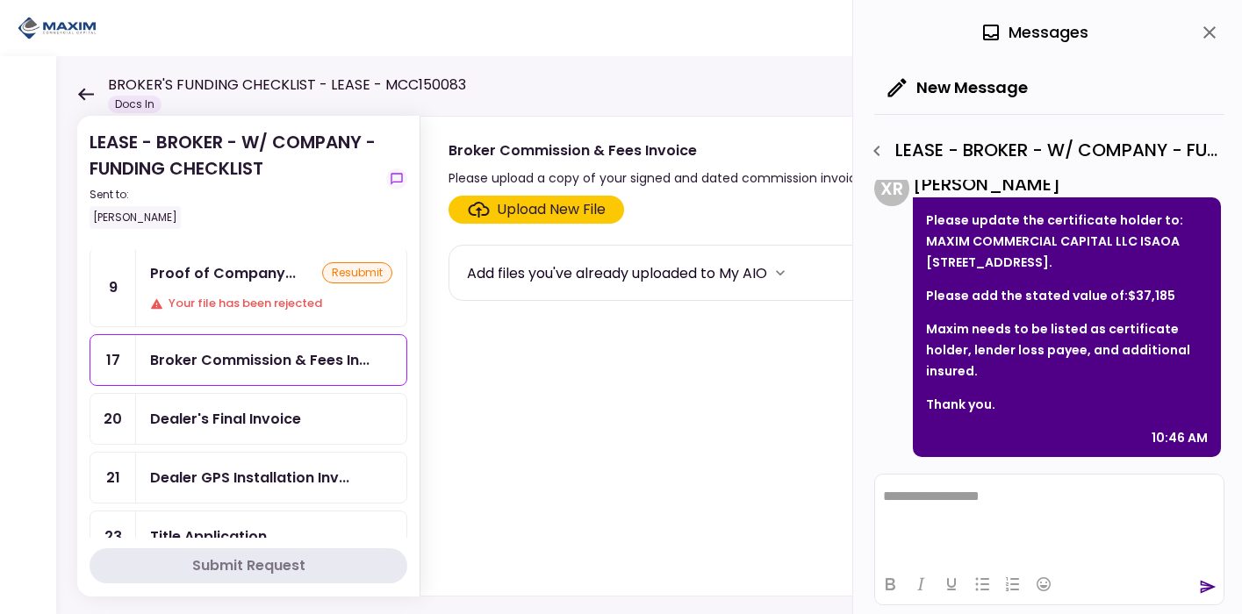
click at [213, 285] on div "Proof of Company... resubmit Your file has been rejected" at bounding box center [271, 287] width 270 height 78
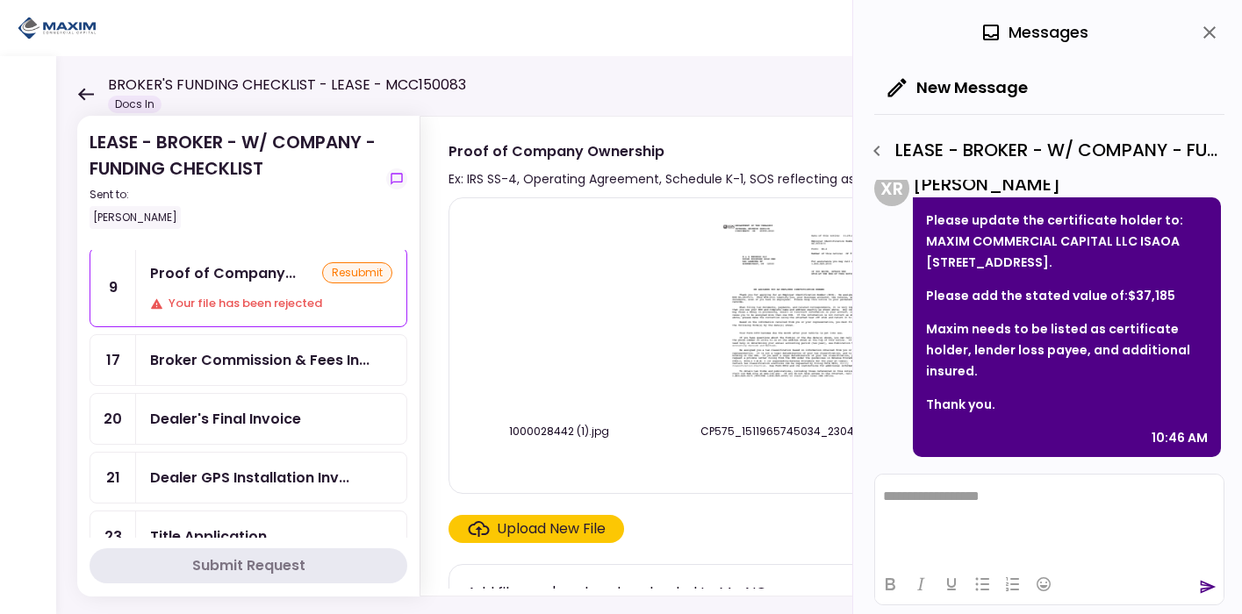
click at [784, 329] on img at bounding box center [792, 312] width 156 height 201
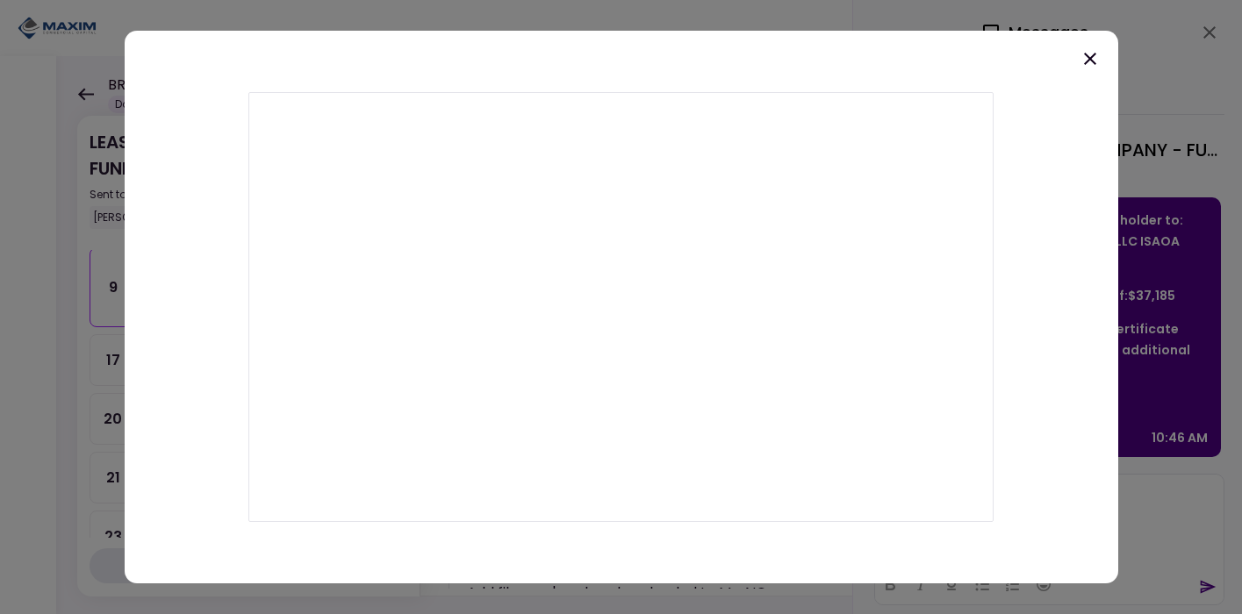
click at [1088, 56] on icon at bounding box center [1090, 59] width 12 height 12
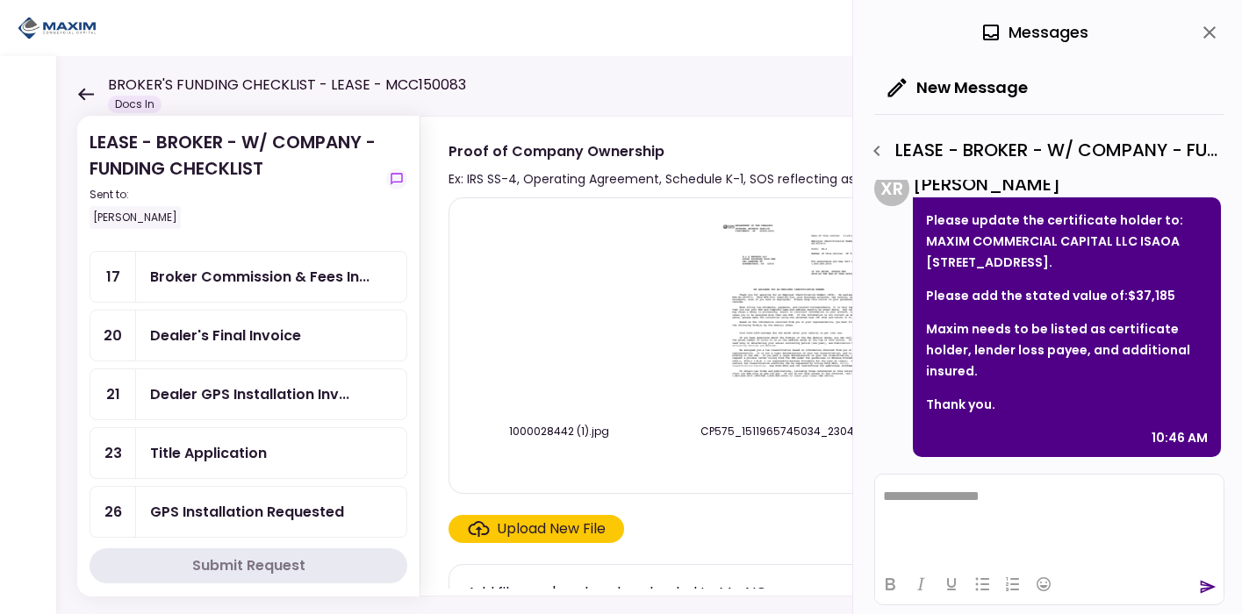
scroll to position [171, 0]
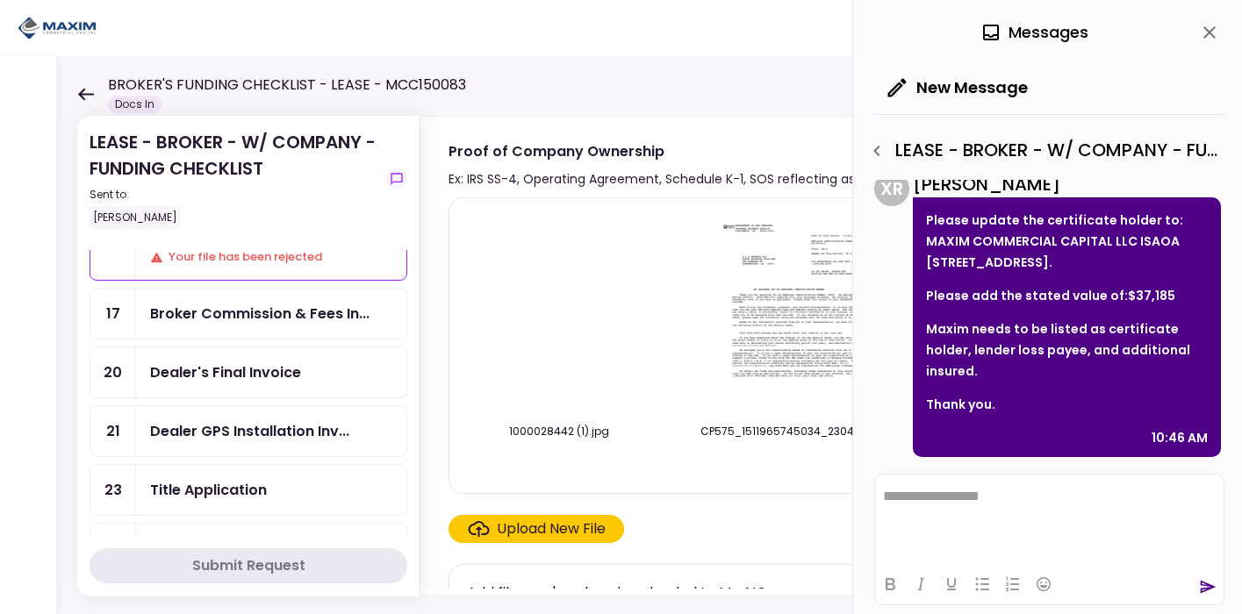
click at [218, 377] on div "Dealer's Final Invoice" at bounding box center [225, 373] width 151 height 22
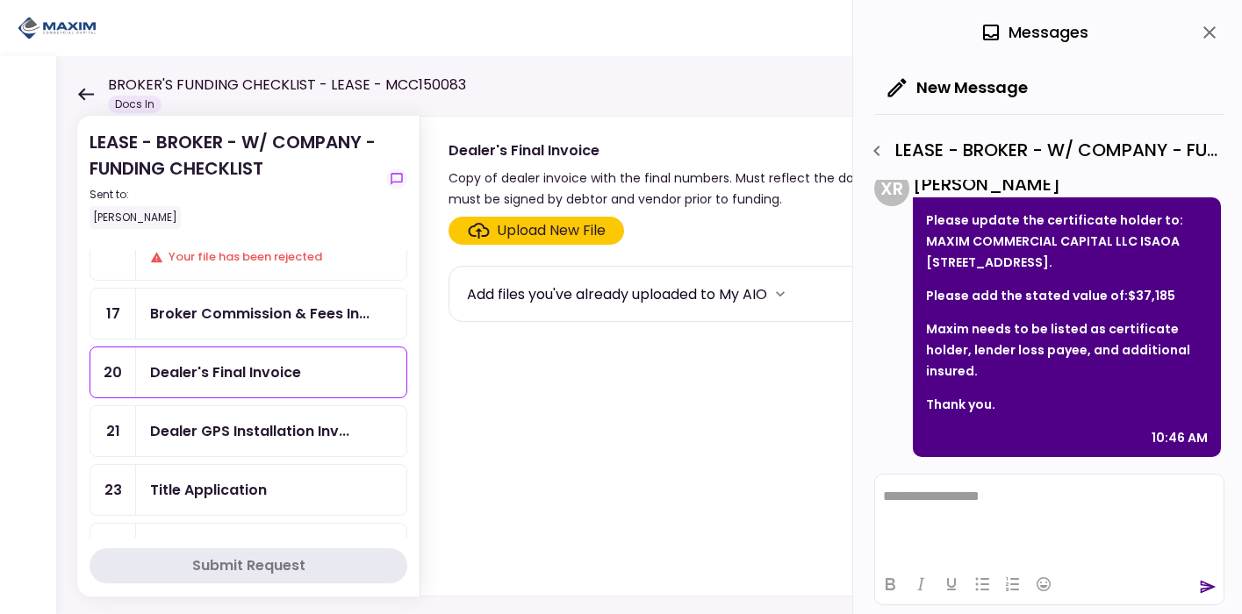
click at [228, 428] on div "Dealer GPS Installation Inv..." at bounding box center [249, 431] width 199 height 22
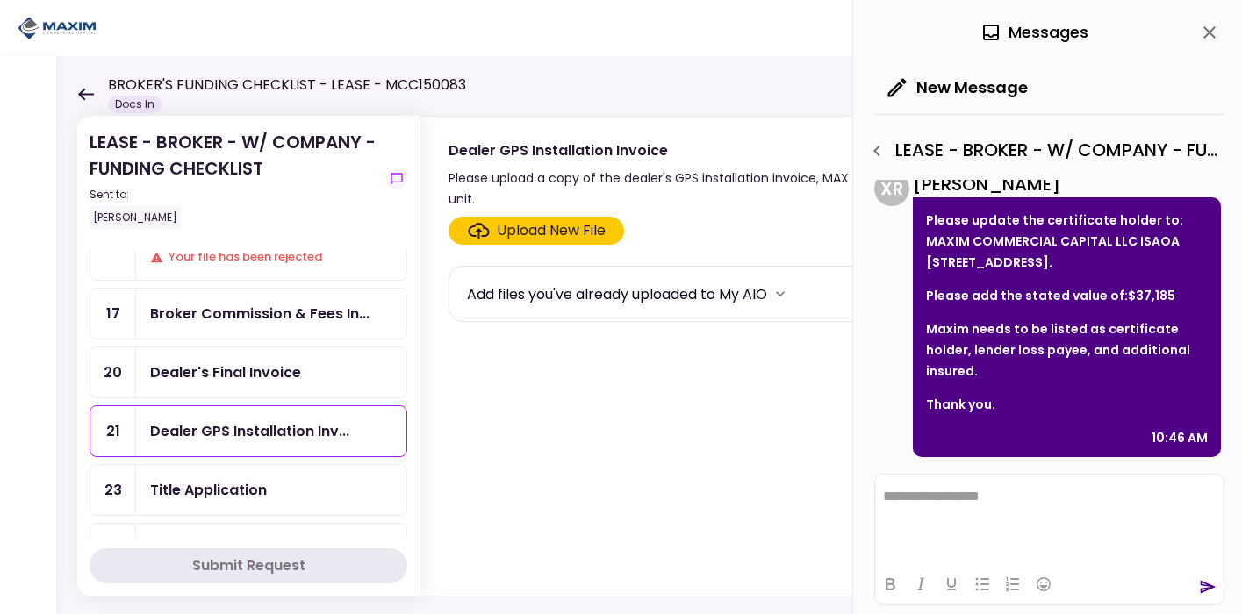
click at [1199, 39] on icon "close" at bounding box center [1209, 32] width 21 height 21
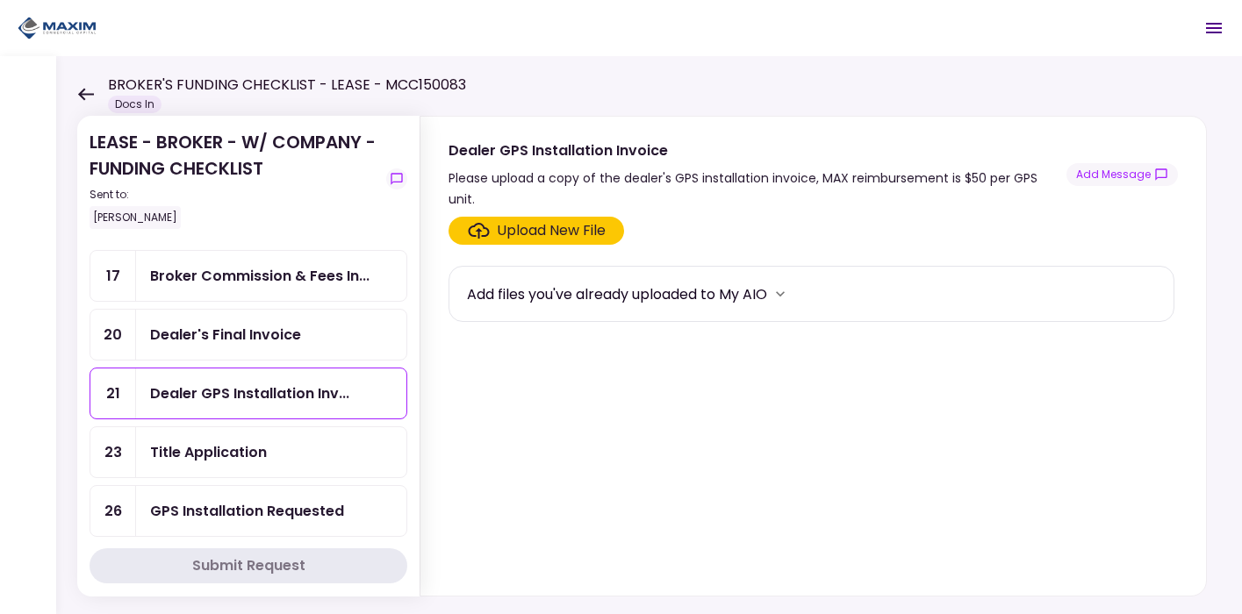
scroll to position [208, 0]
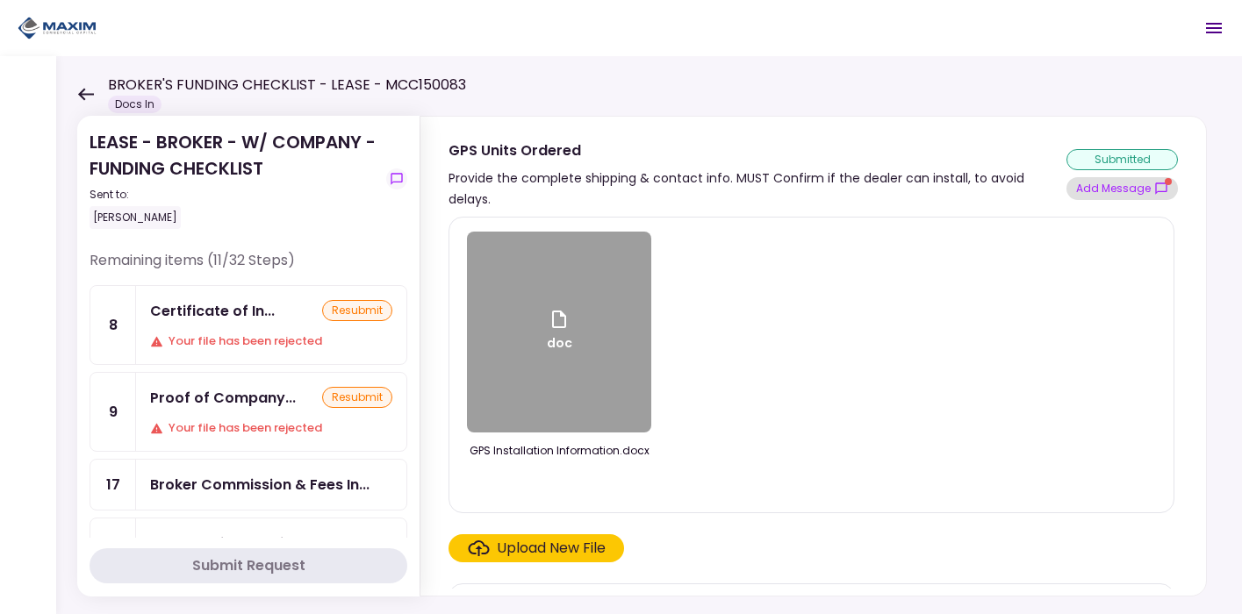
click at [1109, 177] on button "Add Message" at bounding box center [1121, 188] width 111 height 23
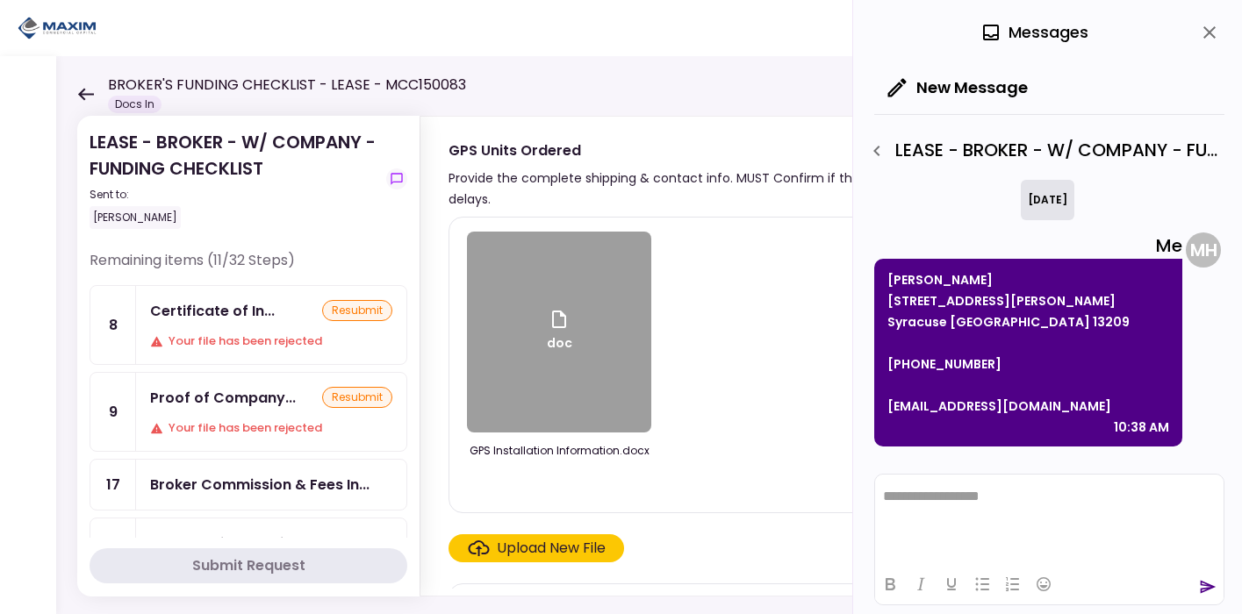
scroll to position [112, 0]
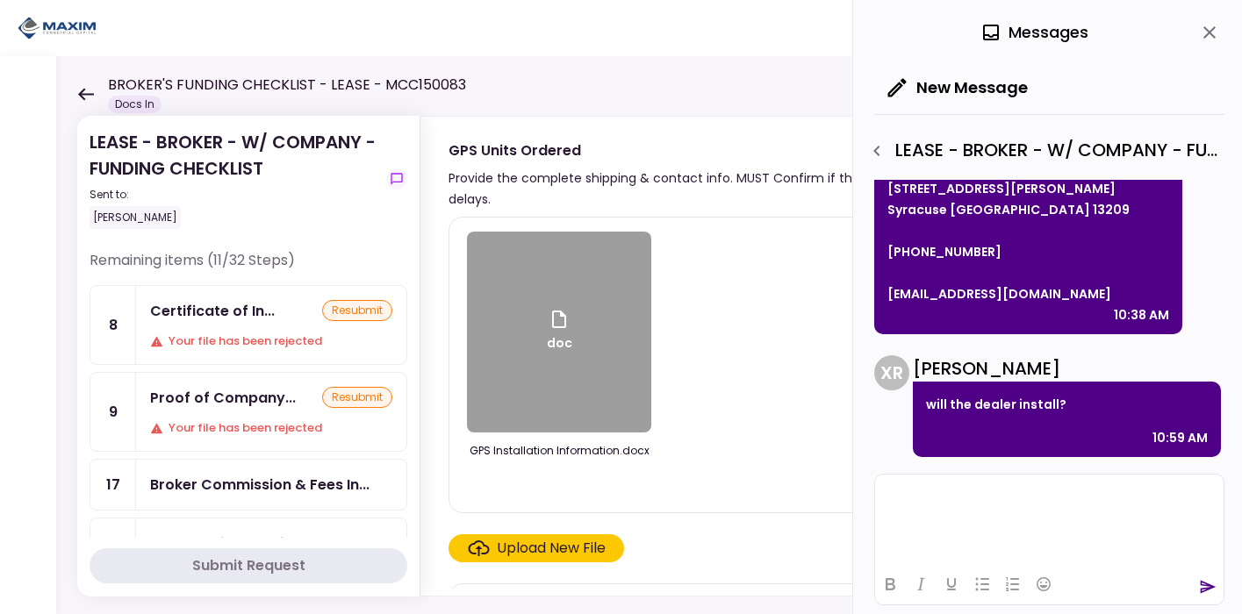
click at [1047, 518] on html at bounding box center [1049, 496] width 348 height 43
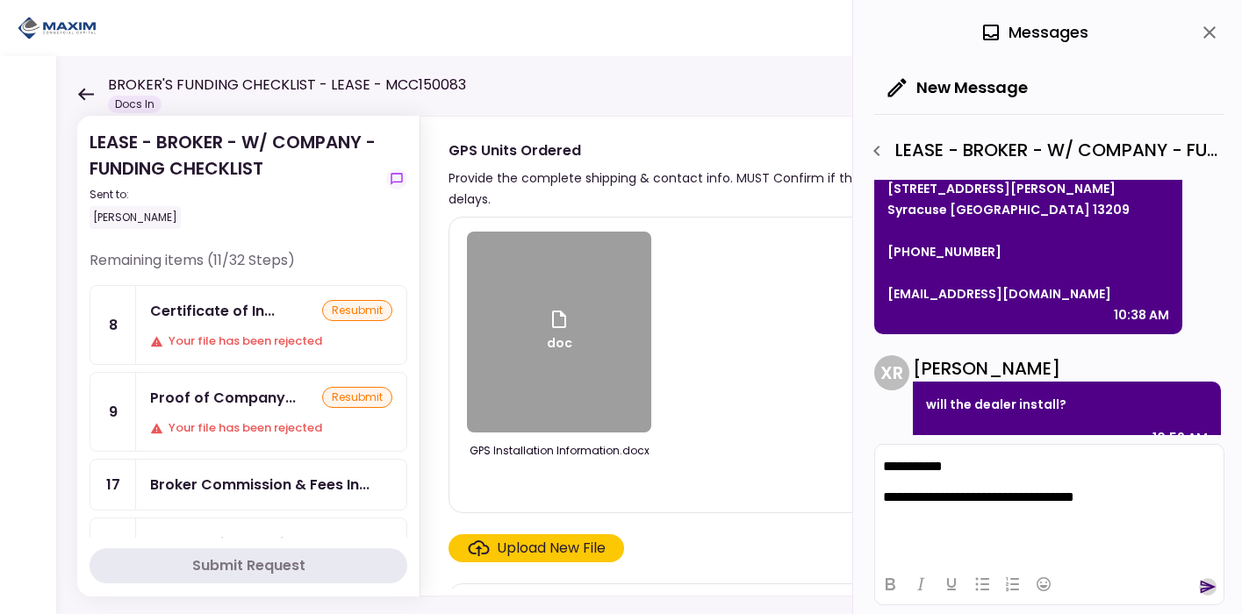
click at [1208, 585] on icon "send" at bounding box center [1208, 587] width 16 height 13
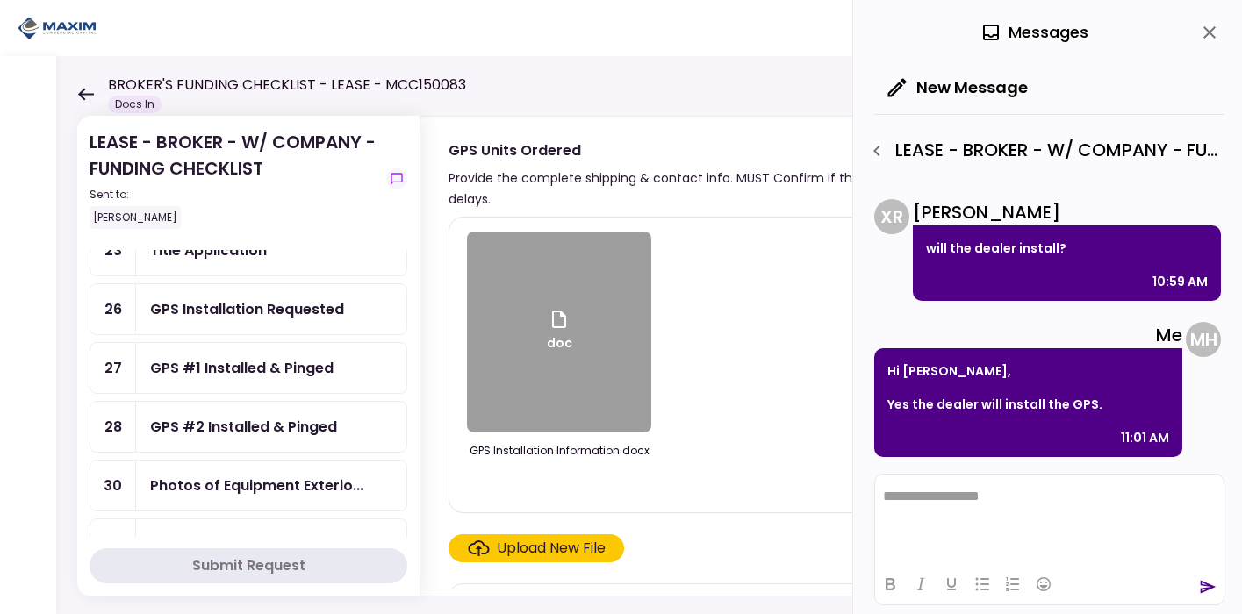
scroll to position [412, 0]
click at [299, 376] on div "GPS #1 Installed & Pinged" at bounding box center [271, 366] width 270 height 50
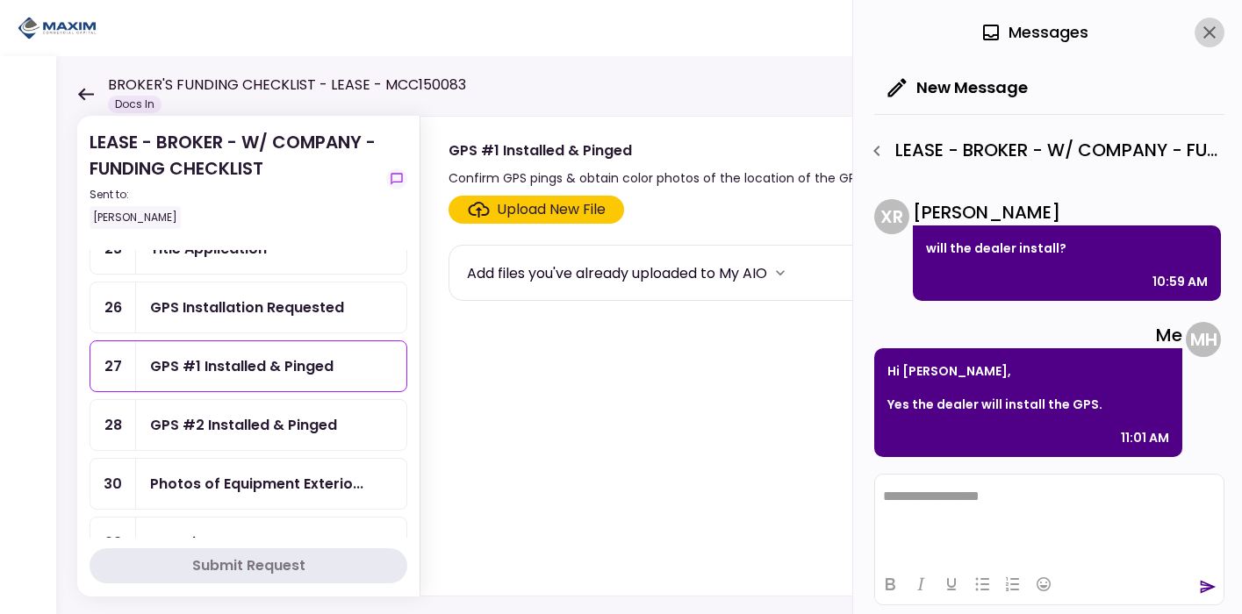
click at [1215, 19] on button "close" at bounding box center [1209, 33] width 30 height 30
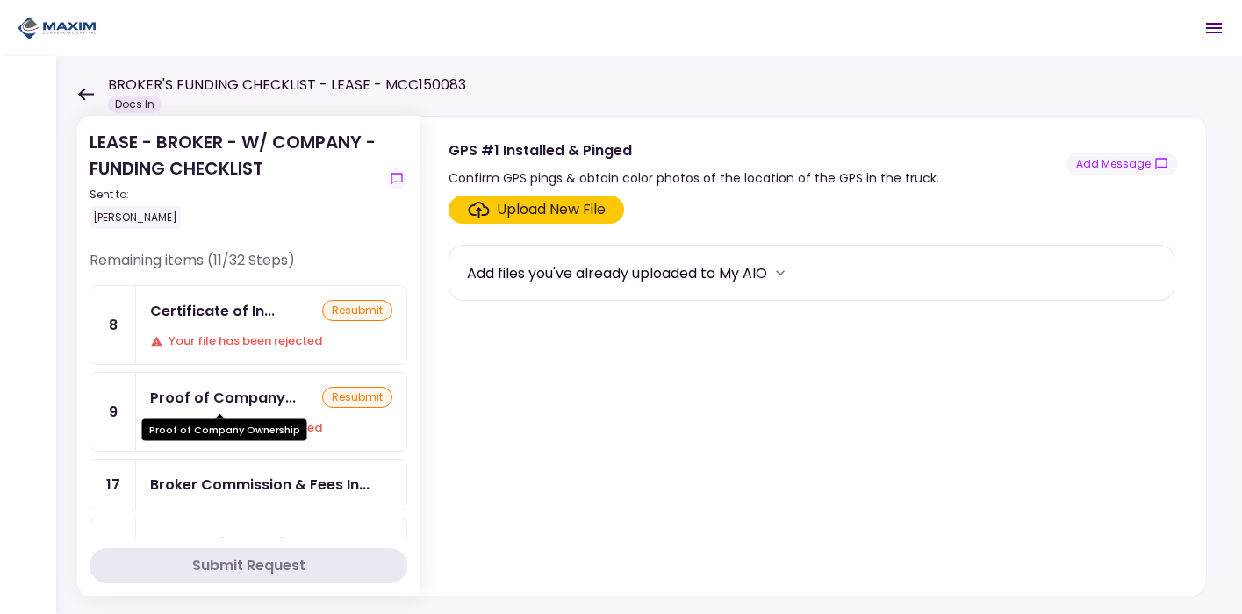
click at [220, 397] on div "Proof of Company..." at bounding box center [223, 398] width 146 height 22
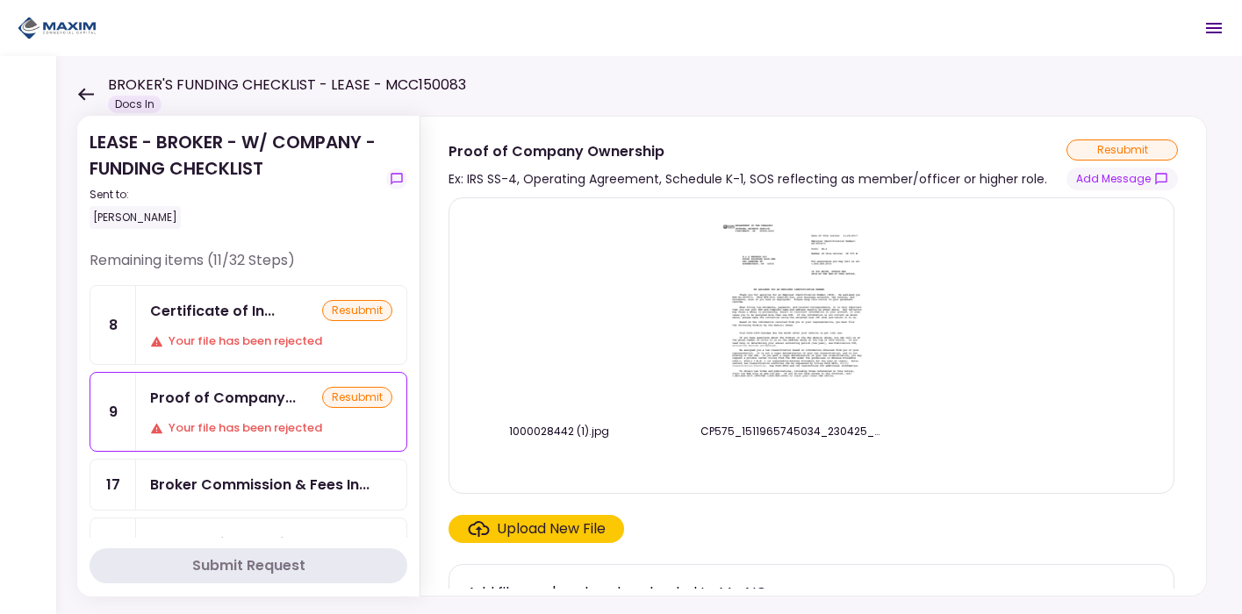
click at [559, 313] on img at bounding box center [559, 313] width 0 height 0
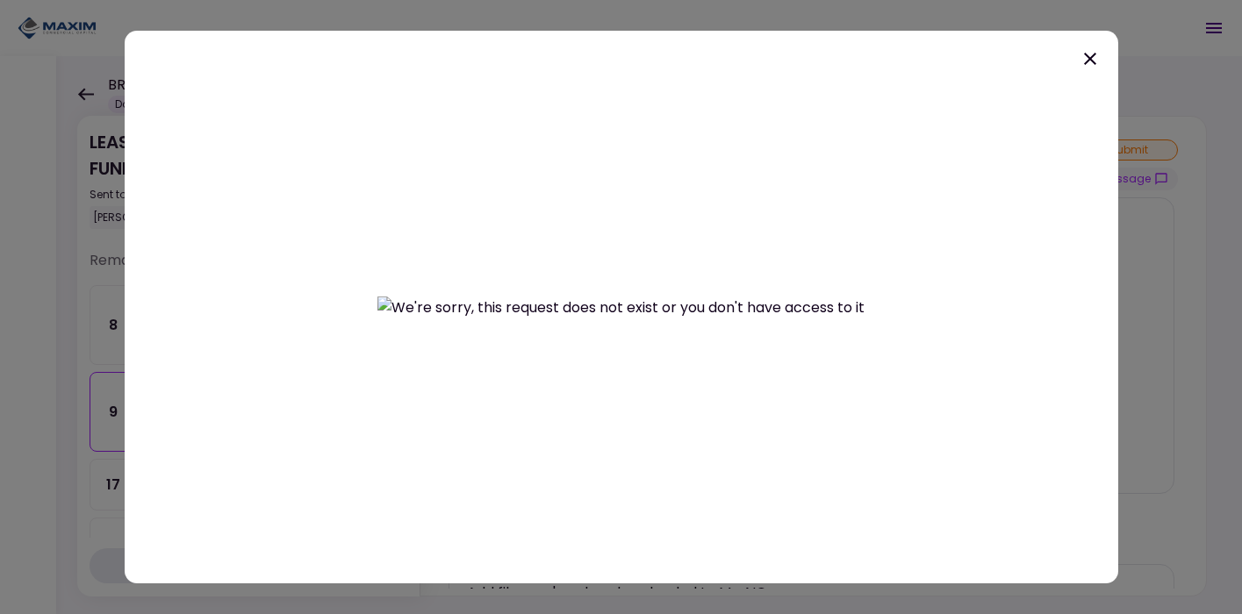
click at [1106, 68] on div at bounding box center [621, 307] width 993 height 553
click at [1090, 62] on icon at bounding box center [1089, 58] width 21 height 21
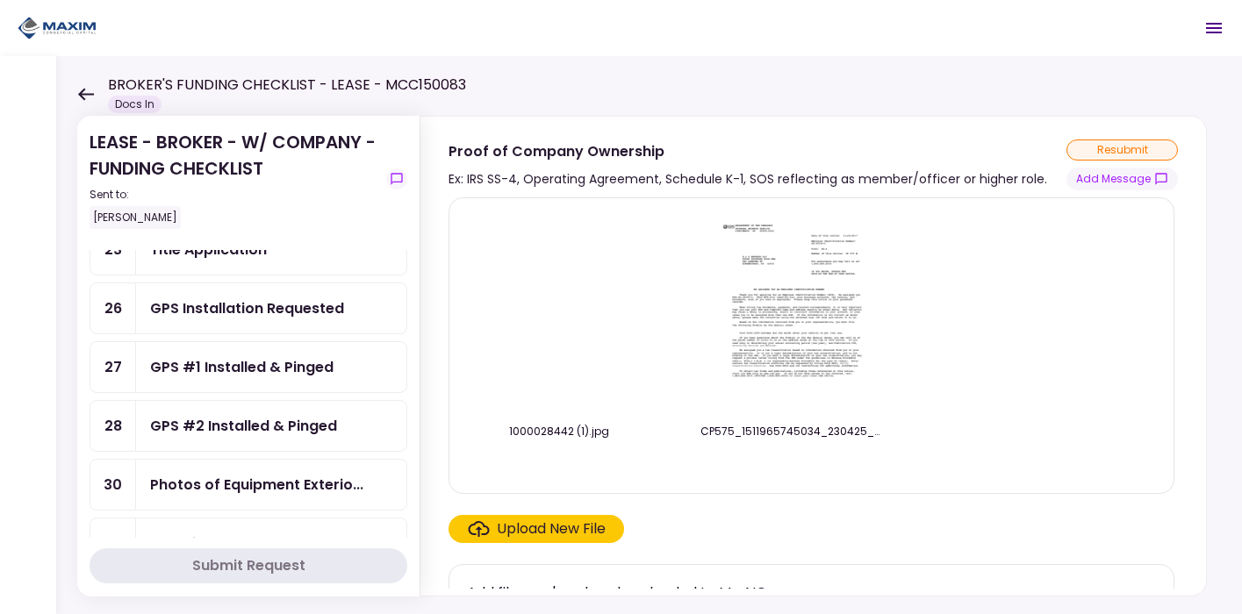
scroll to position [426, 0]
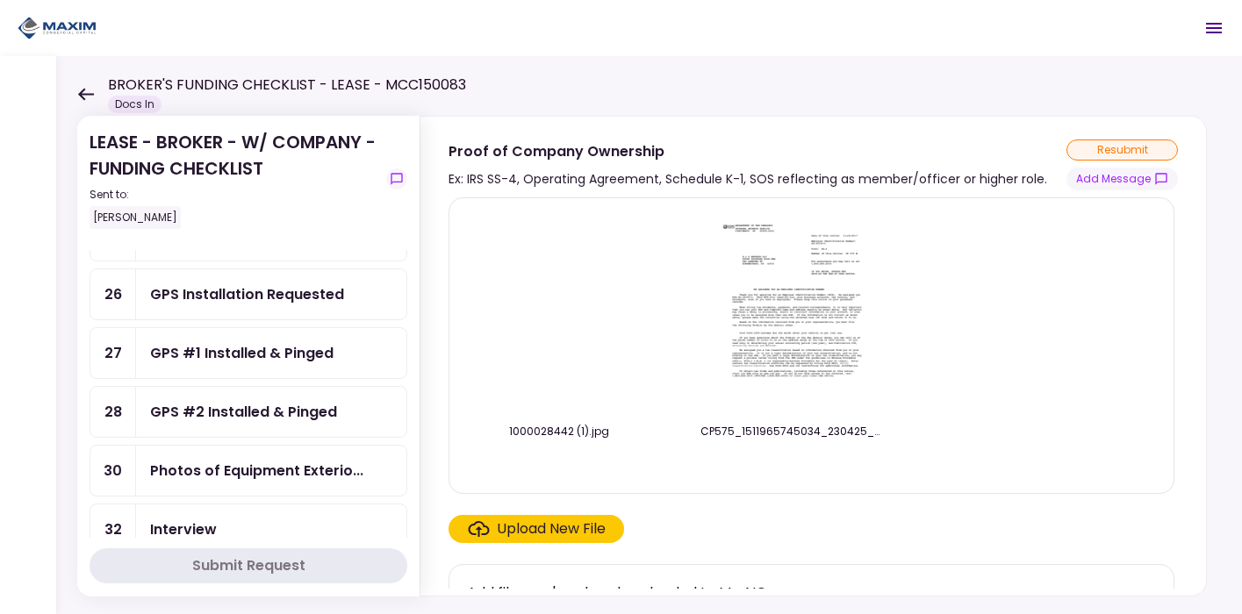
click at [779, 278] on img at bounding box center [792, 312] width 156 height 201
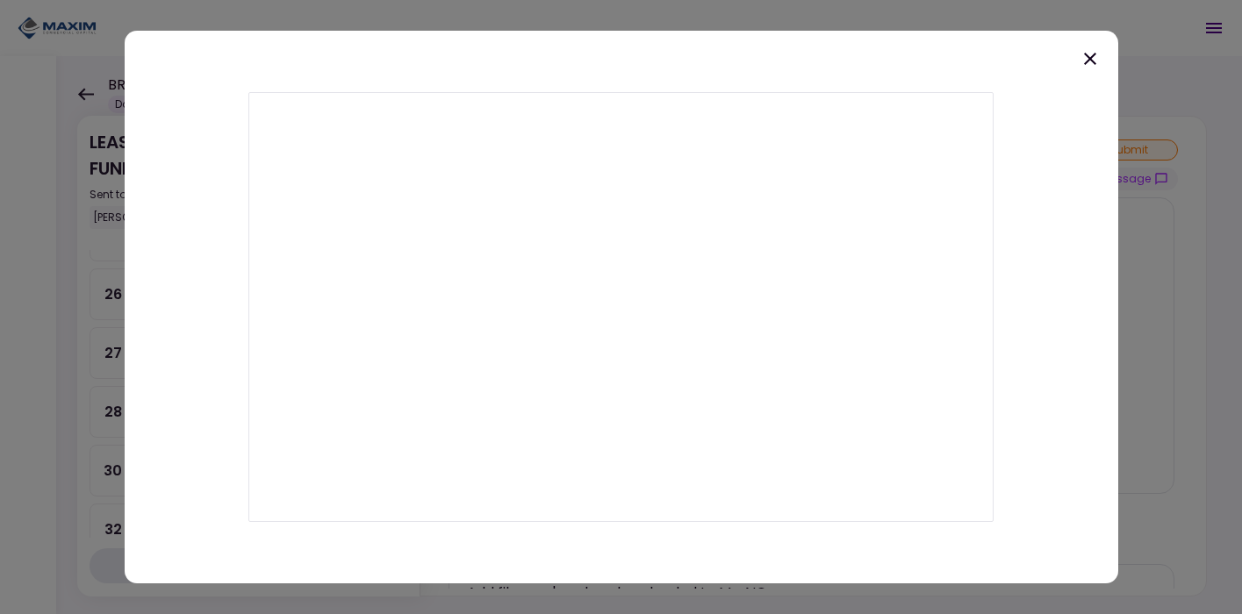
click at [1080, 65] on icon at bounding box center [1089, 58] width 21 height 21
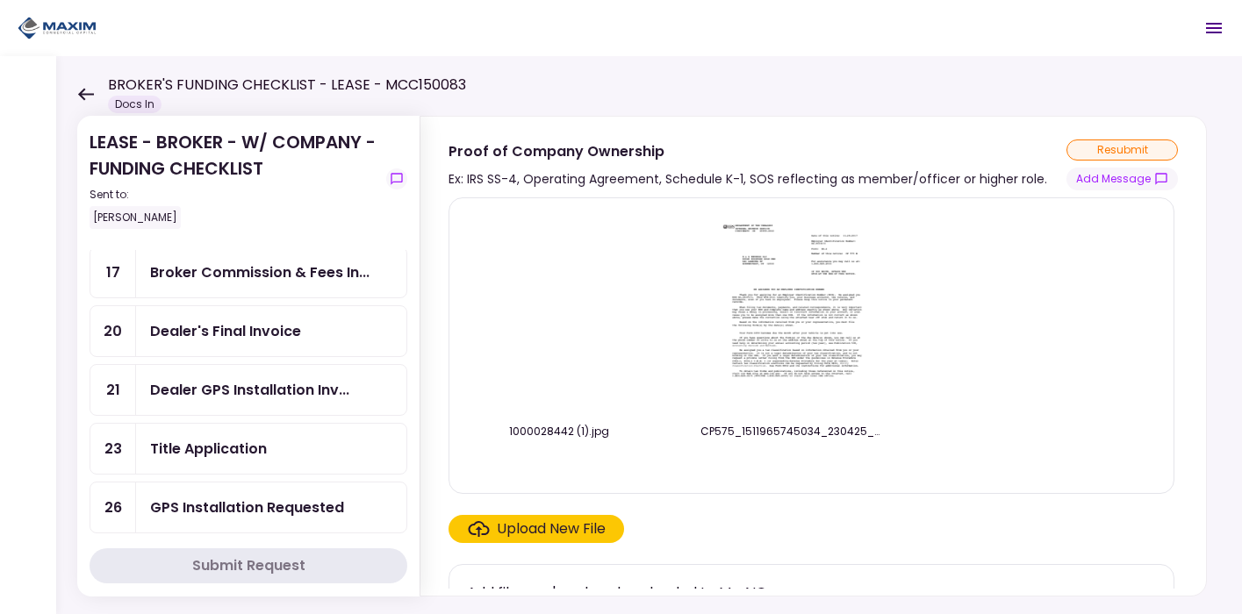
scroll to position [208, 0]
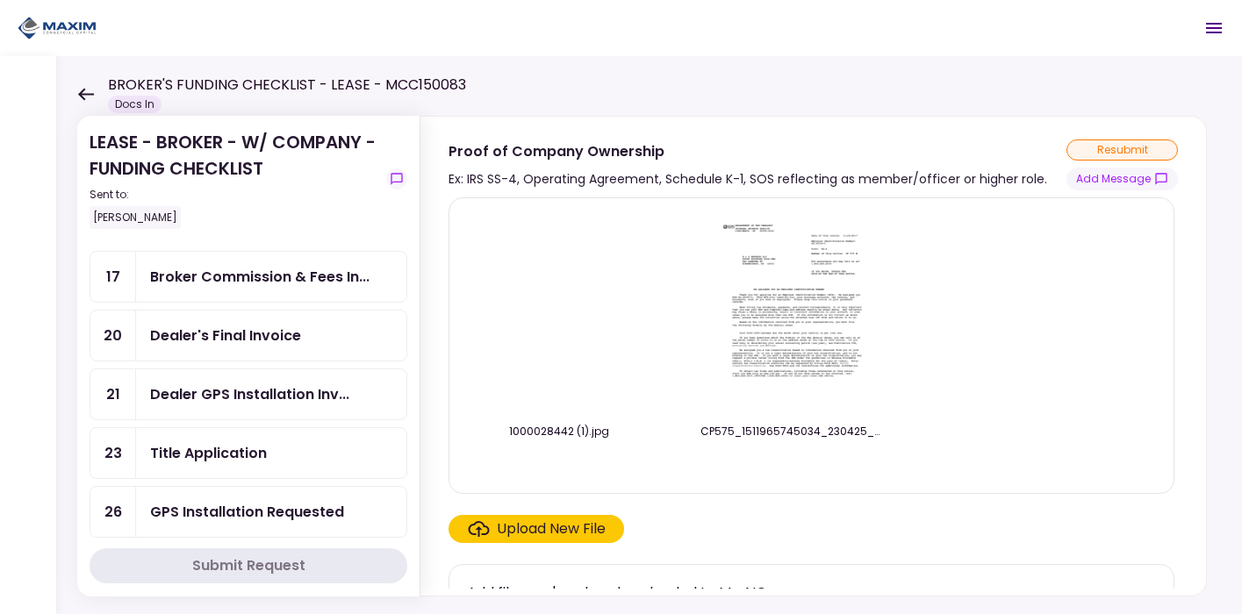
click at [201, 443] on div "Title Application" at bounding box center [208, 453] width 117 height 22
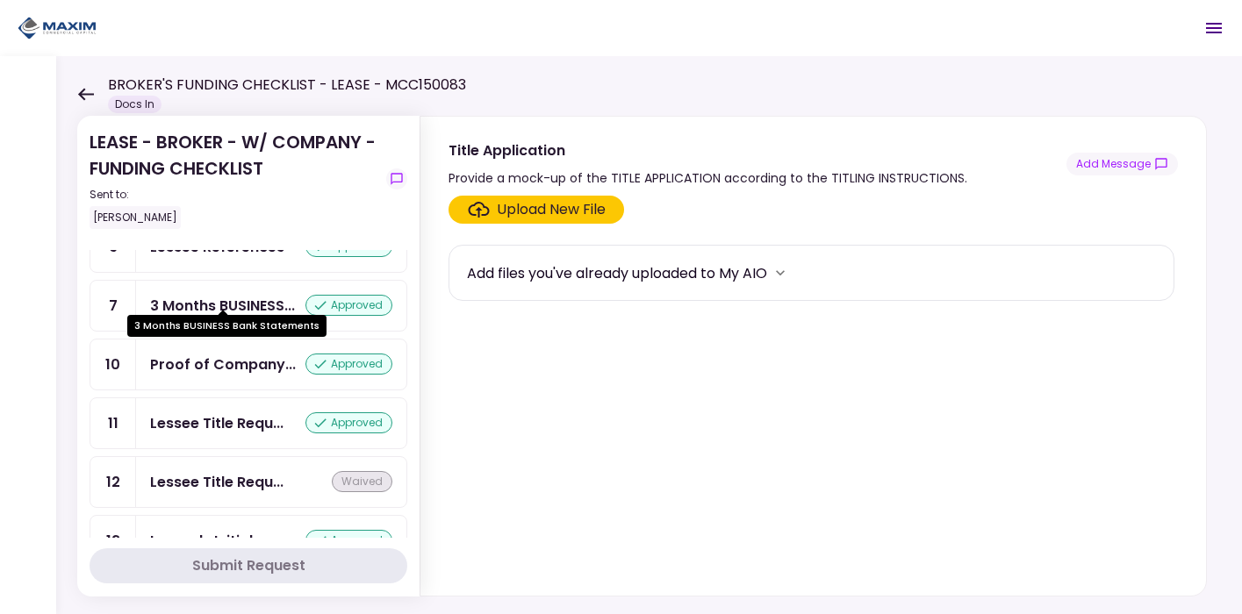
scroll to position [1113, 0]
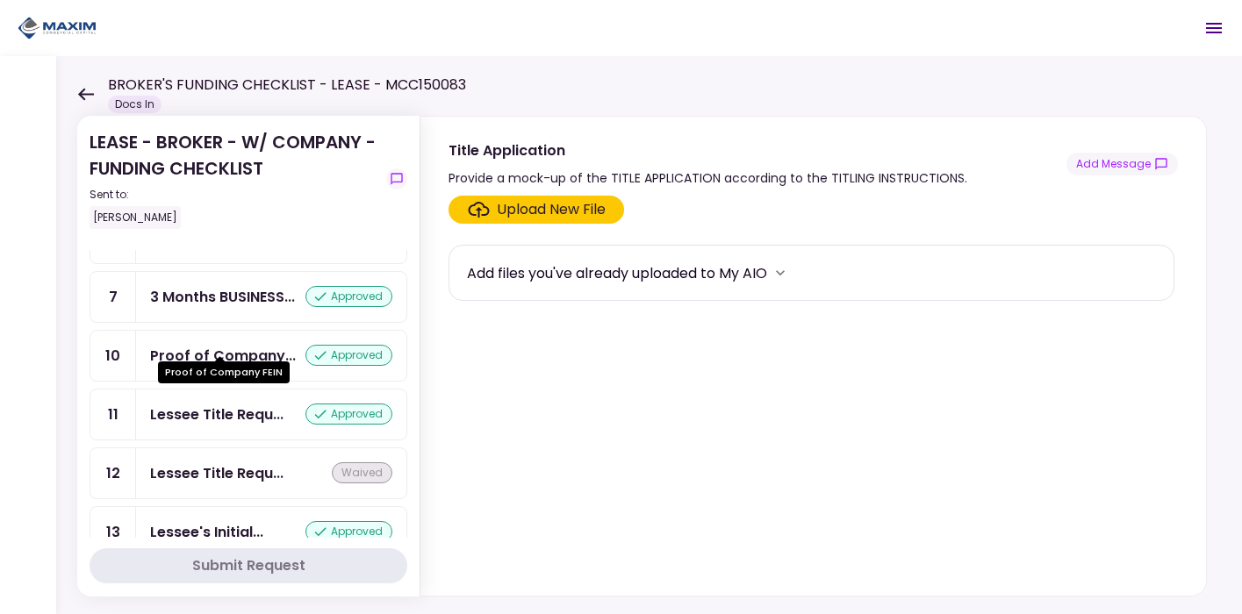
click at [202, 345] on div "Proof of Company..." at bounding box center [223, 356] width 146 height 22
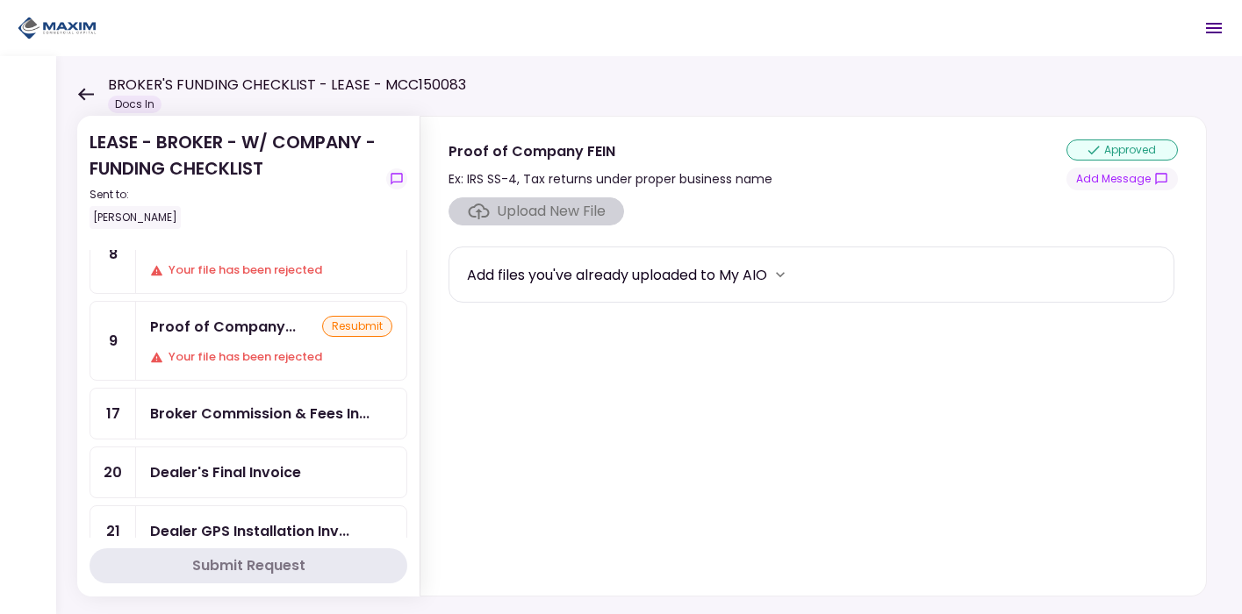
scroll to position [82, 0]
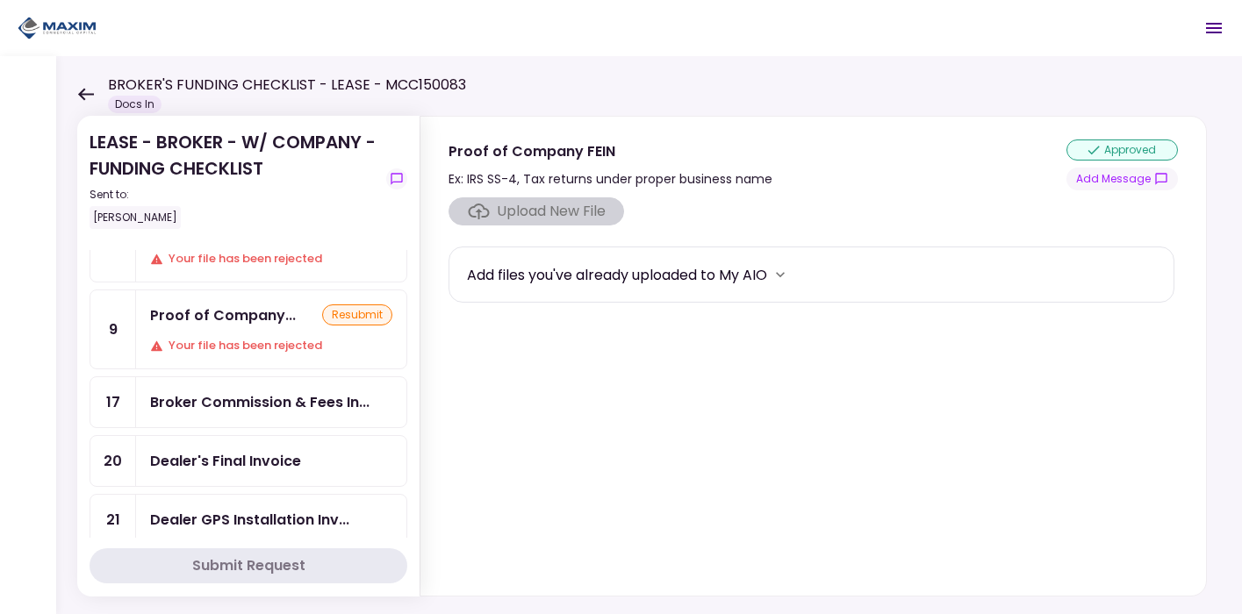
click at [205, 330] on div "Proof of Company... resubmit Your file has been rejected" at bounding box center [271, 329] width 270 height 78
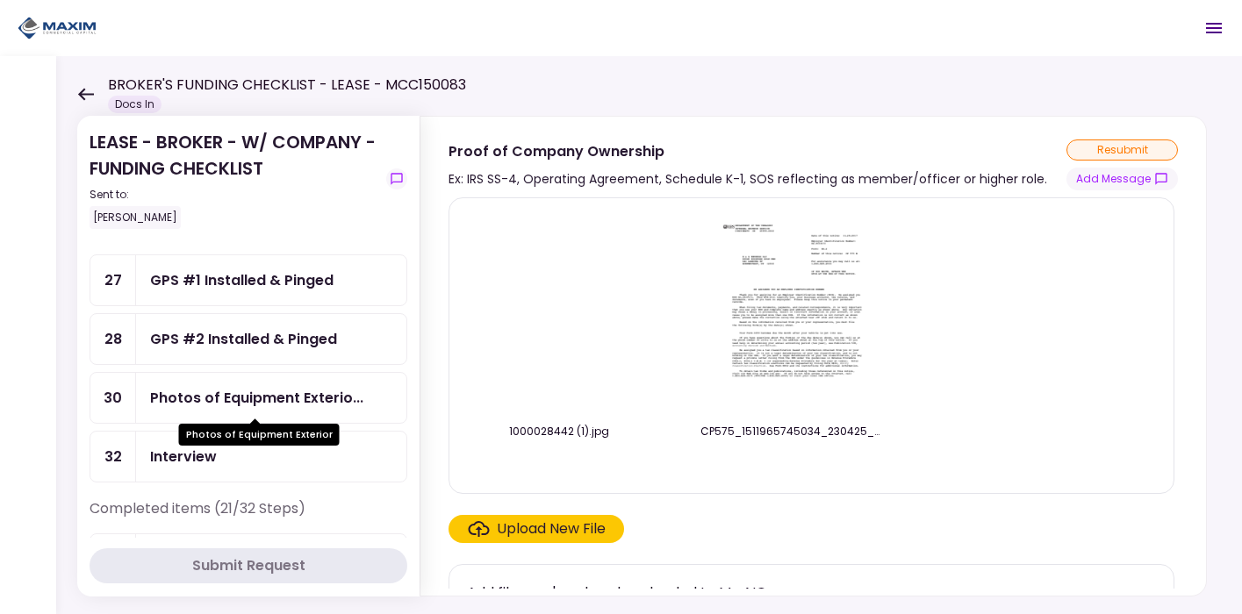
scroll to position [503, 0]
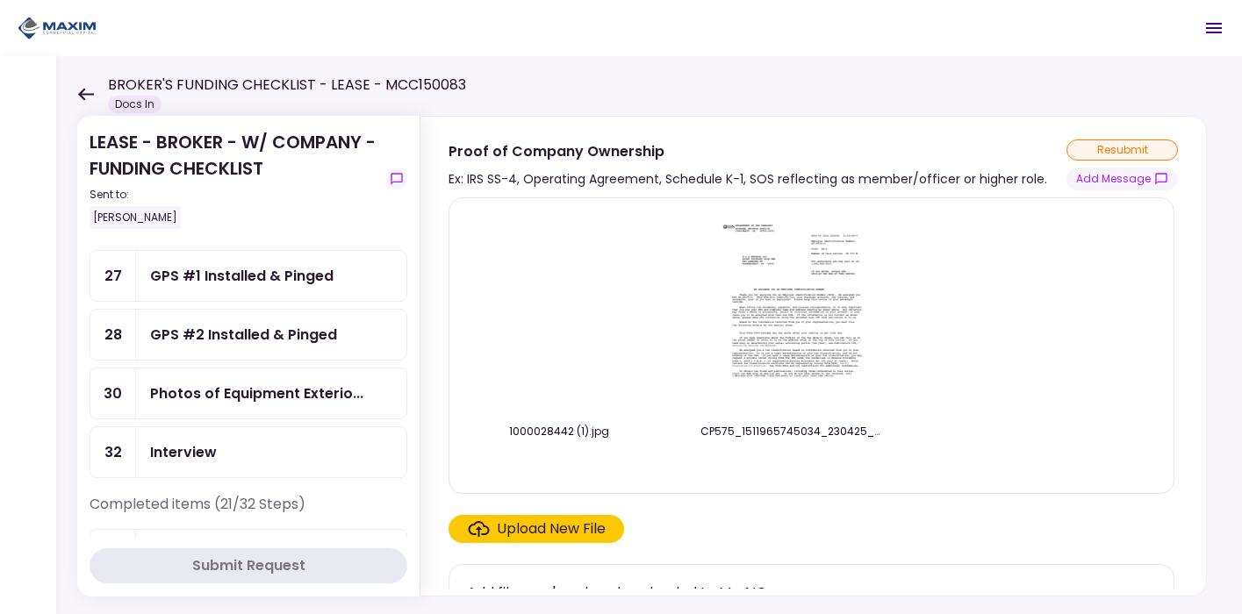
click at [559, 313] on img at bounding box center [559, 313] width 0 height 0
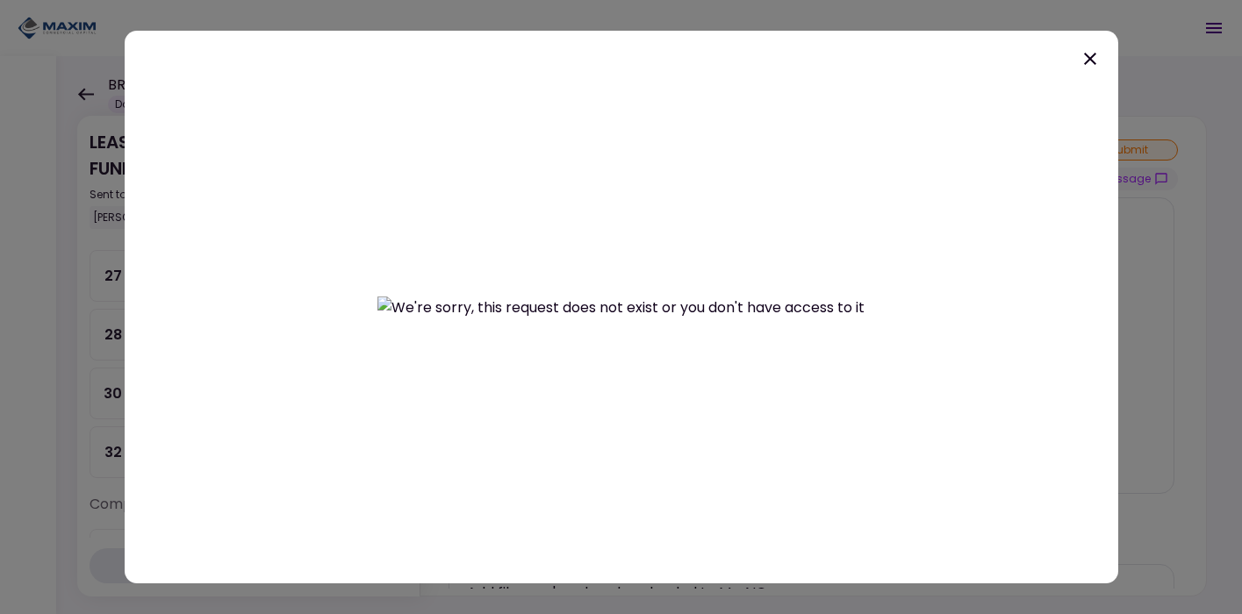
click at [1097, 66] on icon at bounding box center [1089, 58] width 21 height 21
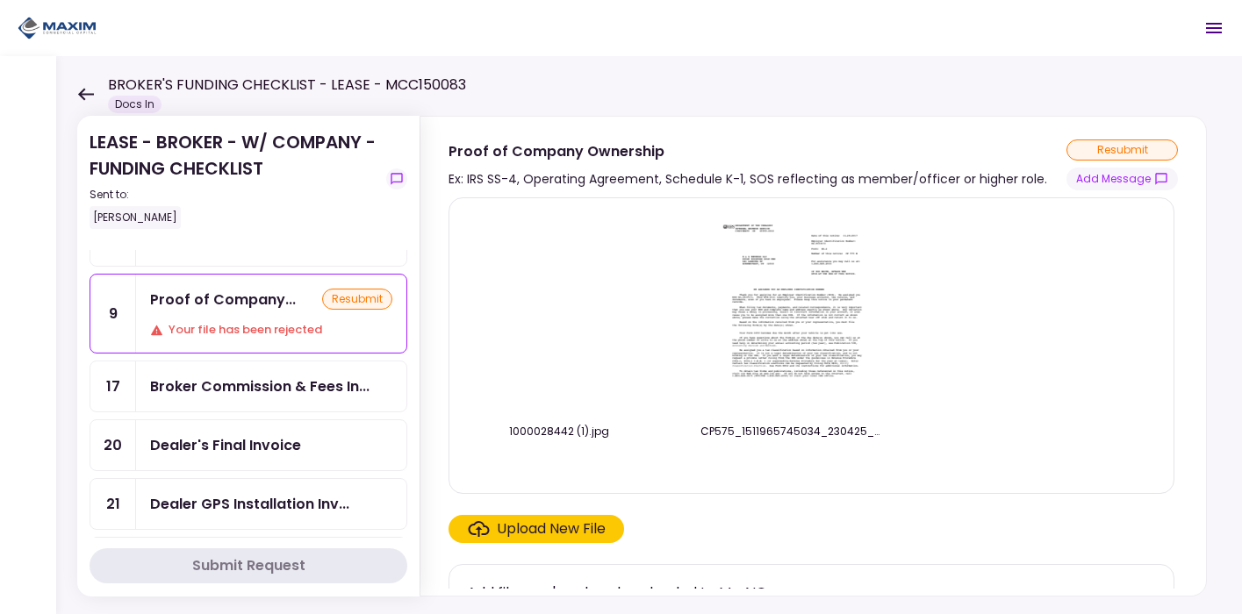
scroll to position [0, 0]
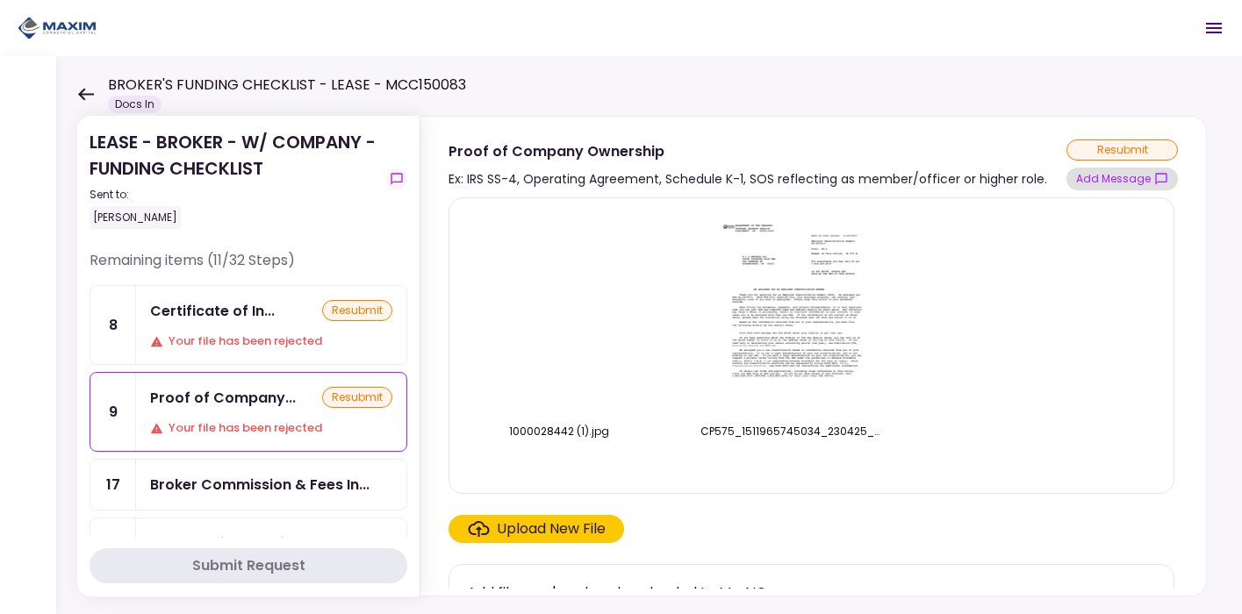
click at [1112, 176] on button "Add Message" at bounding box center [1121, 179] width 111 height 23
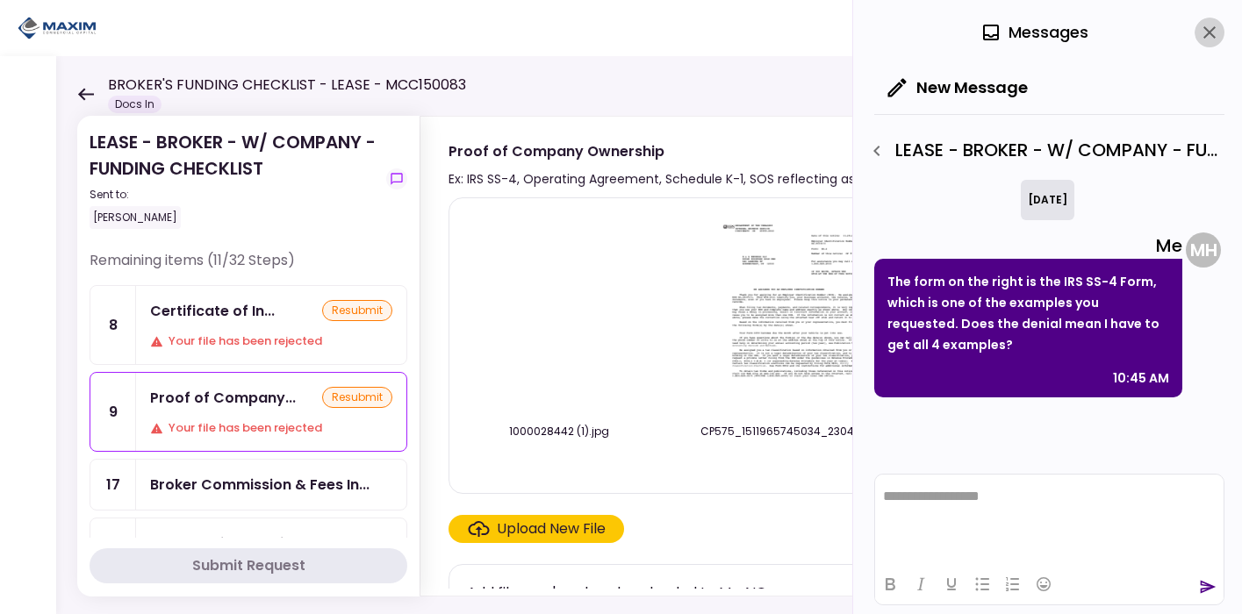
click at [1210, 35] on icon "close" at bounding box center [1209, 32] width 21 height 21
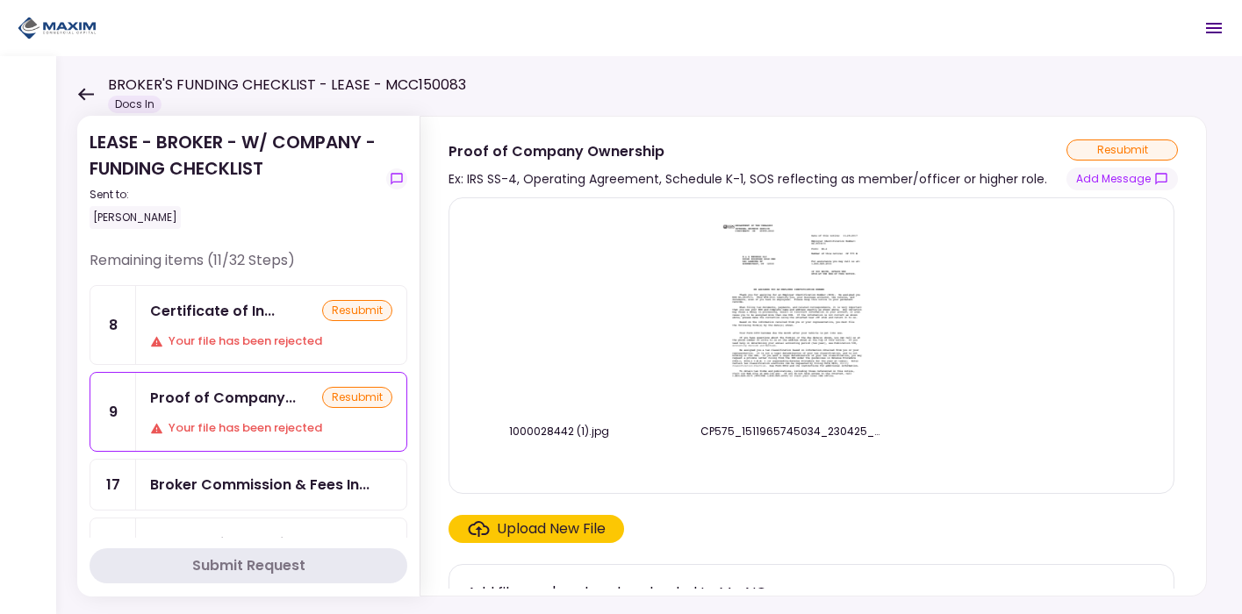
click at [229, 323] on div "Certificate of In... resubmit Your file has been rejected" at bounding box center [271, 325] width 270 height 78
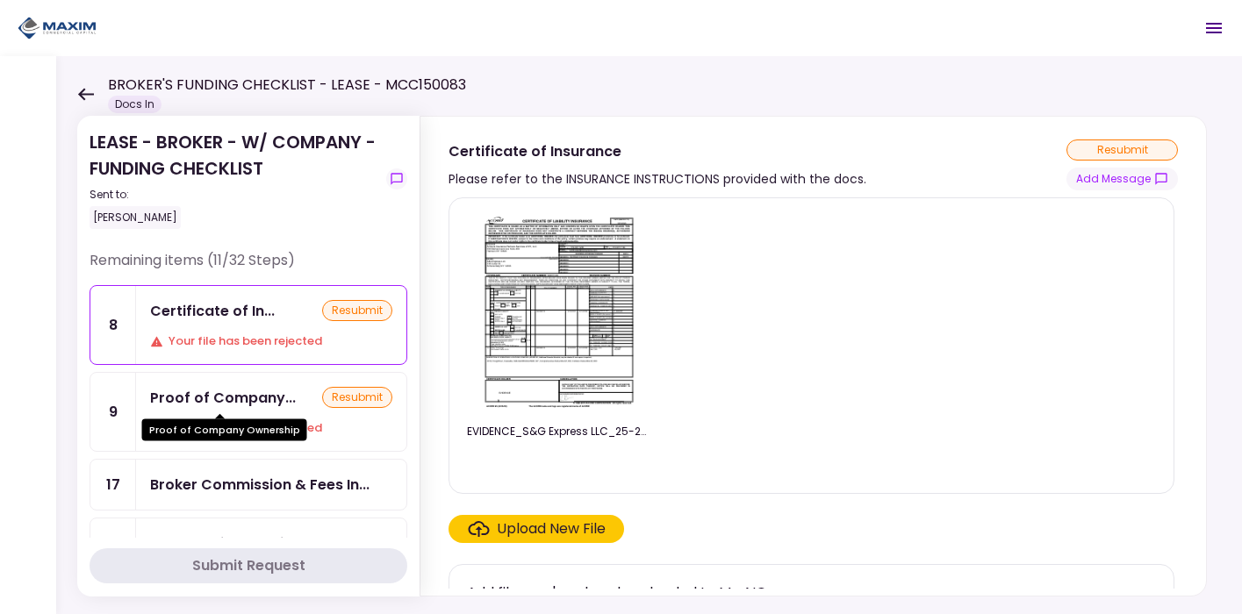
click at [243, 387] on div "Proof of Company..." at bounding box center [223, 398] width 146 height 22
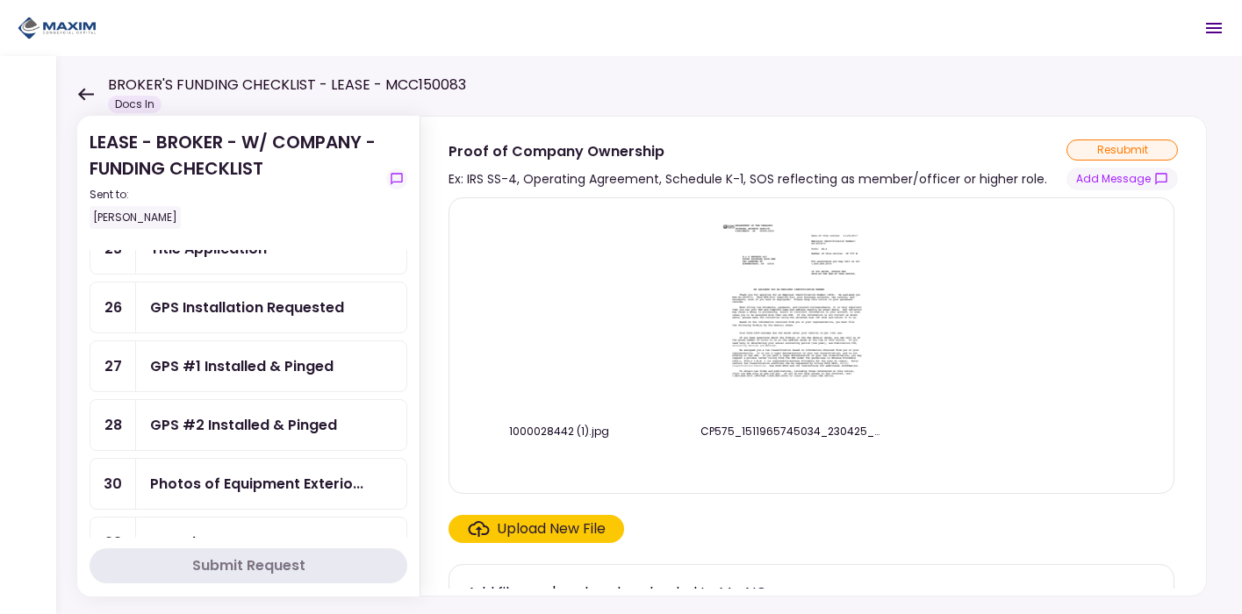
scroll to position [409, 0]
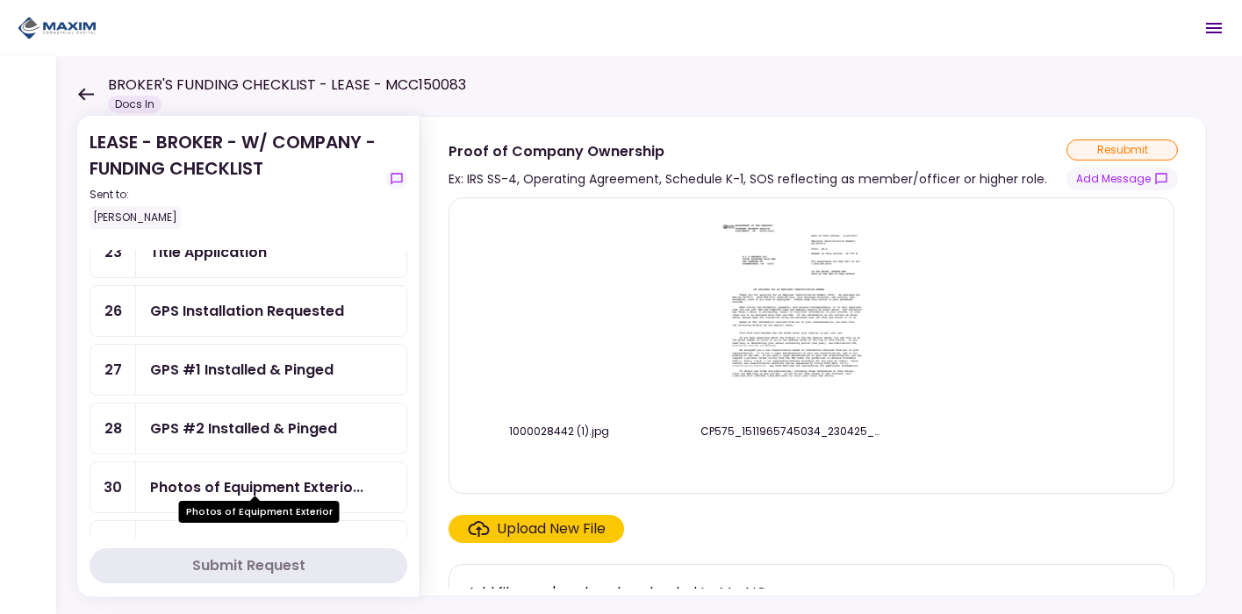
click at [229, 484] on div "Photos of Equipment Exterio..." at bounding box center [256, 487] width 213 height 22
